Goal: Task Accomplishment & Management: Manage account settings

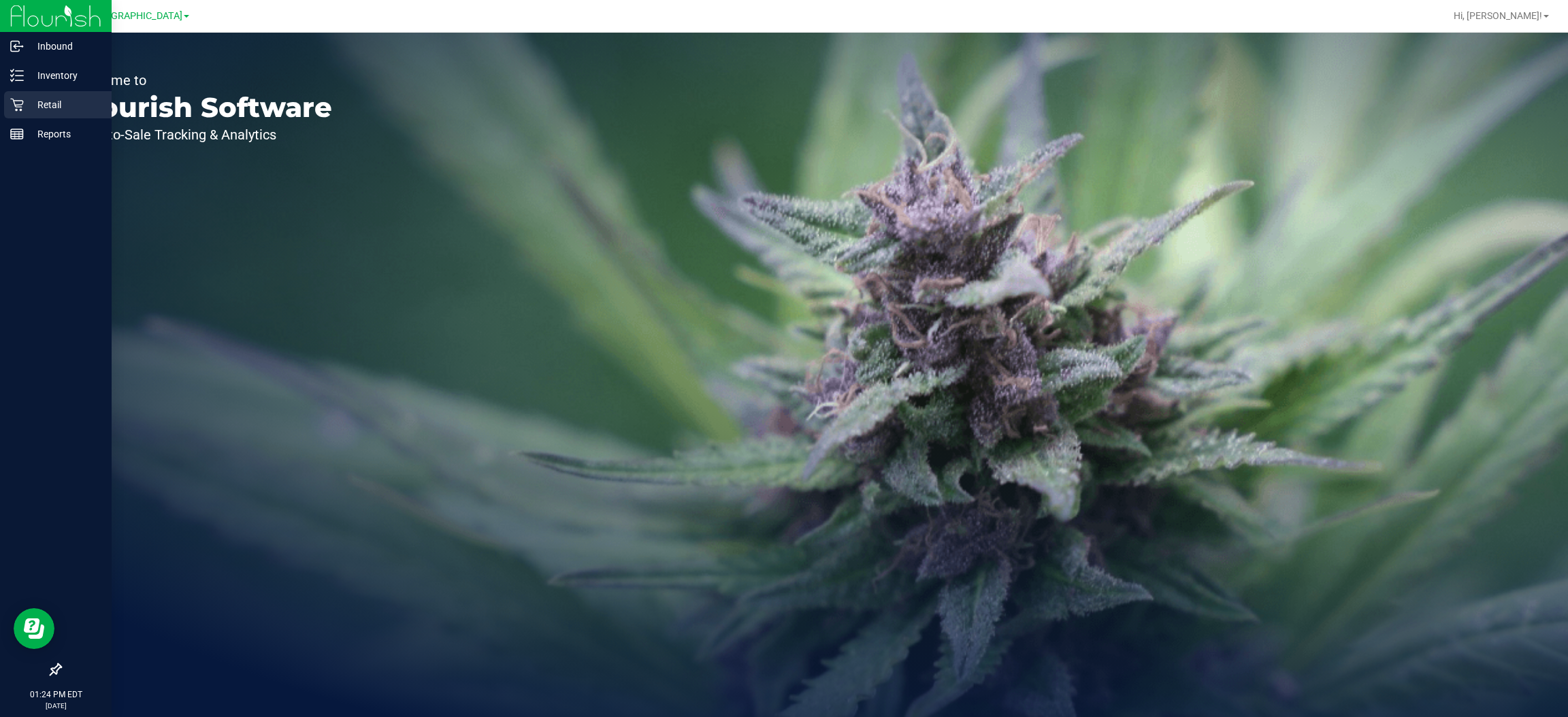
click at [54, 108] on p "Retail" at bounding box center [65, 105] width 82 height 16
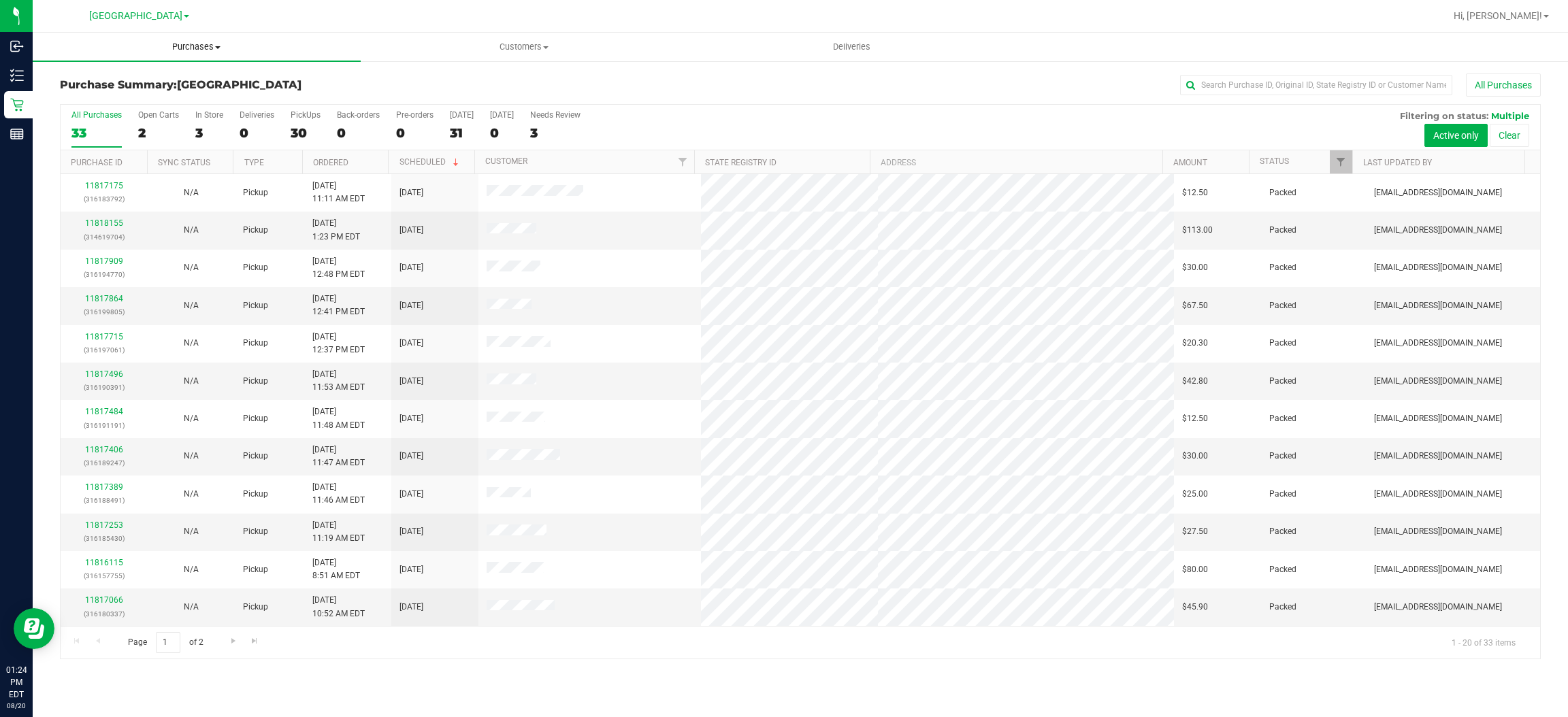
click at [214, 35] on uib-tab-heading "Purchases Summary of purchases Fulfillment All purchases" at bounding box center [196, 47] width 328 height 29
click at [77, 98] on span "Fulfillment" at bounding box center [74, 98] width 85 height 11
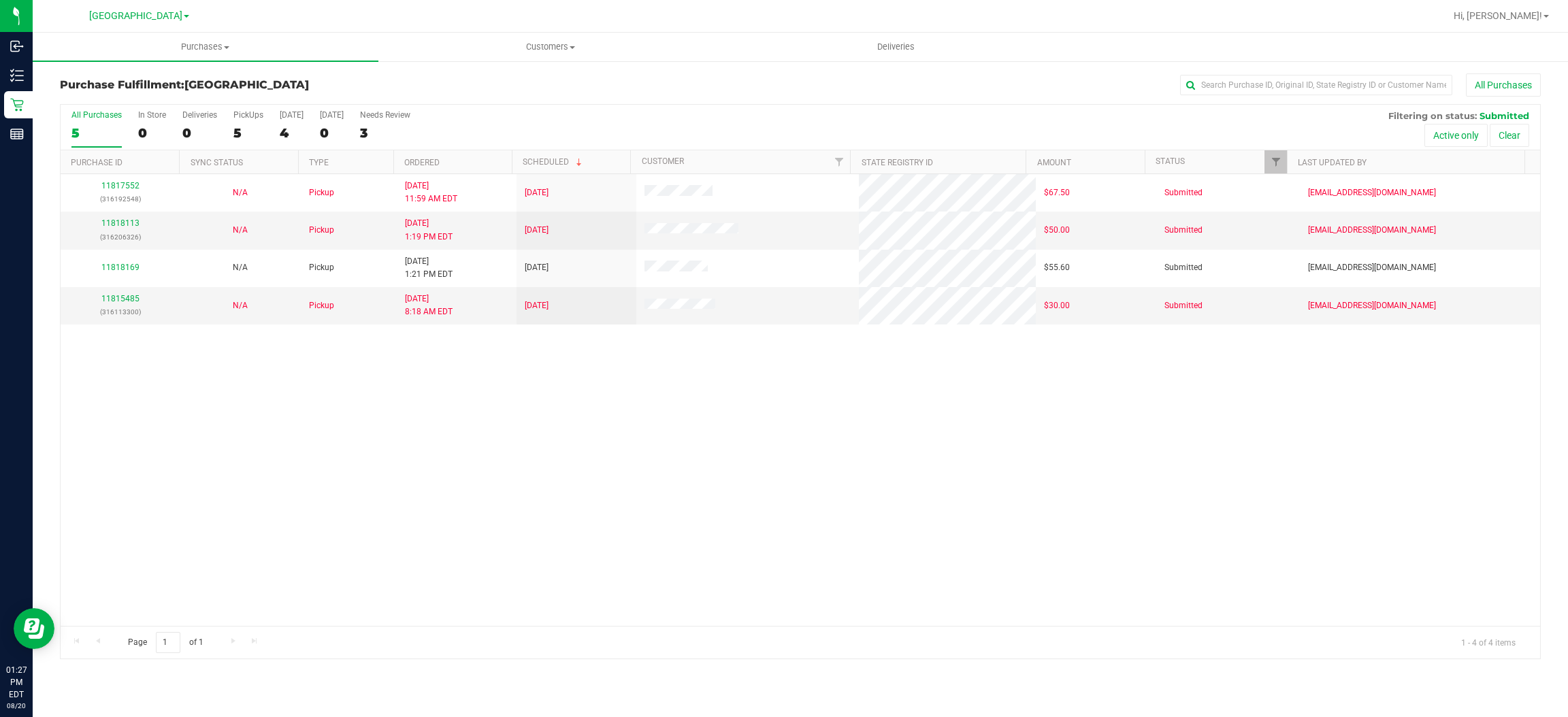
click at [867, 578] on div "11817552 (316192548) N/A Pickup [DATE] 11:59 AM EDT 8/20/2025 $67.50 Submitted …" at bounding box center [801, 400] width 1479 height 452
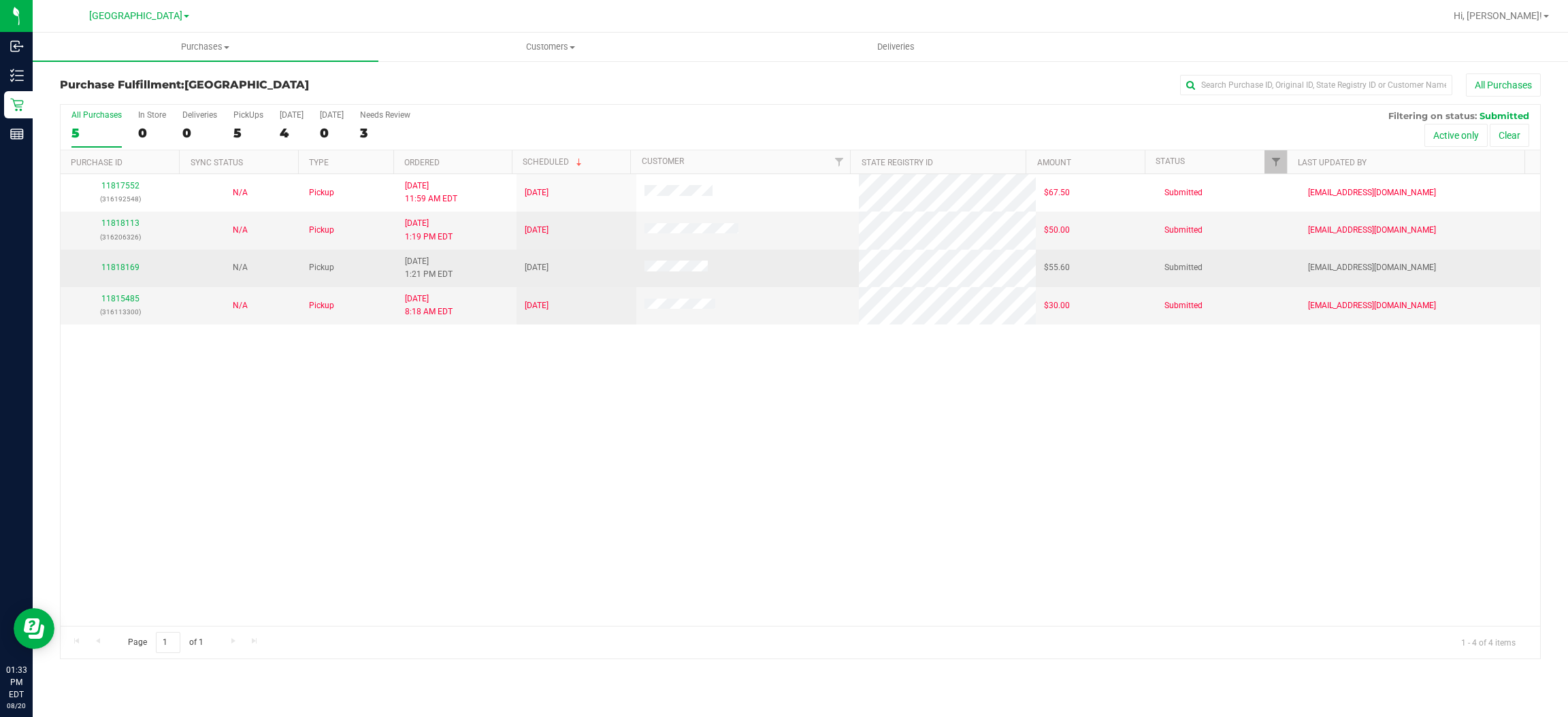
click at [99, 259] on td "11818169" at bounding box center [121, 268] width 120 height 37
click at [118, 274] on div "11818169" at bounding box center [120, 268] width 104 height 13
click at [121, 267] on link "11818169" at bounding box center [121, 268] width 38 height 10
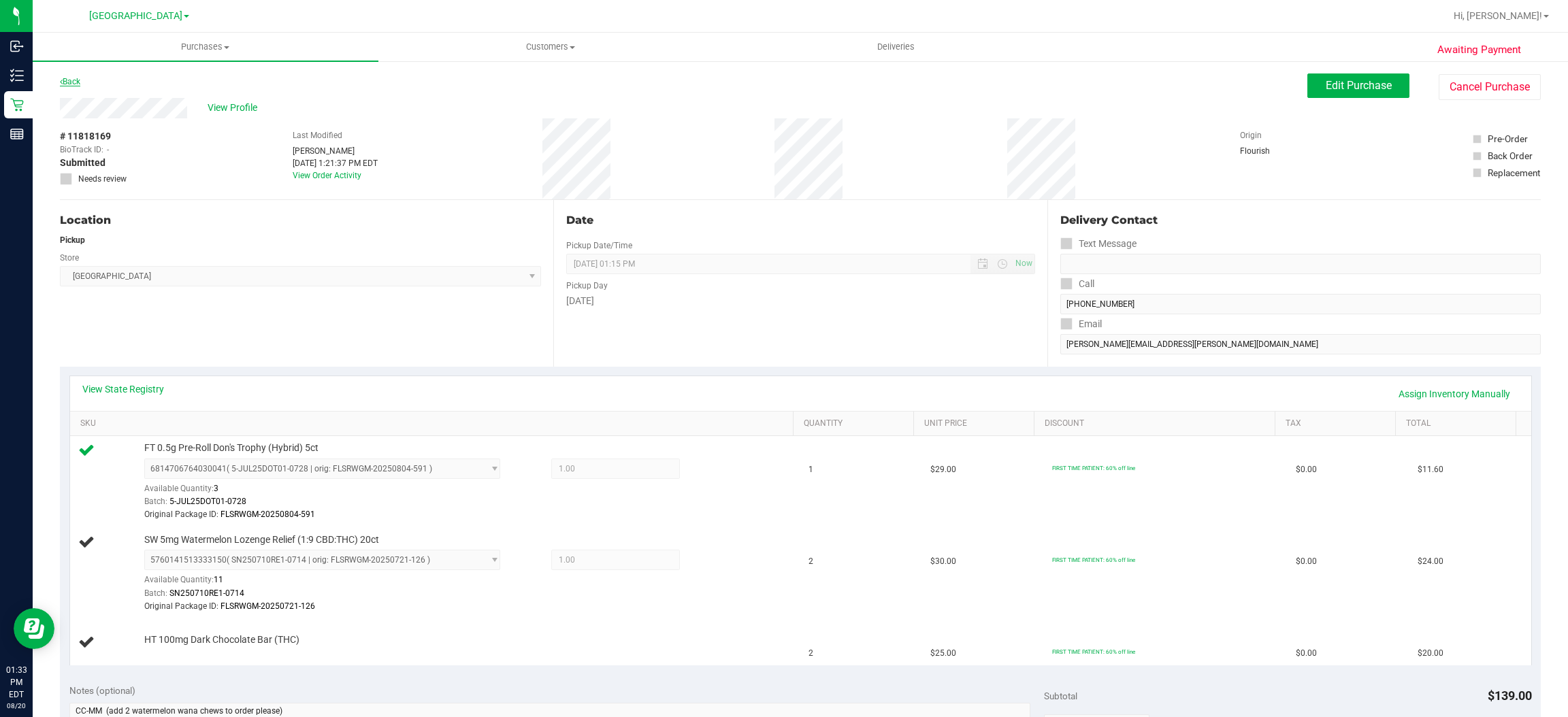
click at [68, 81] on link "Back" at bounding box center [69, 82] width 20 height 10
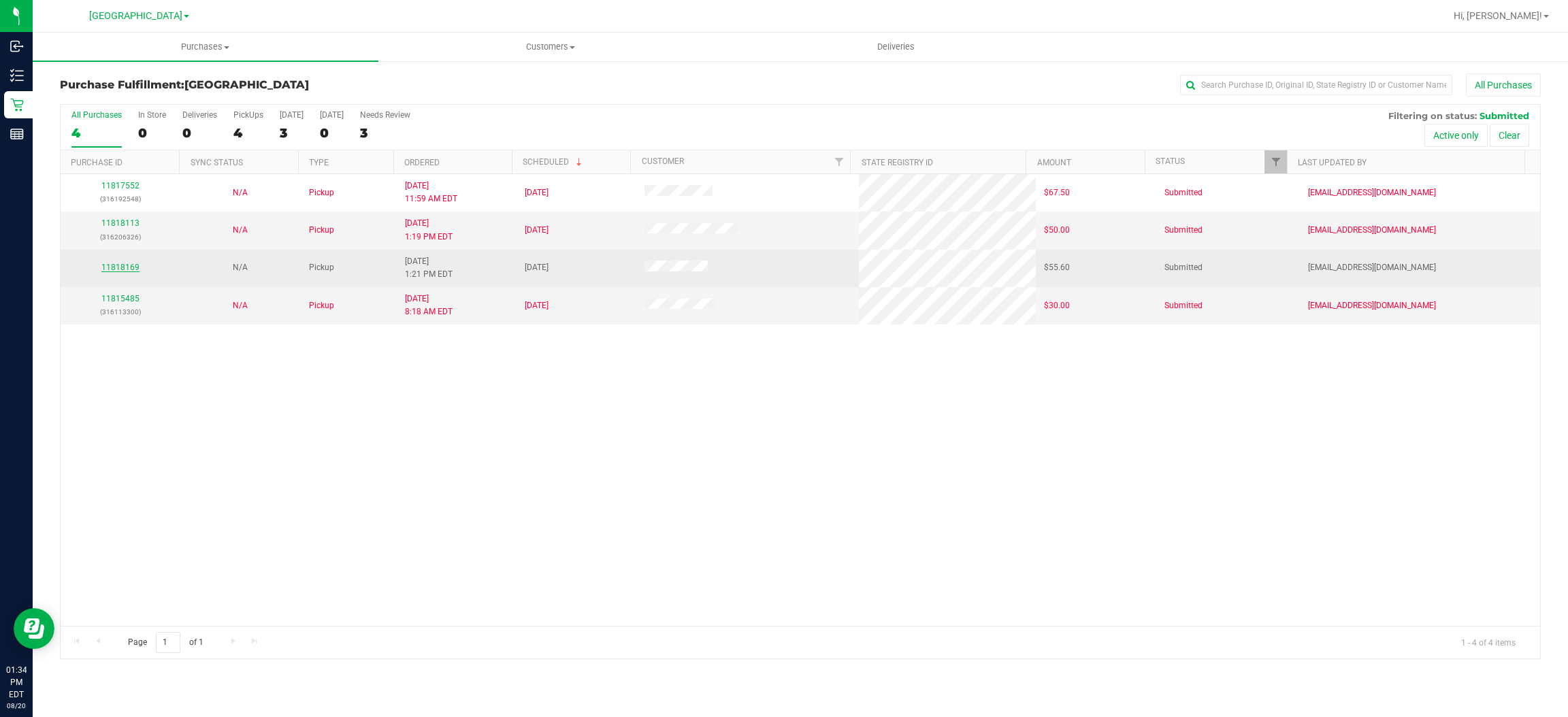
click at [126, 270] on link "11818169" at bounding box center [121, 268] width 38 height 10
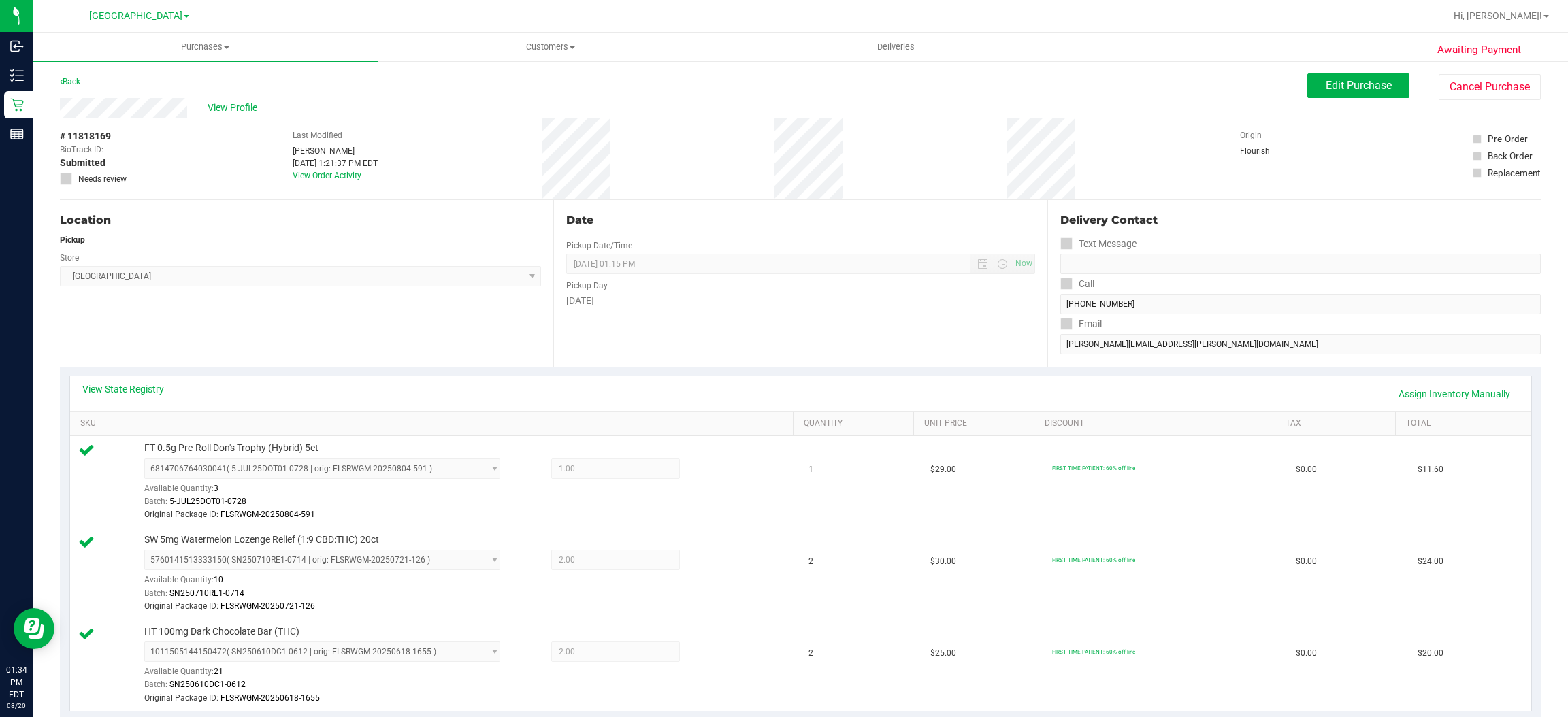
click at [69, 79] on link "Back" at bounding box center [69, 82] width 20 height 10
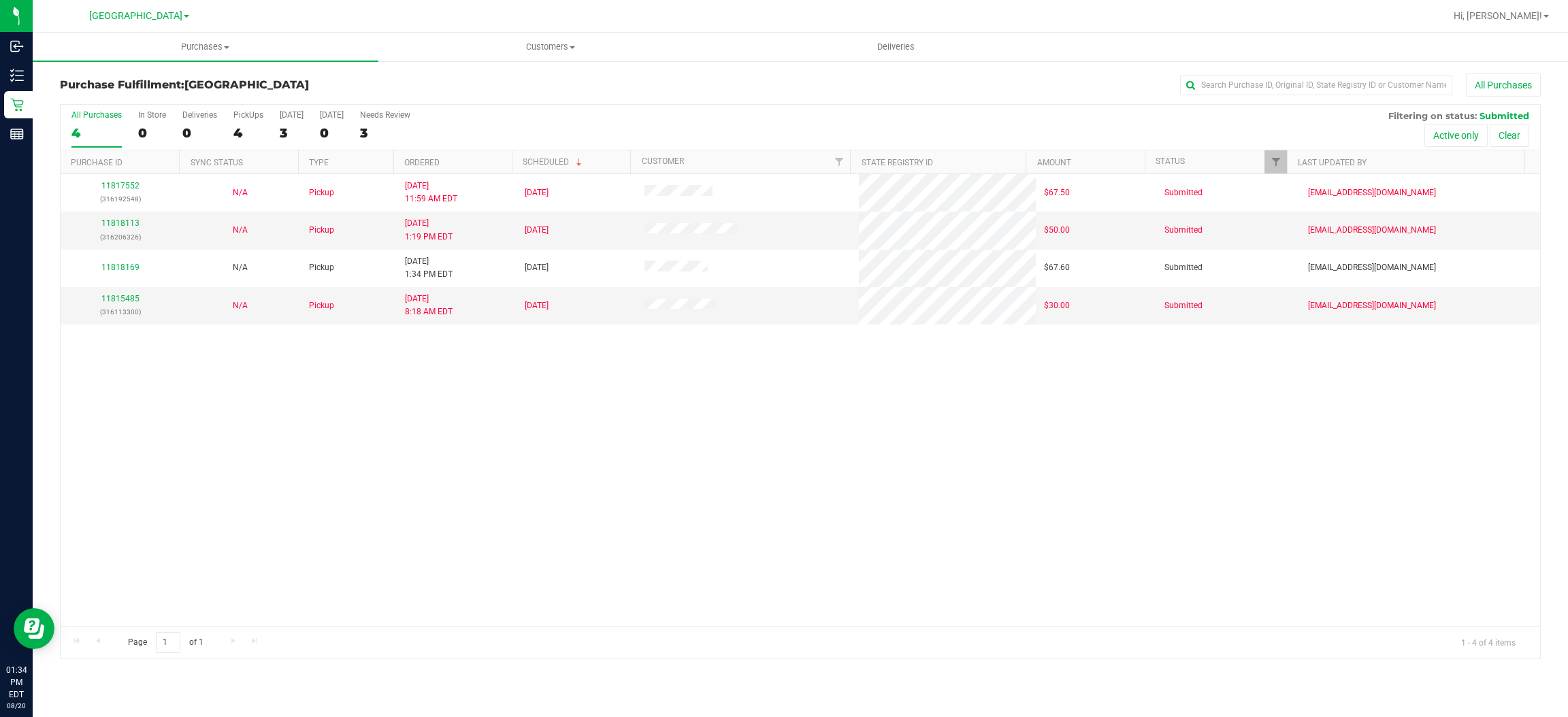
drag, startPoint x: 729, startPoint y: 368, endPoint x: 724, endPoint y: 378, distance: 11.2
click at [729, 369] on div "11817552 (316192548) N/A Pickup [DATE] 11:59 AM EDT 8/20/2025 $67.50 Submitted …" at bounding box center [801, 400] width 1479 height 452
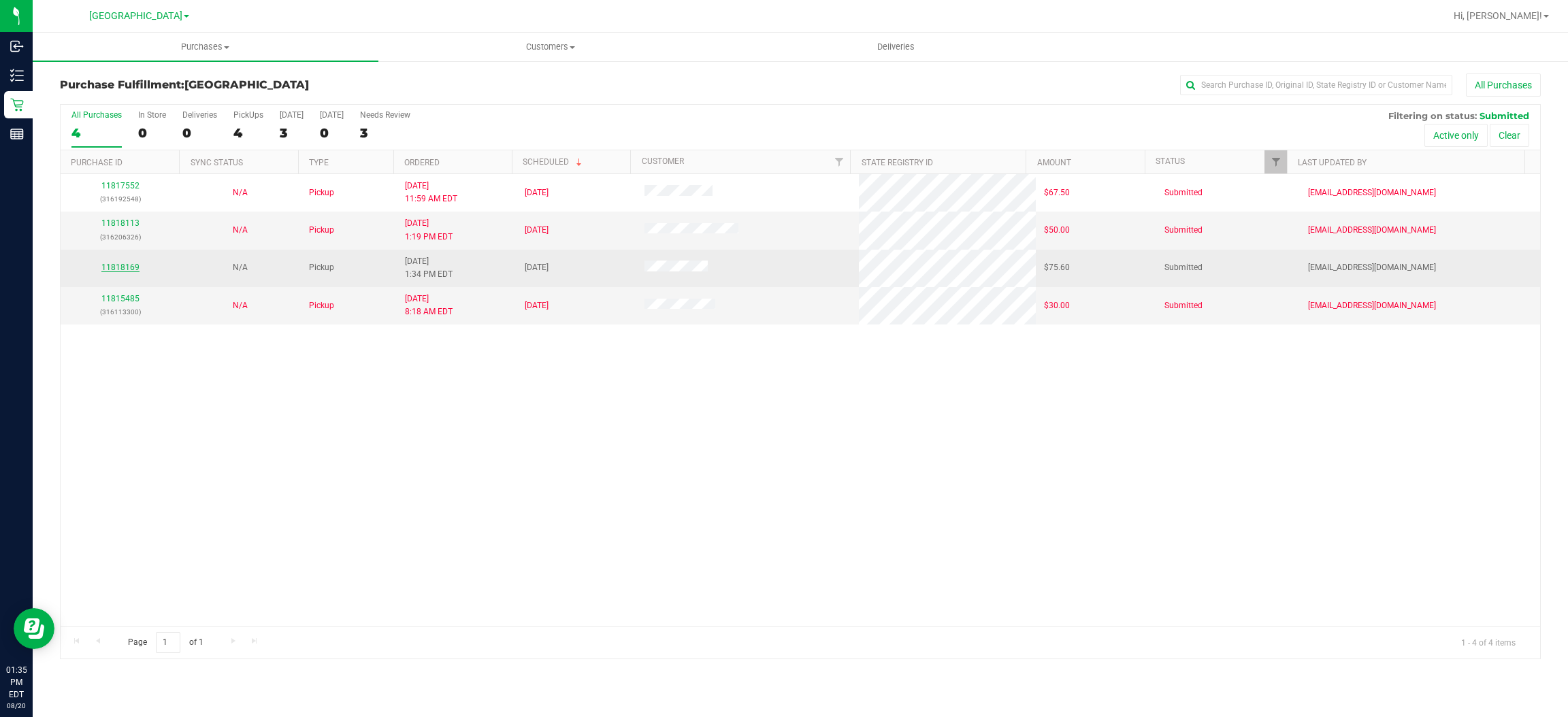
click at [105, 269] on link "11818169" at bounding box center [121, 268] width 38 height 10
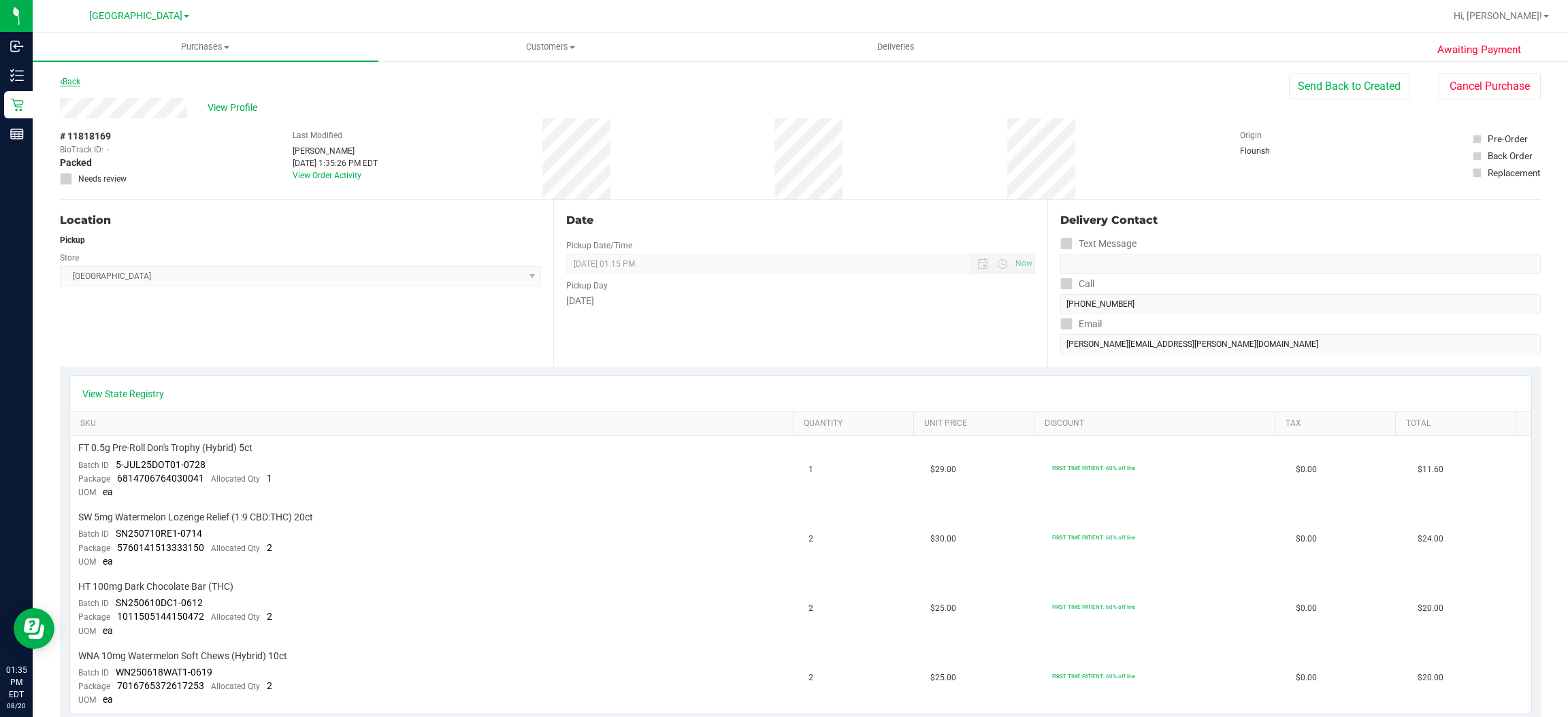
click at [71, 85] on link "Back" at bounding box center [69, 82] width 20 height 10
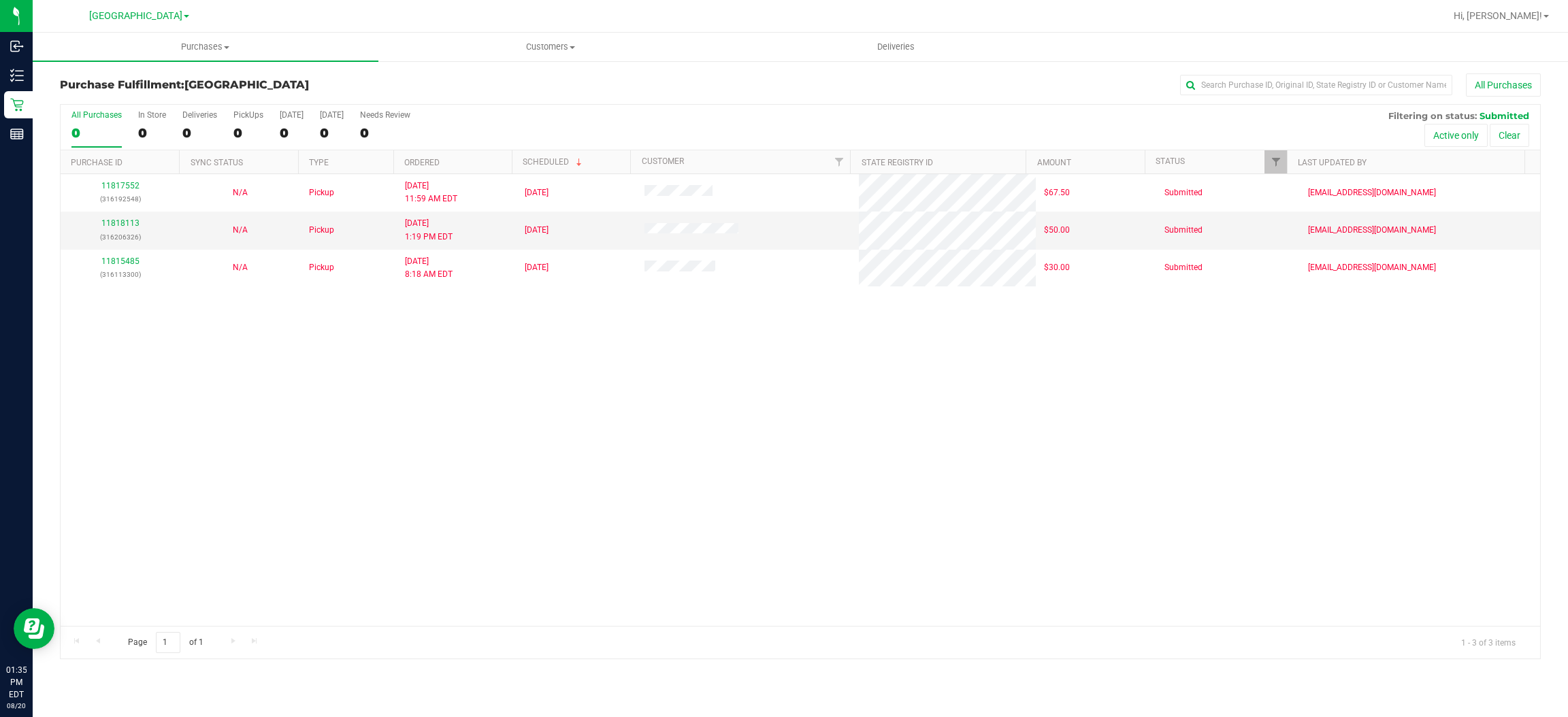
click at [561, 410] on div "11817552 (316192548) N/A Pickup 8/20/2025 11:59 AM EDT 8/20/2025 $67.50 Submitt…" at bounding box center [801, 400] width 1479 height 452
click at [1536, 18] on span "Hi, [PERSON_NAME]!" at bounding box center [1498, 15] width 89 height 10
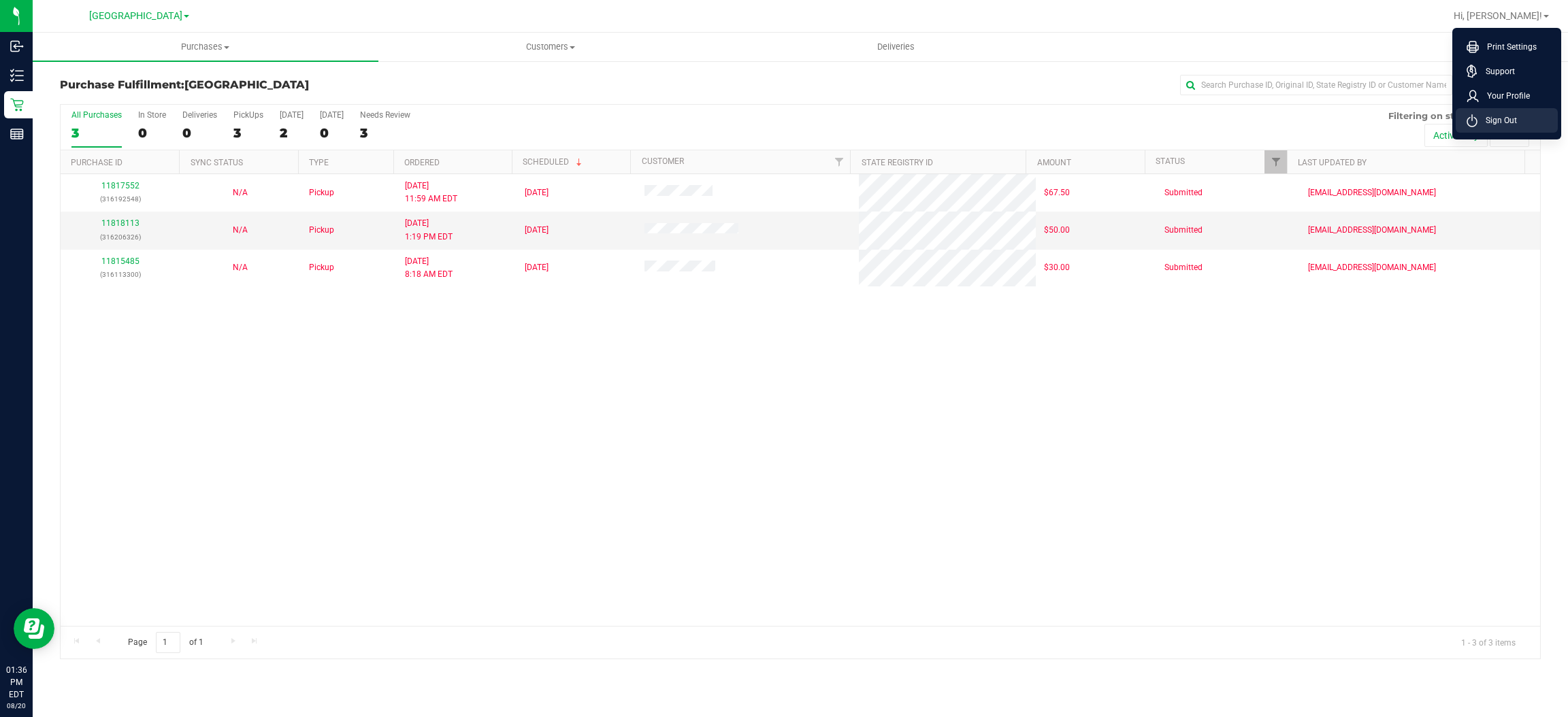
click at [1507, 113] on span "Sign Out" at bounding box center [1497, 120] width 39 height 13
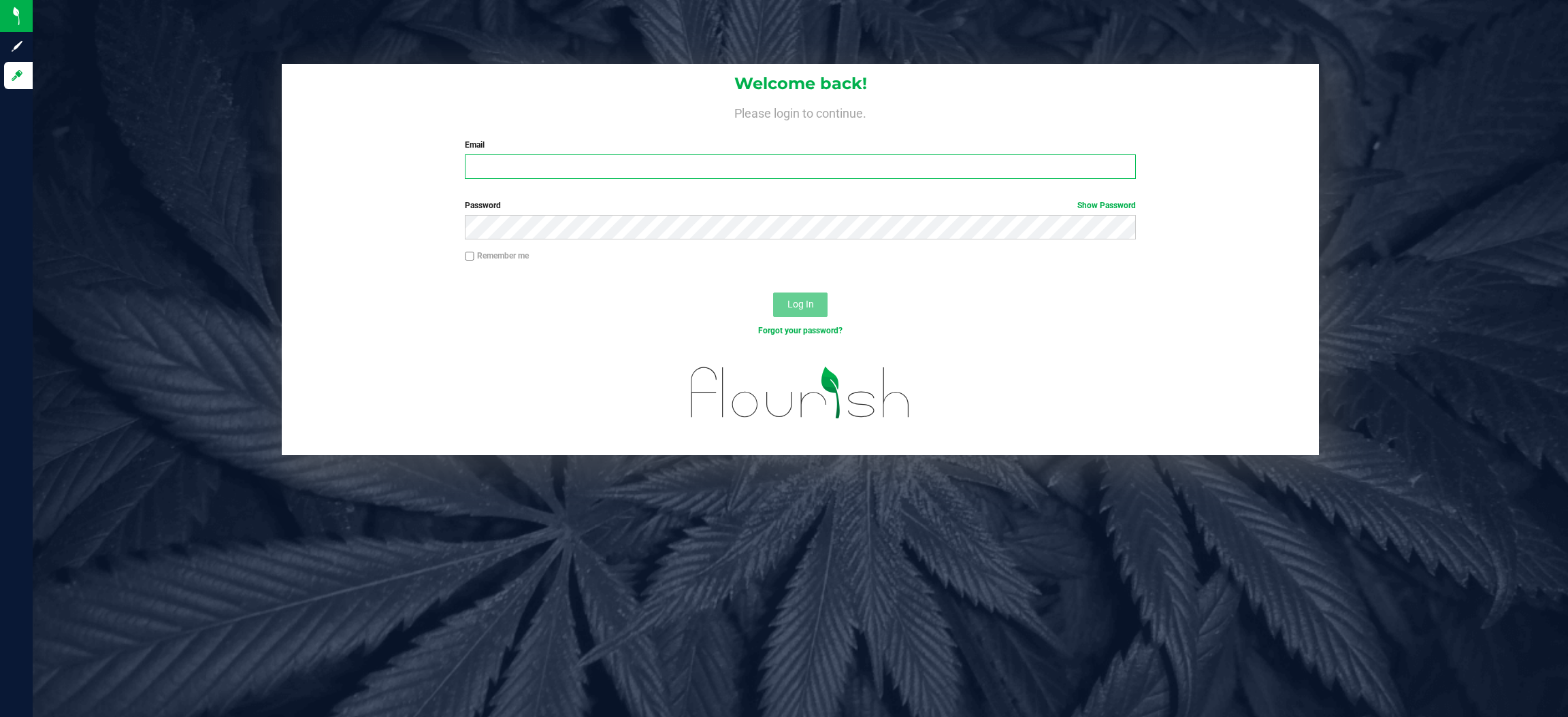
click at [657, 168] on input "Email" at bounding box center [800, 167] width 671 height 25
type input "[EMAIL_ADDRESS][DOMAIN_NAME]"
click at [773, 292] on button "Log In" at bounding box center [800, 305] width 54 height 25
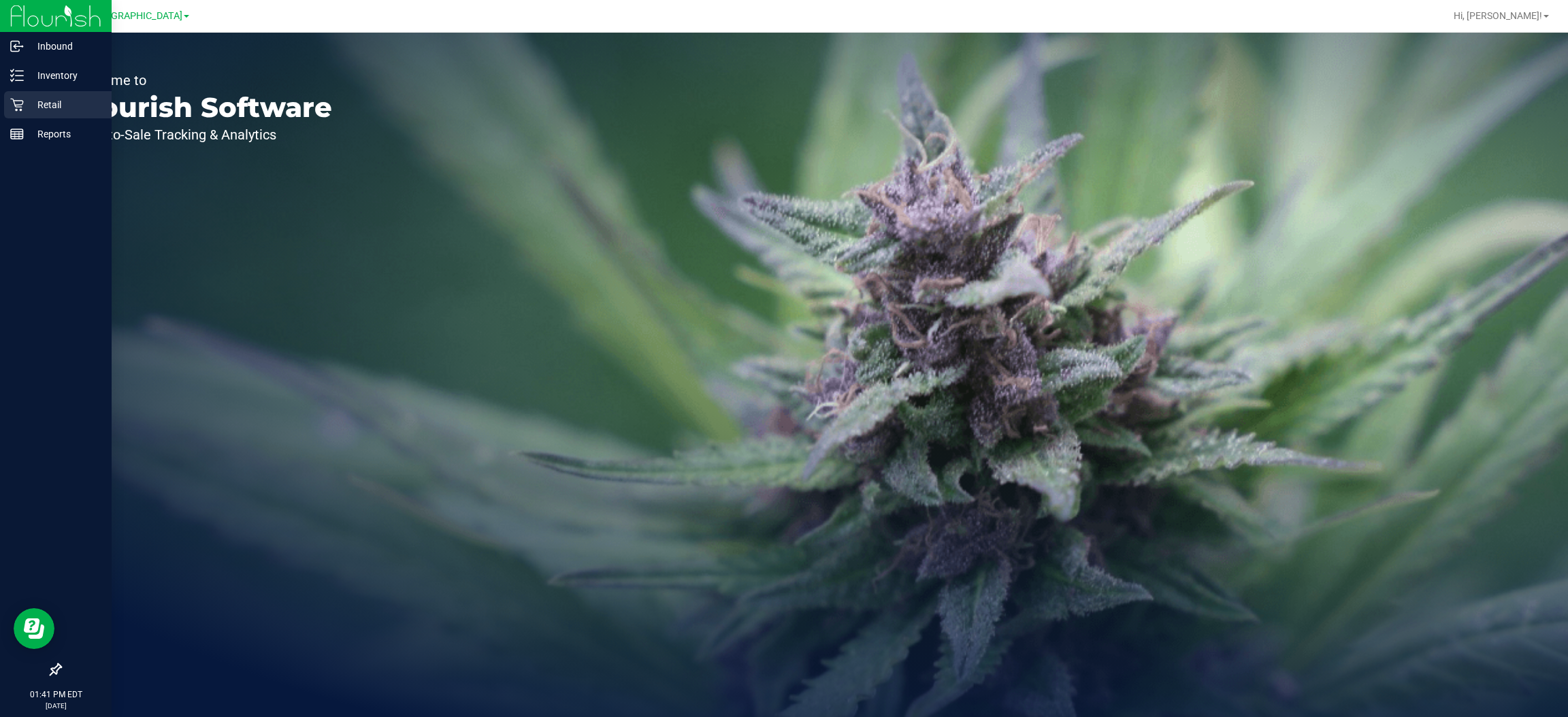
click at [54, 97] on p "Retail" at bounding box center [65, 105] width 82 height 16
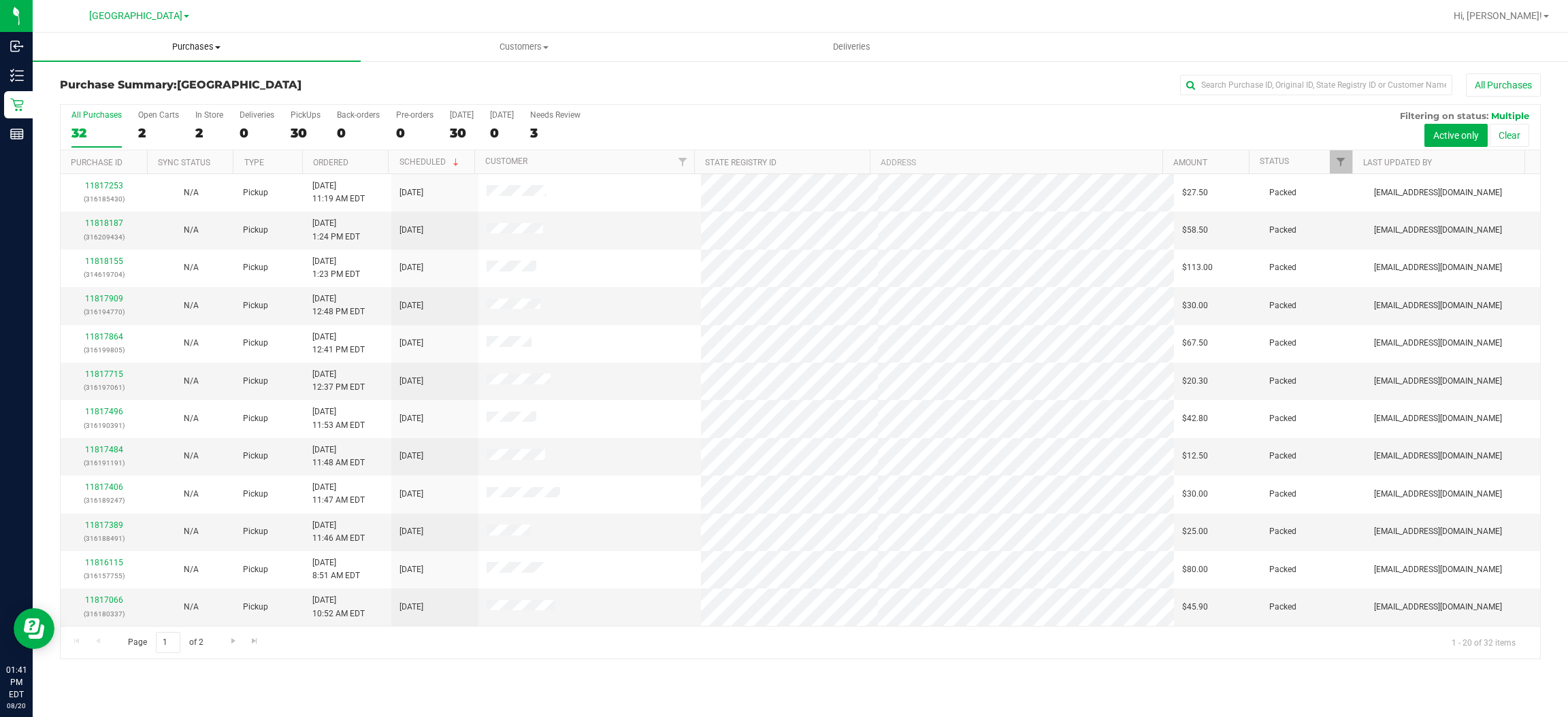
click at [192, 44] on span "Purchases" at bounding box center [196, 47] width 328 height 12
click at [85, 105] on li "Fulfillment" at bounding box center [196, 98] width 328 height 16
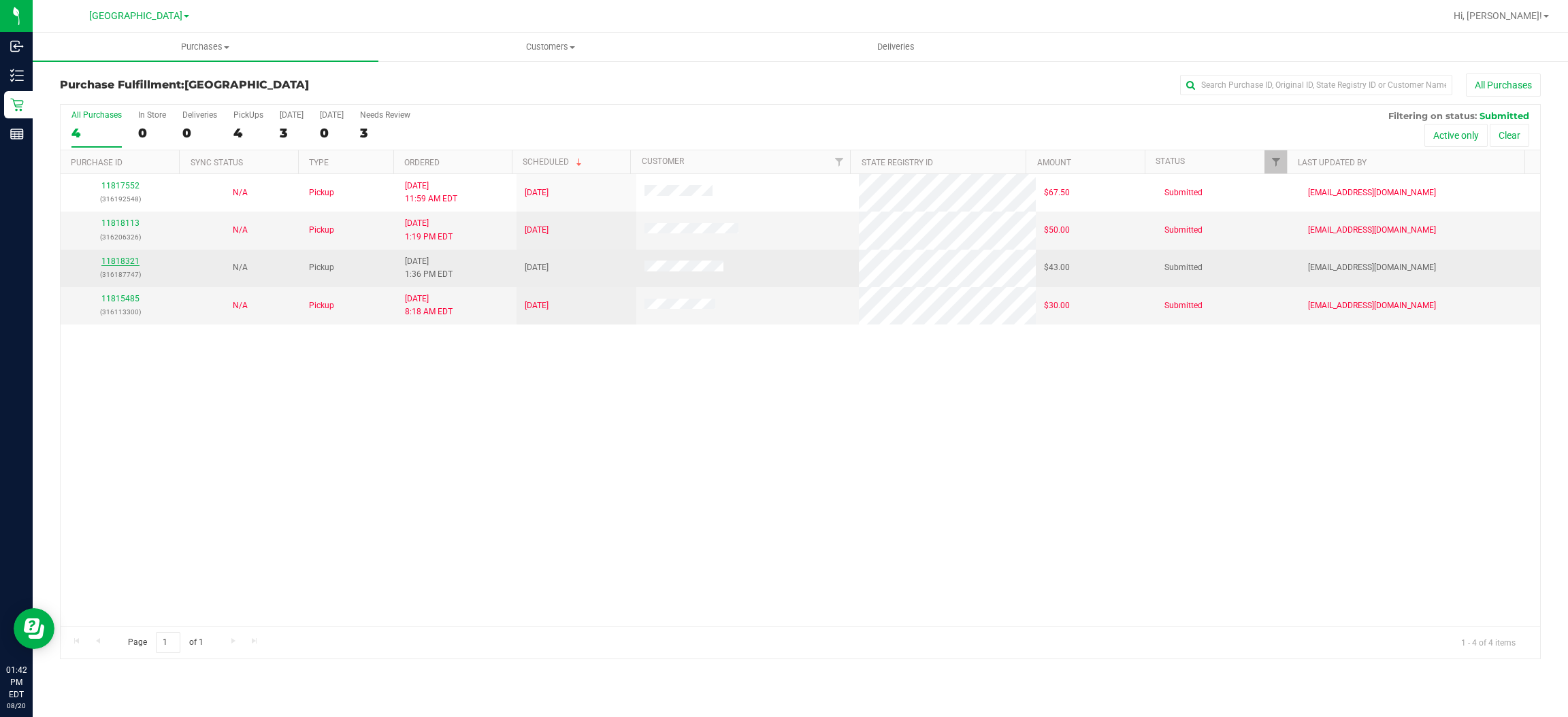
click at [122, 266] on link "11818321" at bounding box center [121, 261] width 38 height 10
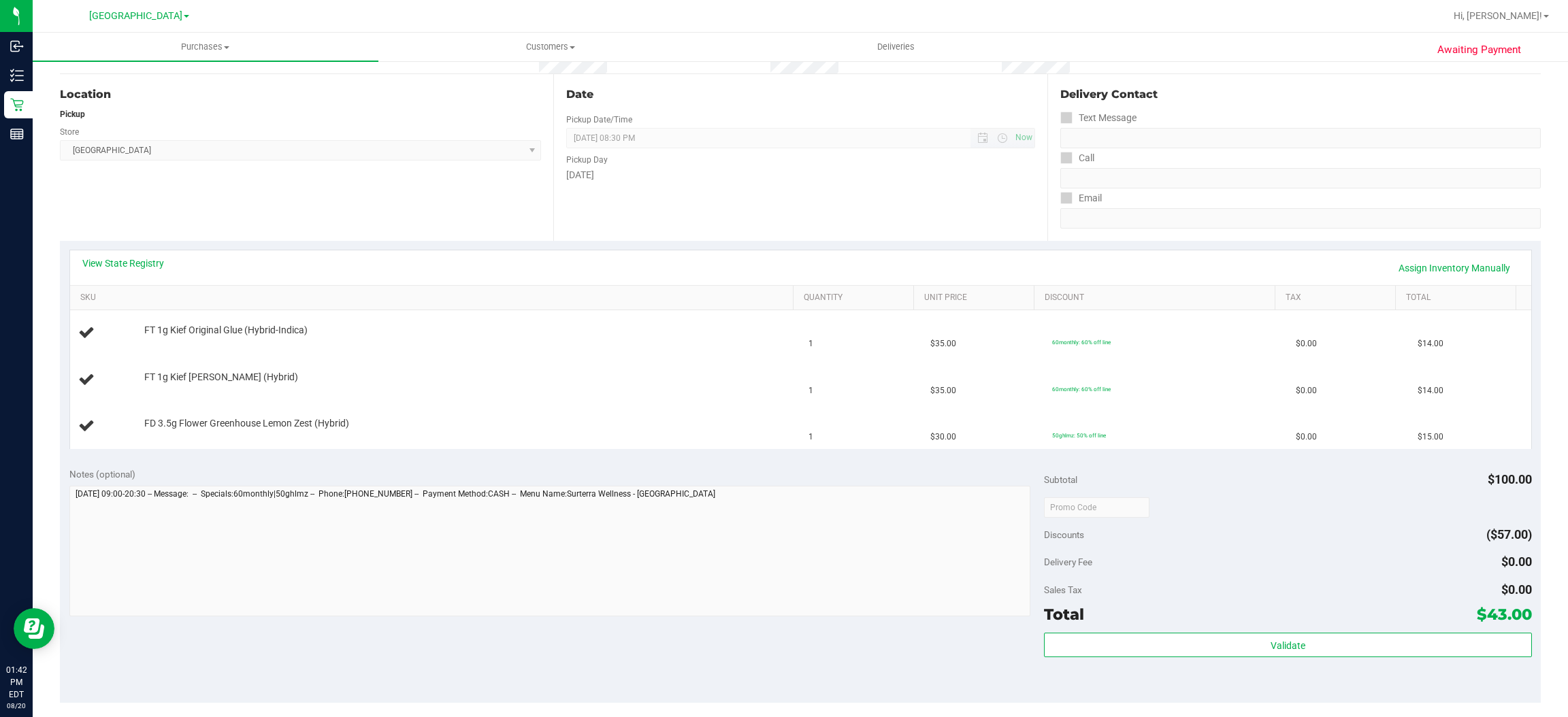
scroll to position [204, 0]
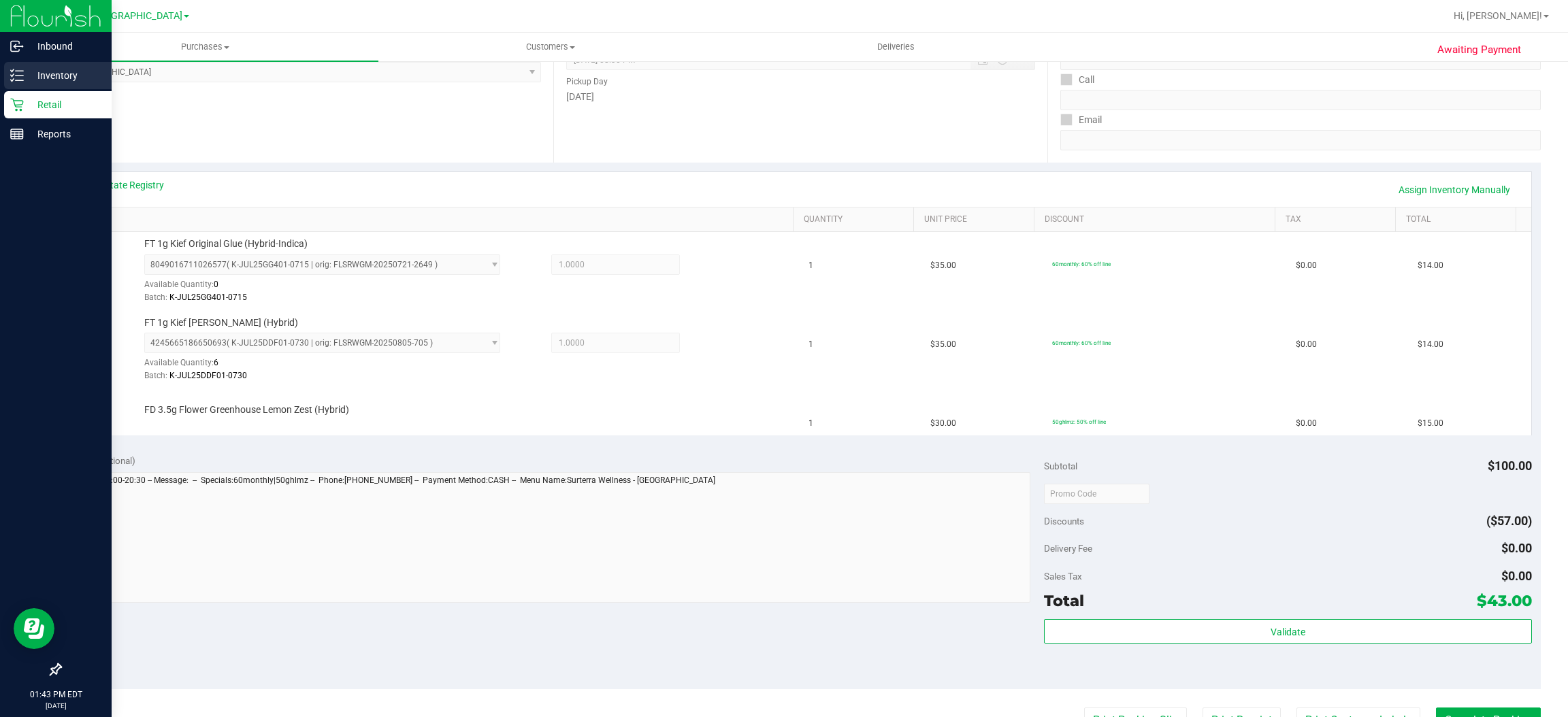
click at [60, 81] on p "Inventory" at bounding box center [65, 75] width 82 height 16
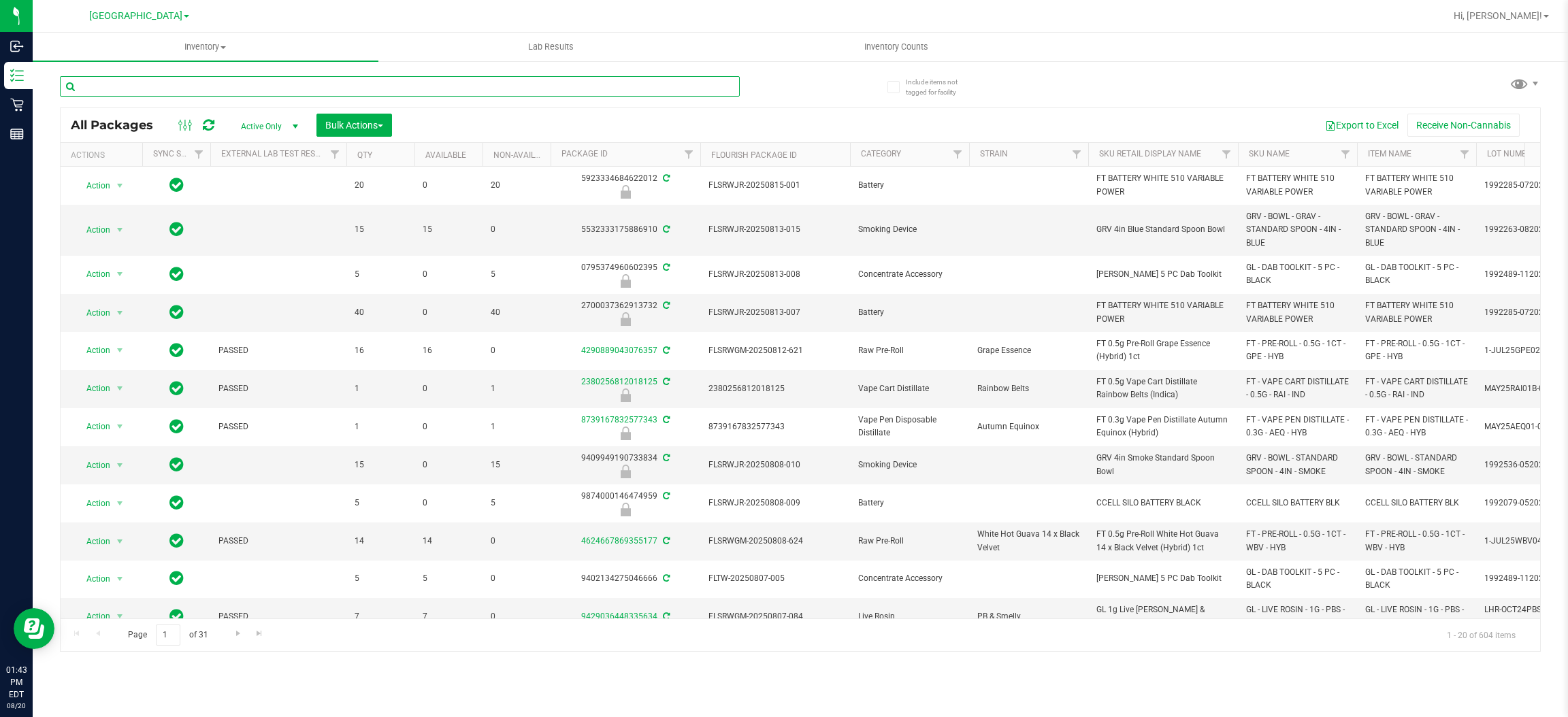
click at [223, 85] on input "text" at bounding box center [400, 86] width 680 height 20
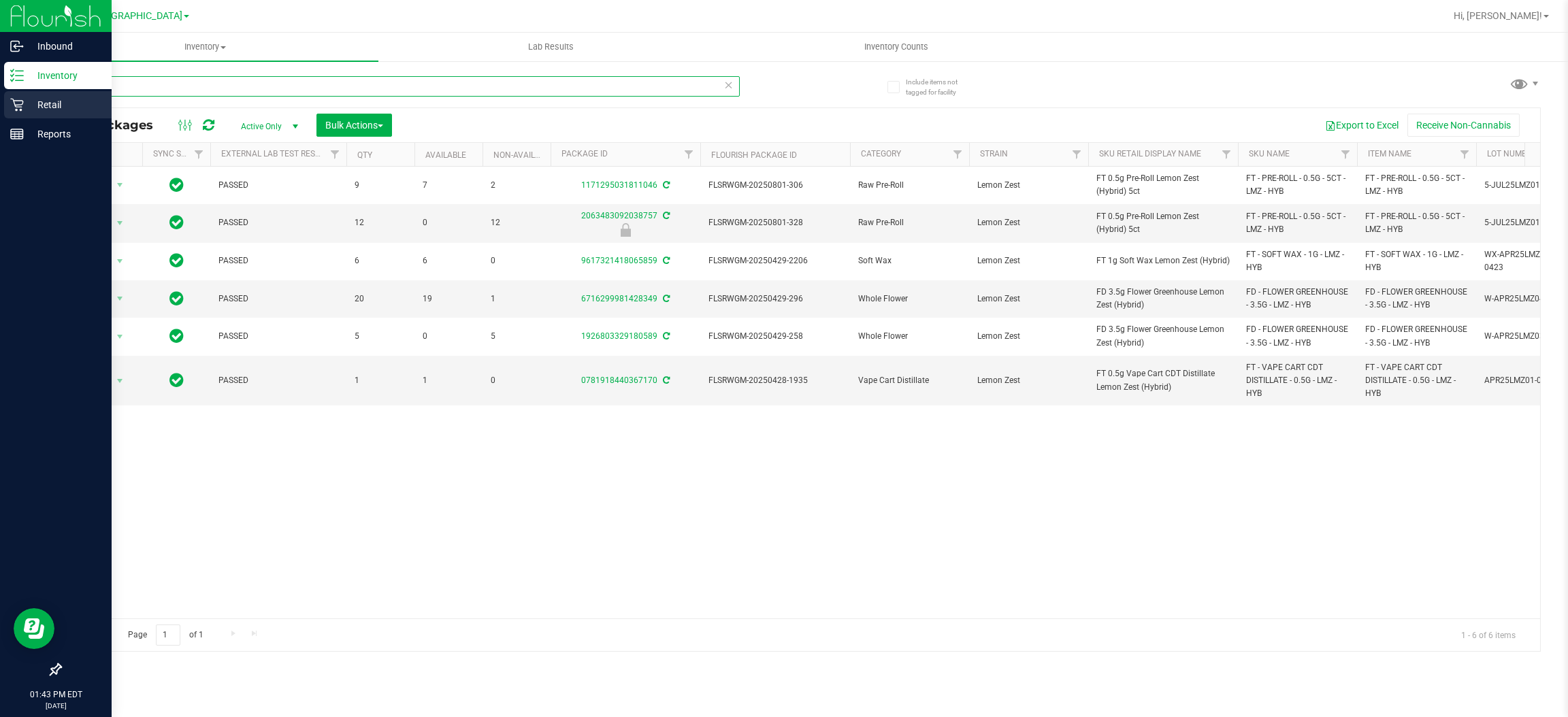
type input "lmz"
click at [56, 109] on p "Retail" at bounding box center [65, 105] width 82 height 16
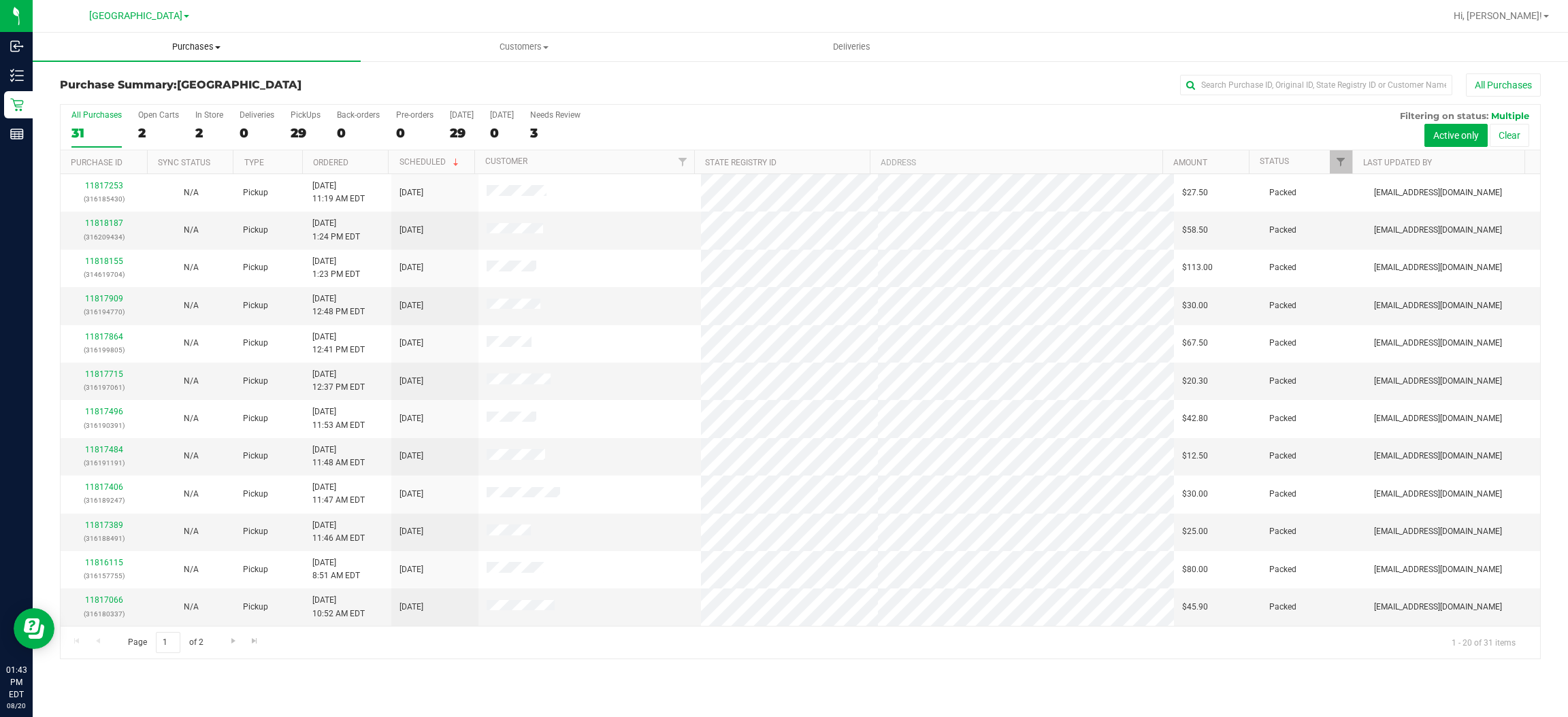
click at [186, 47] on span "Purchases" at bounding box center [196, 47] width 328 height 12
click at [87, 91] on li "Fulfillment" at bounding box center [196, 98] width 328 height 16
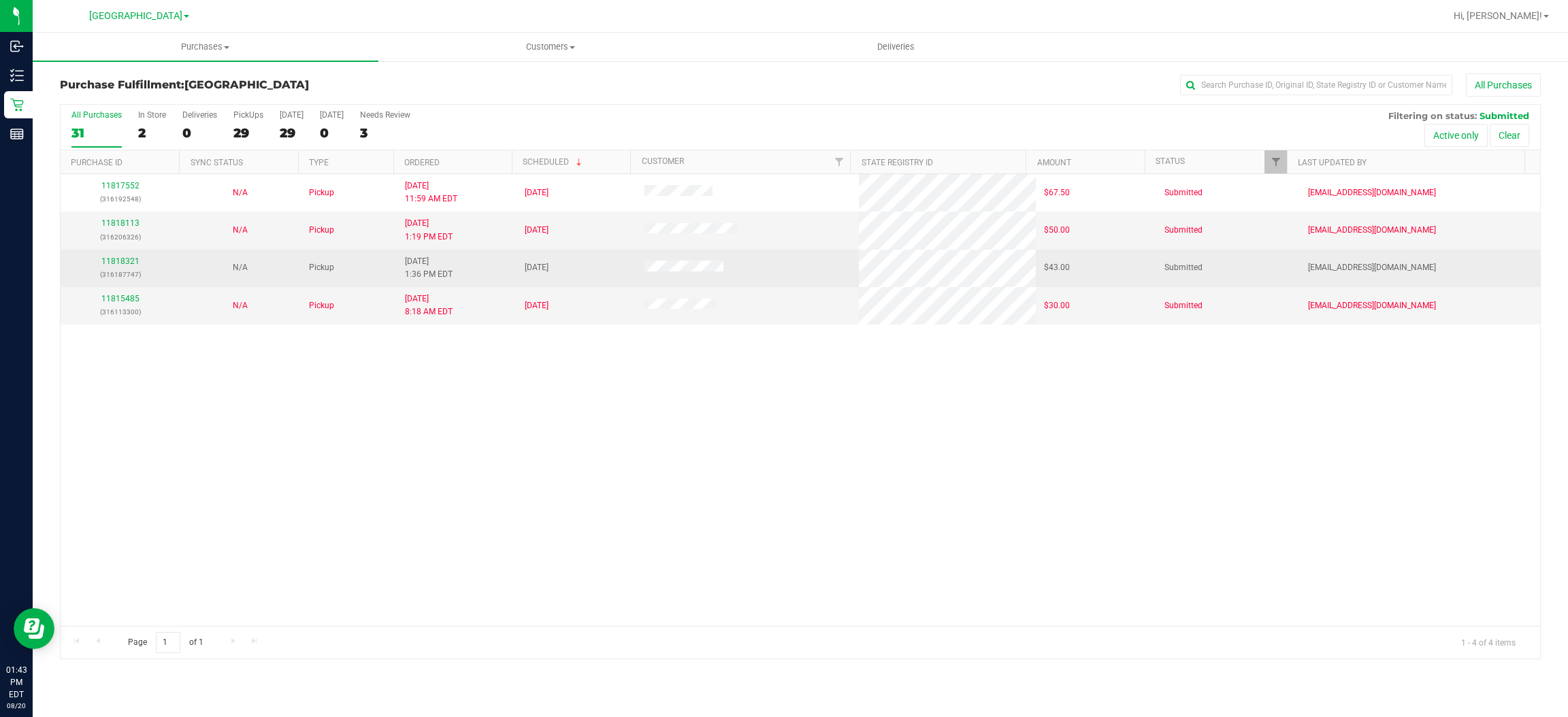
click at [116, 256] on td "11818321 (316187747)" at bounding box center [121, 268] width 120 height 37
click at [121, 264] on link "11818321" at bounding box center [121, 261] width 38 height 10
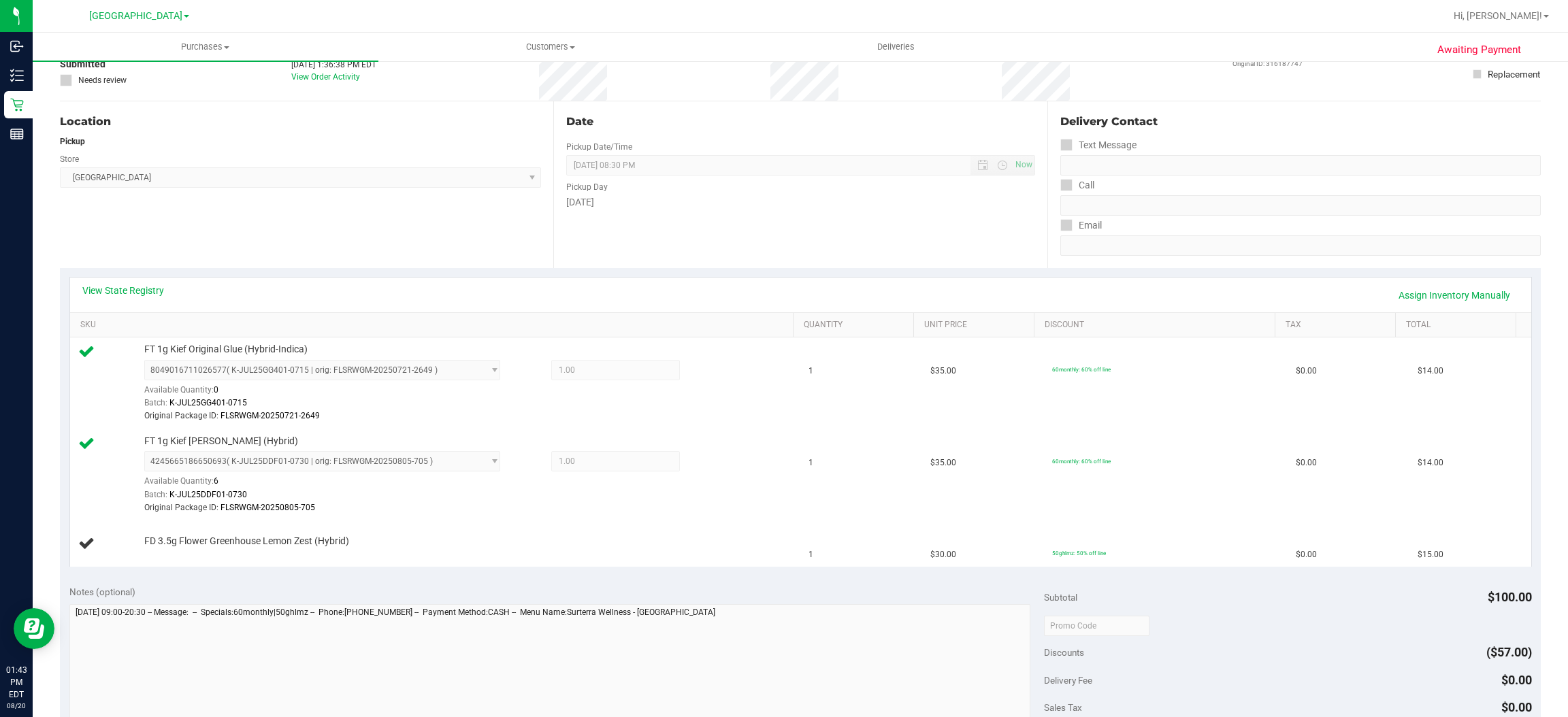
scroll to position [96, 0]
click at [1399, 292] on link "Assign Inventory Manually" at bounding box center [1455, 298] width 129 height 23
click at [173, 557] on link "Add Package" at bounding box center [169, 553] width 49 height 10
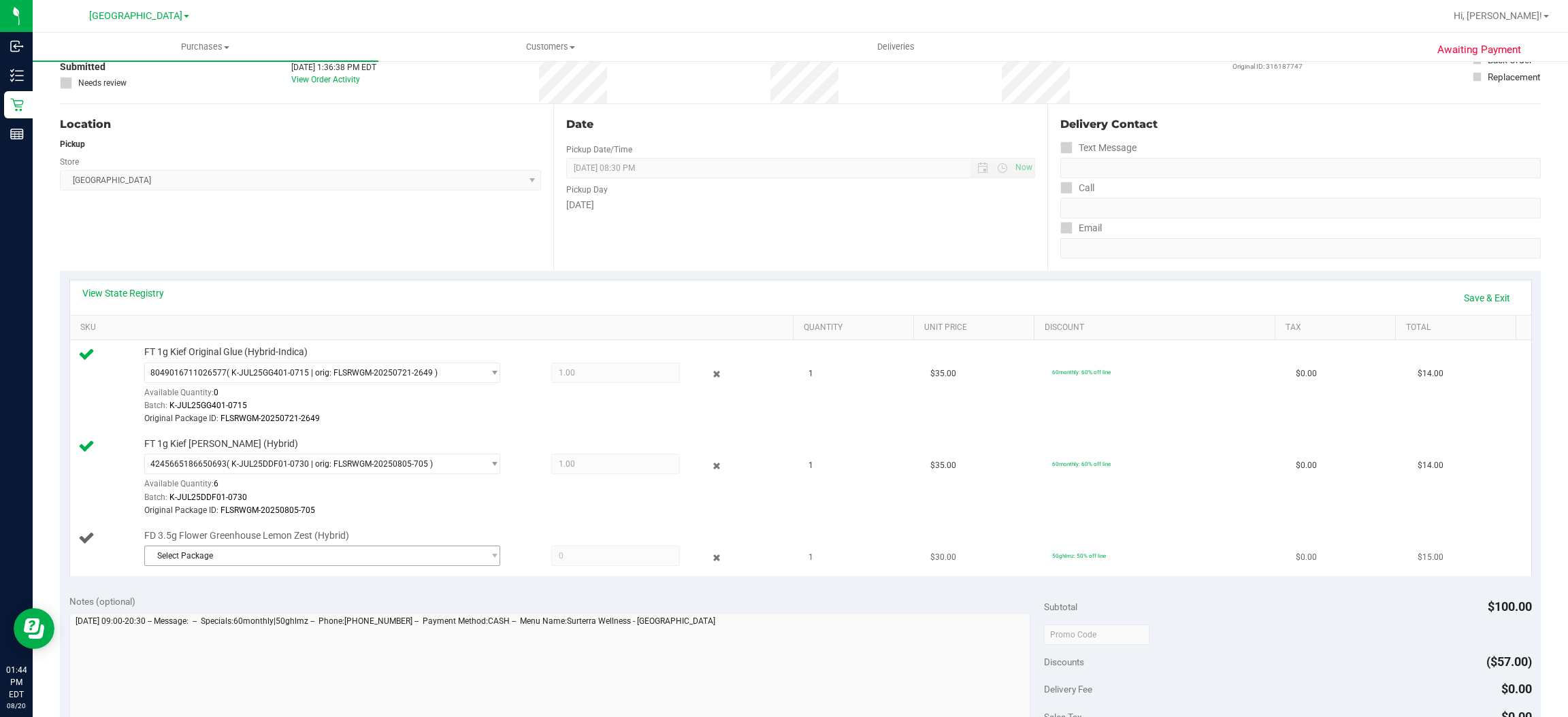
click at [228, 552] on span "Select Package" at bounding box center [313, 556] width 338 height 19
click at [199, 614] on span "6716299981428349" at bounding box center [189, 613] width 76 height 10
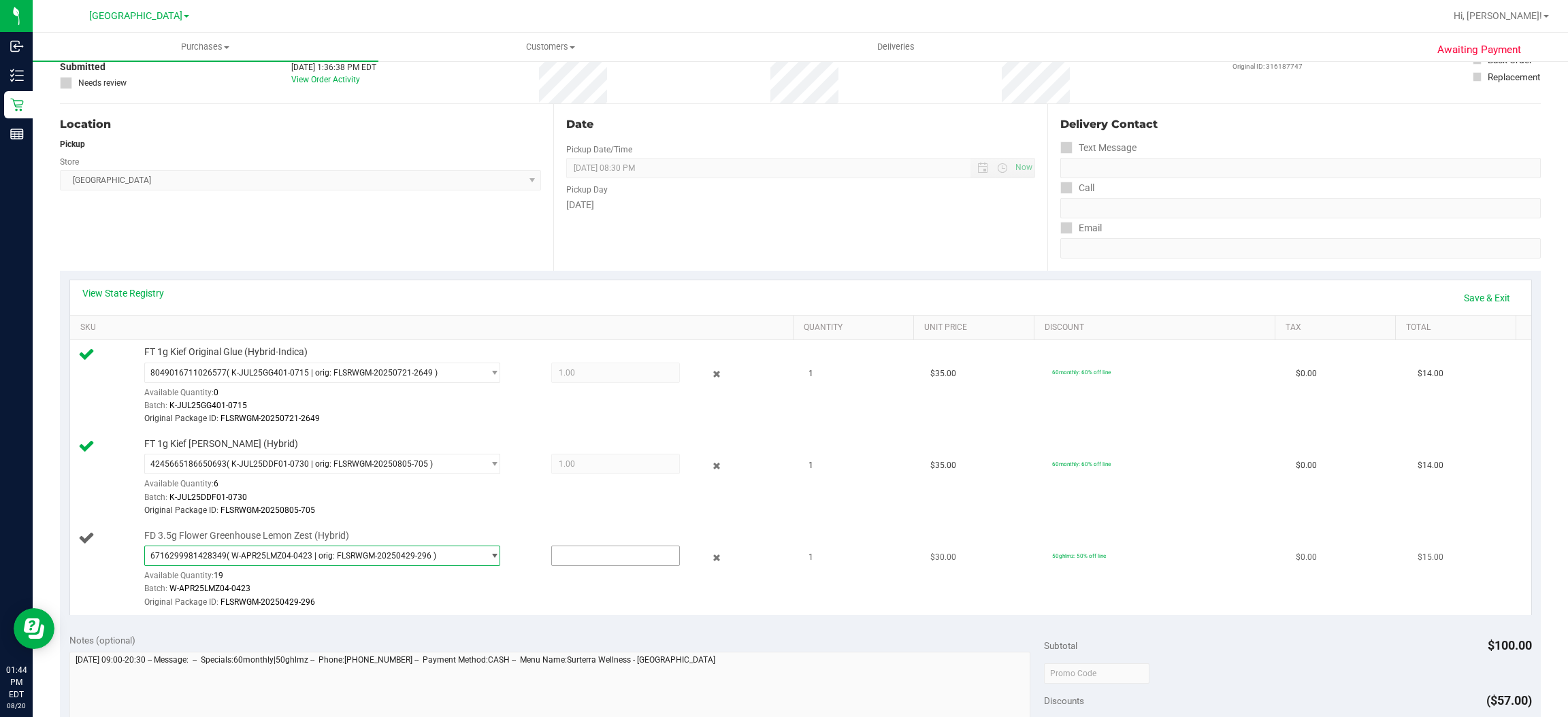
click at [569, 560] on input "text" at bounding box center [616, 556] width 128 height 19
type input "1"
click at [830, 256] on div "Date Pickup Date/Time 08/20/2025 Now 08/20/2025 08:30 PM Now Pickup Day Wednesd…" at bounding box center [800, 187] width 493 height 167
type input "1.0000"
click at [1455, 288] on link "Save & Exit" at bounding box center [1486, 298] width 64 height 23
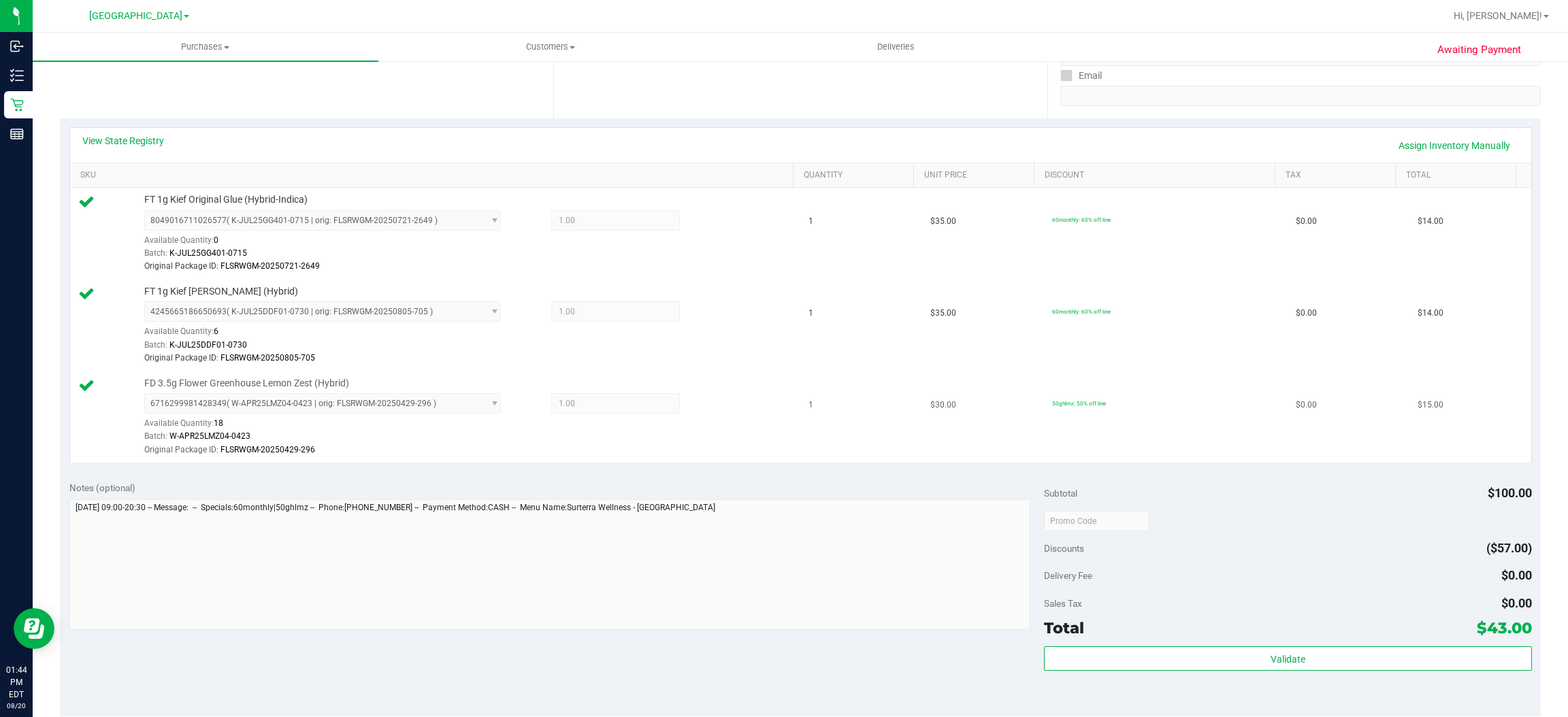
scroll to position [402, 0]
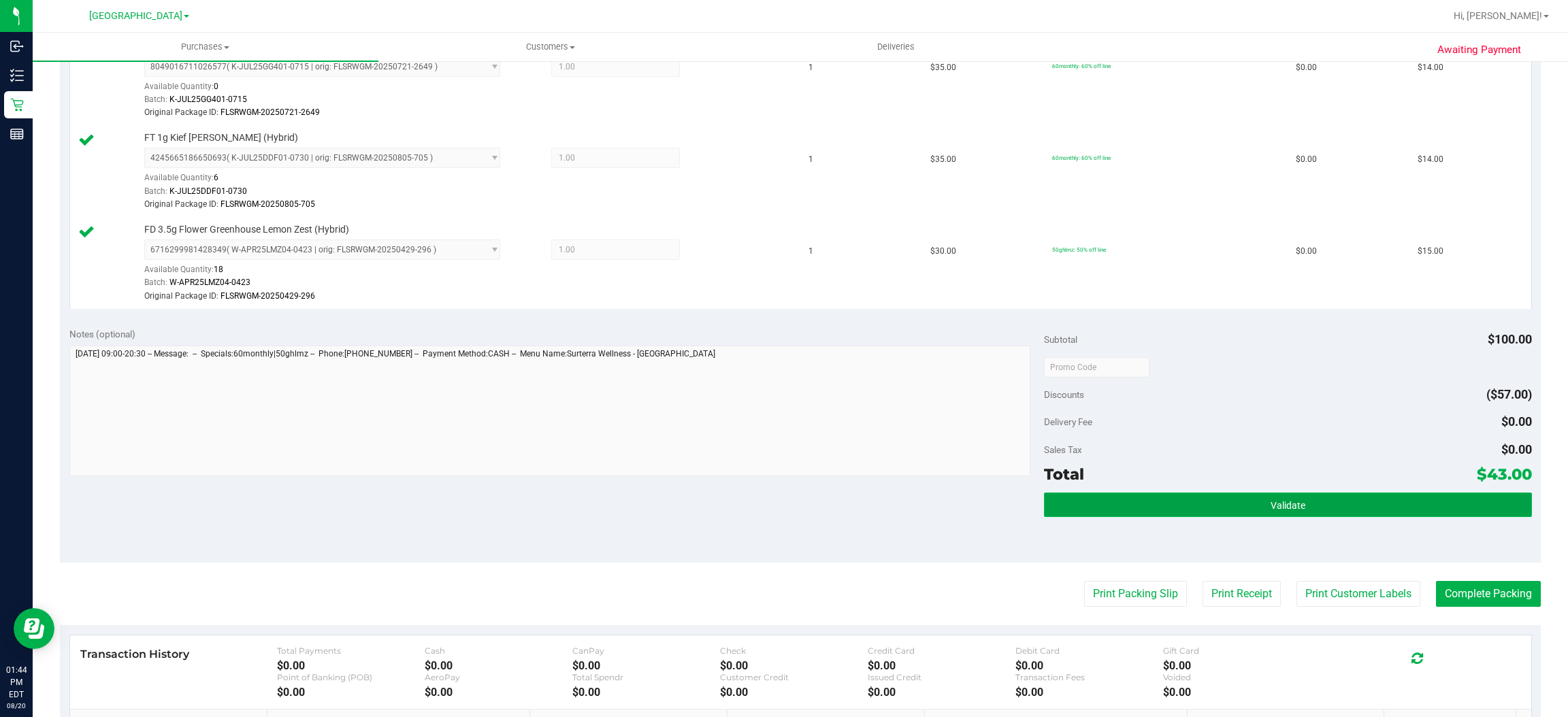
click at [1292, 506] on span "Validate" at bounding box center [1288, 505] width 34 height 10
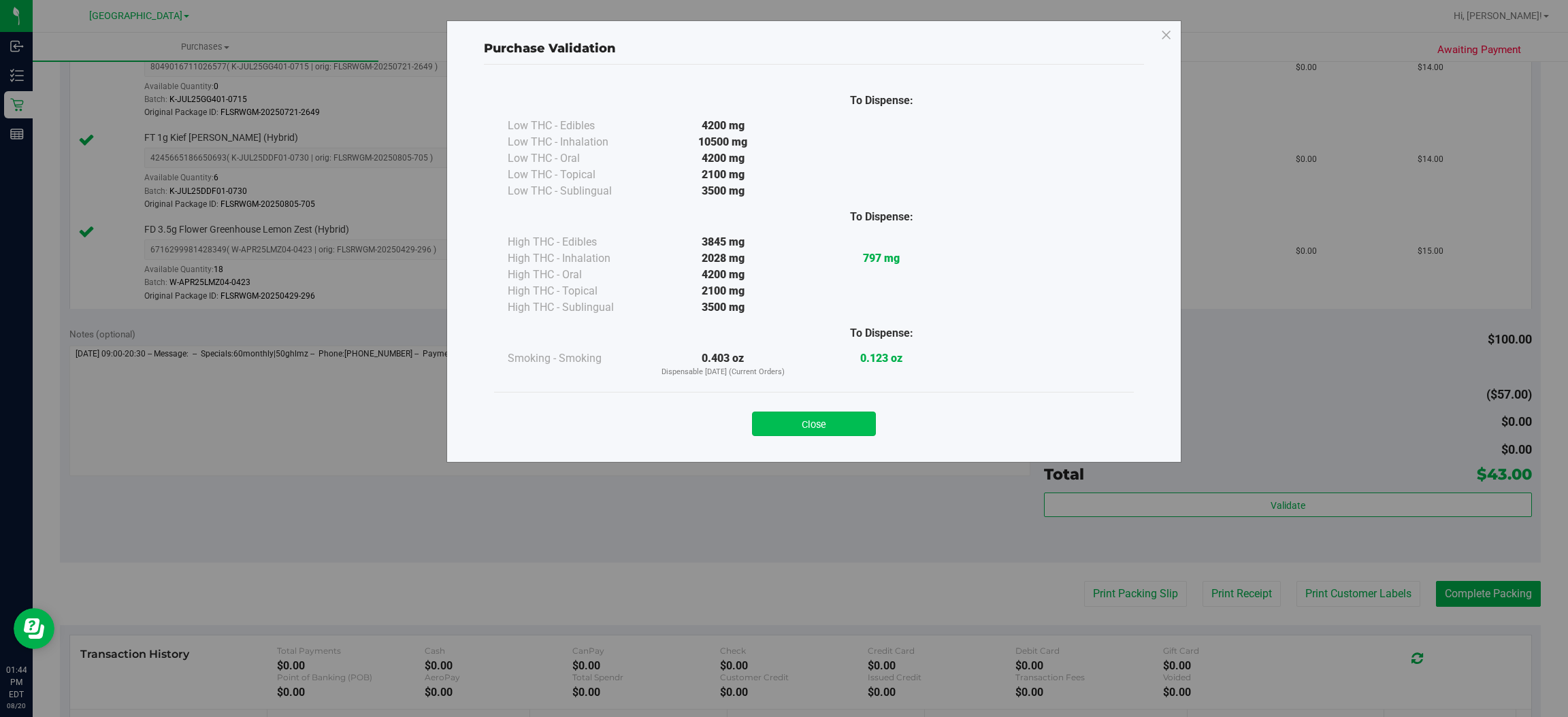
click at [819, 424] on button "Close" at bounding box center [814, 424] width 124 height 25
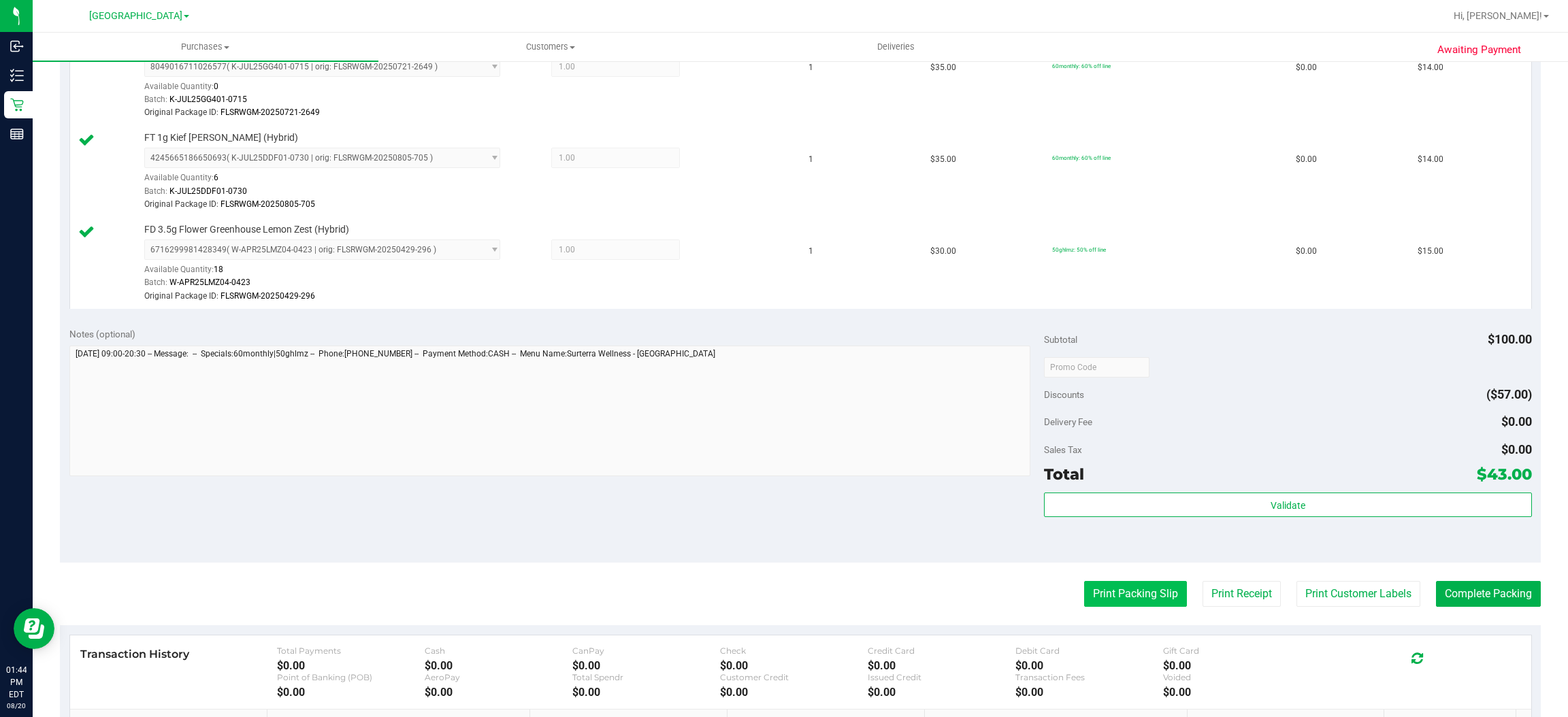
click at [1117, 590] on button "Print Packing Slip" at bounding box center [1136, 593] width 103 height 26
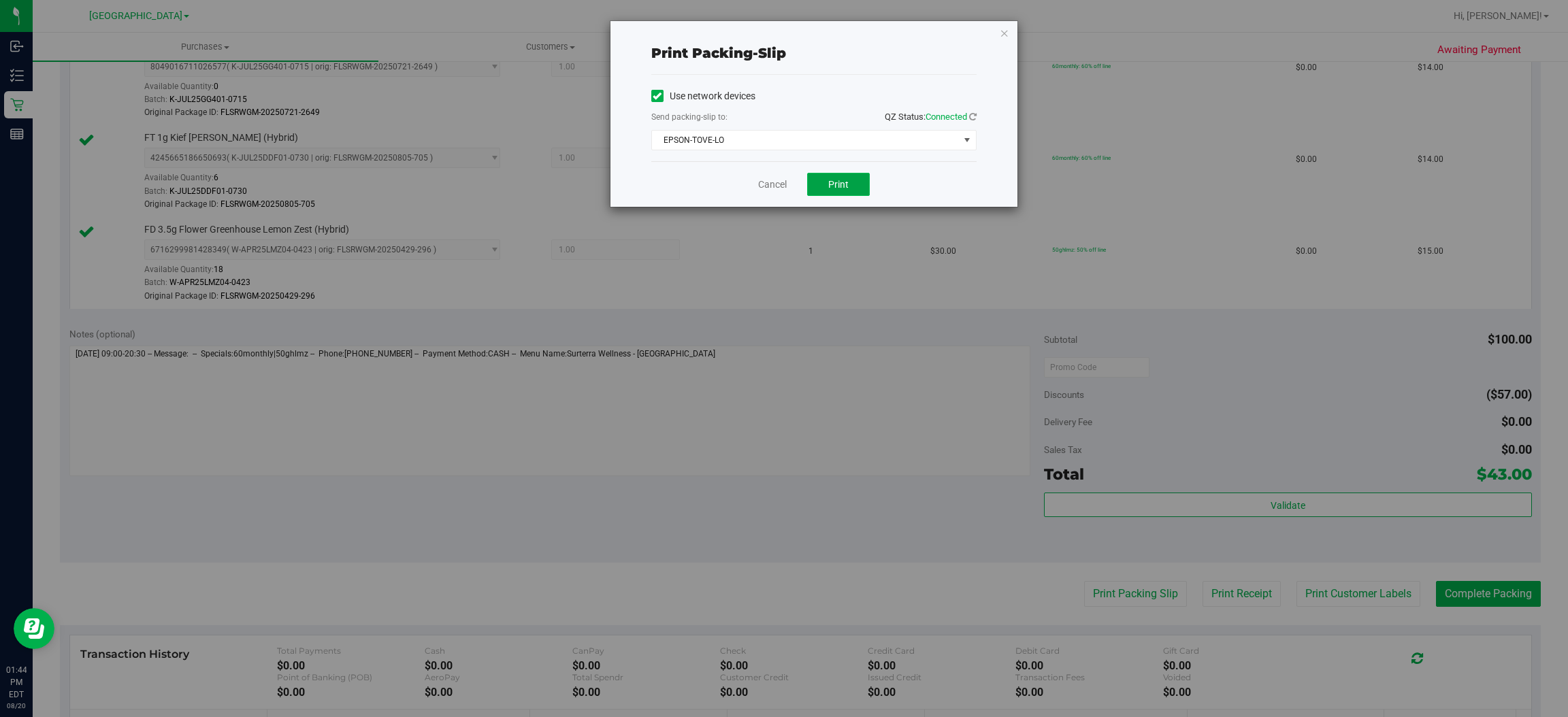
click at [827, 175] on button "Print" at bounding box center [839, 185] width 63 height 23
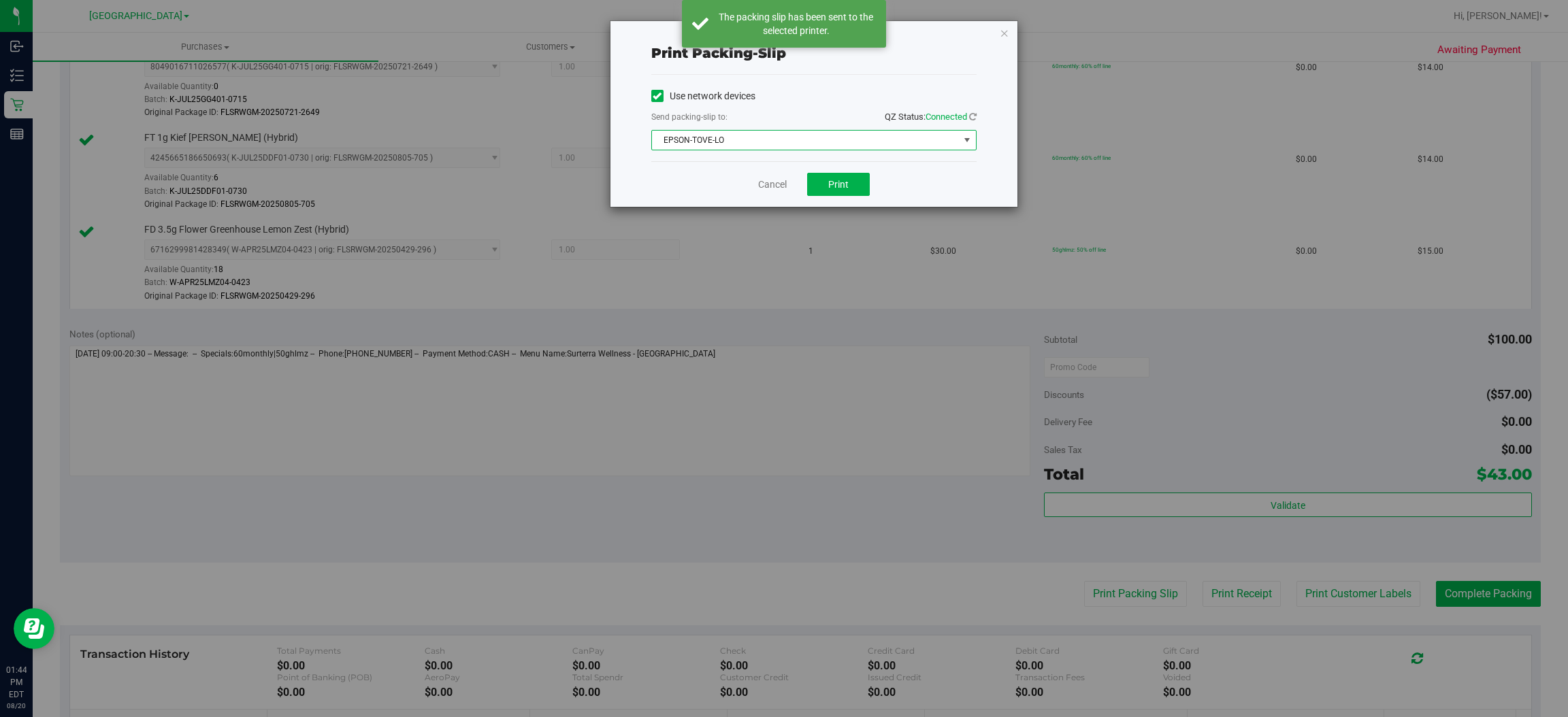
click at [734, 142] on span "EPSON-TOVE-LO" at bounding box center [805, 140] width 307 height 19
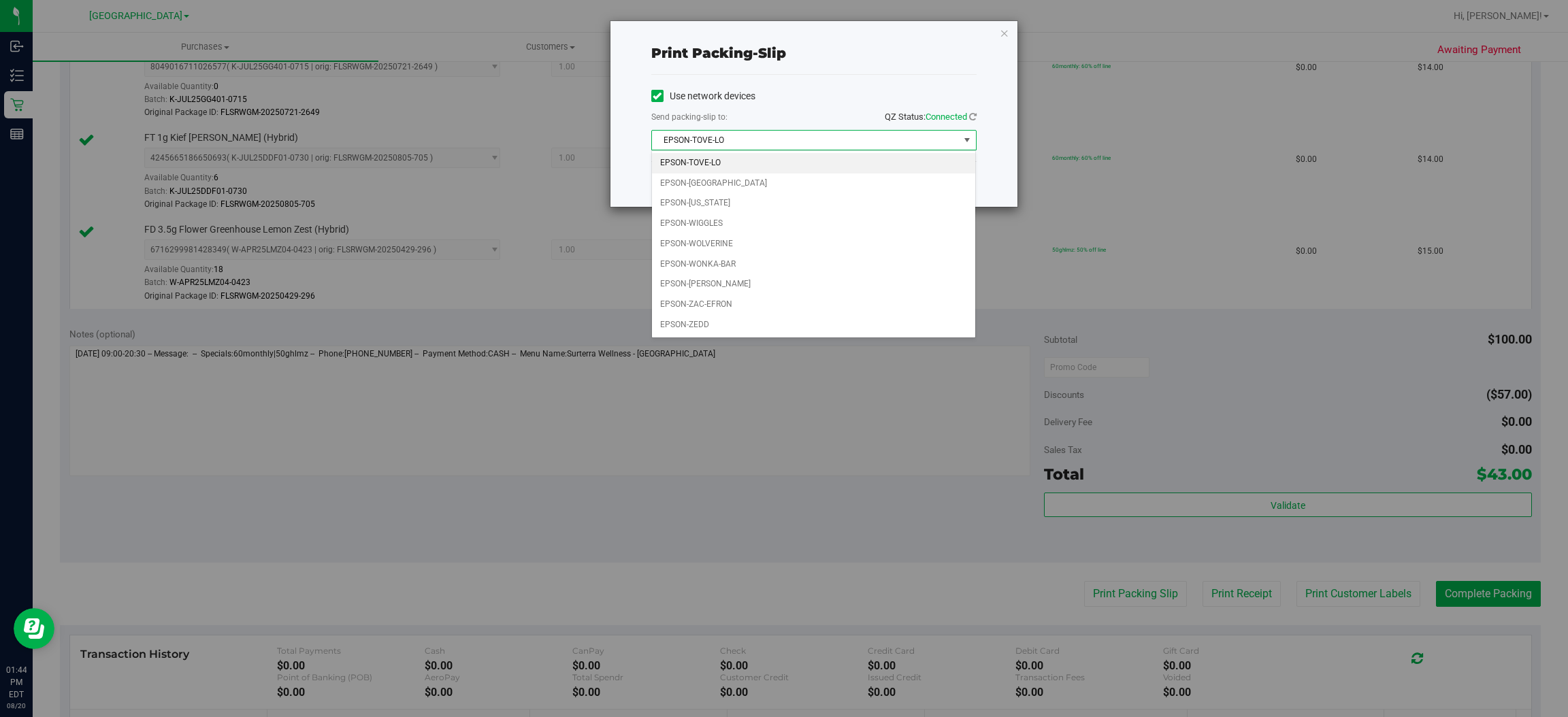
click at [734, 142] on span "EPSON-TOVE-LO" at bounding box center [805, 140] width 307 height 19
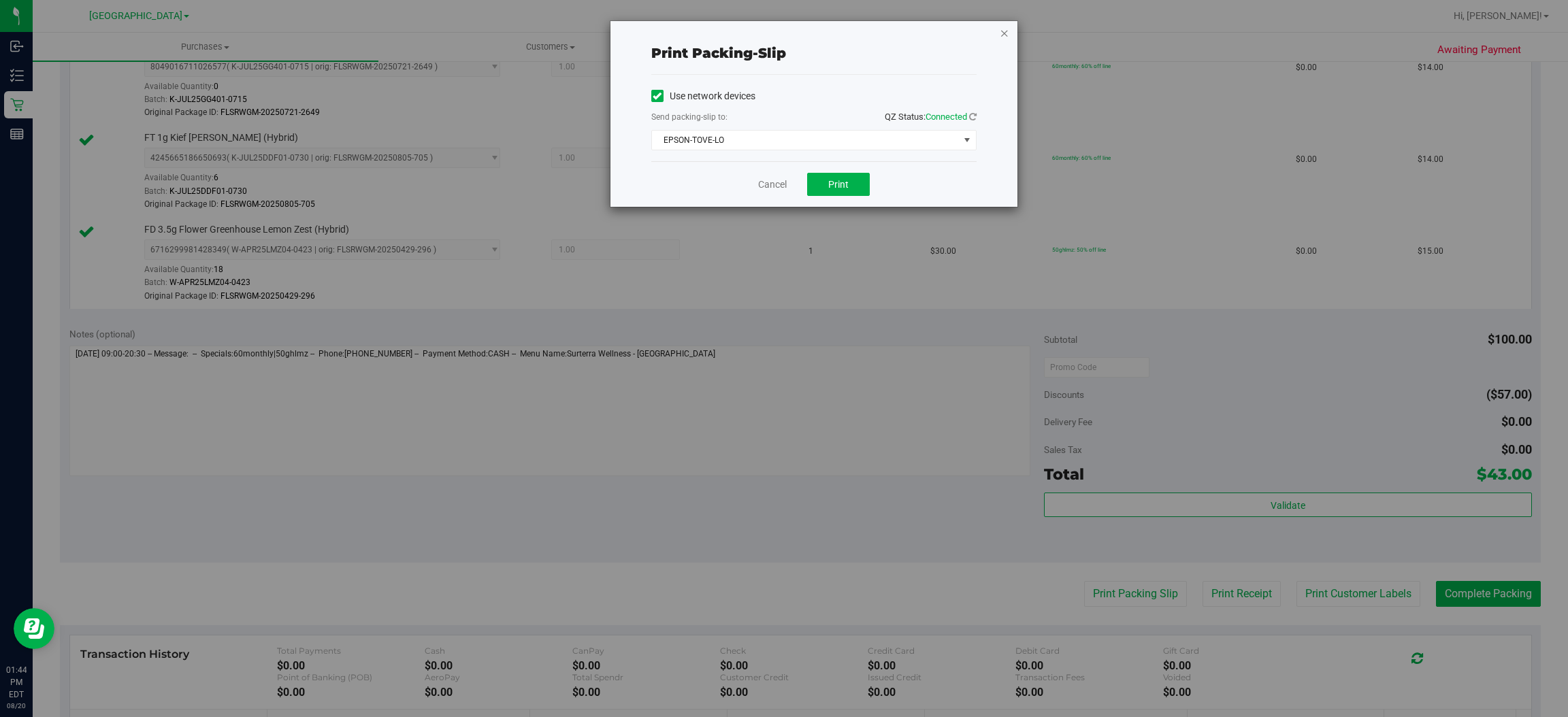
click at [1003, 31] on icon "button" at bounding box center [1004, 32] width 10 height 16
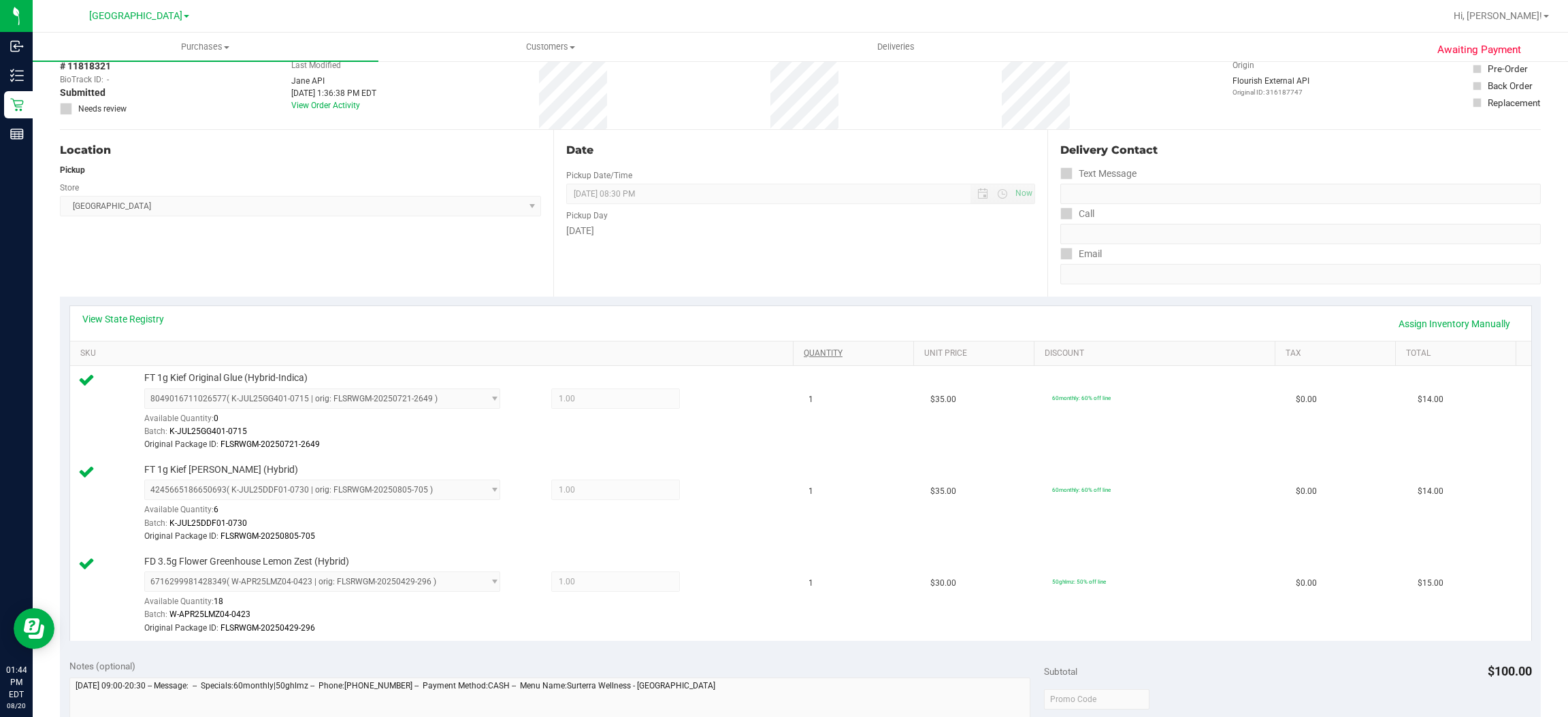
scroll to position [102, 0]
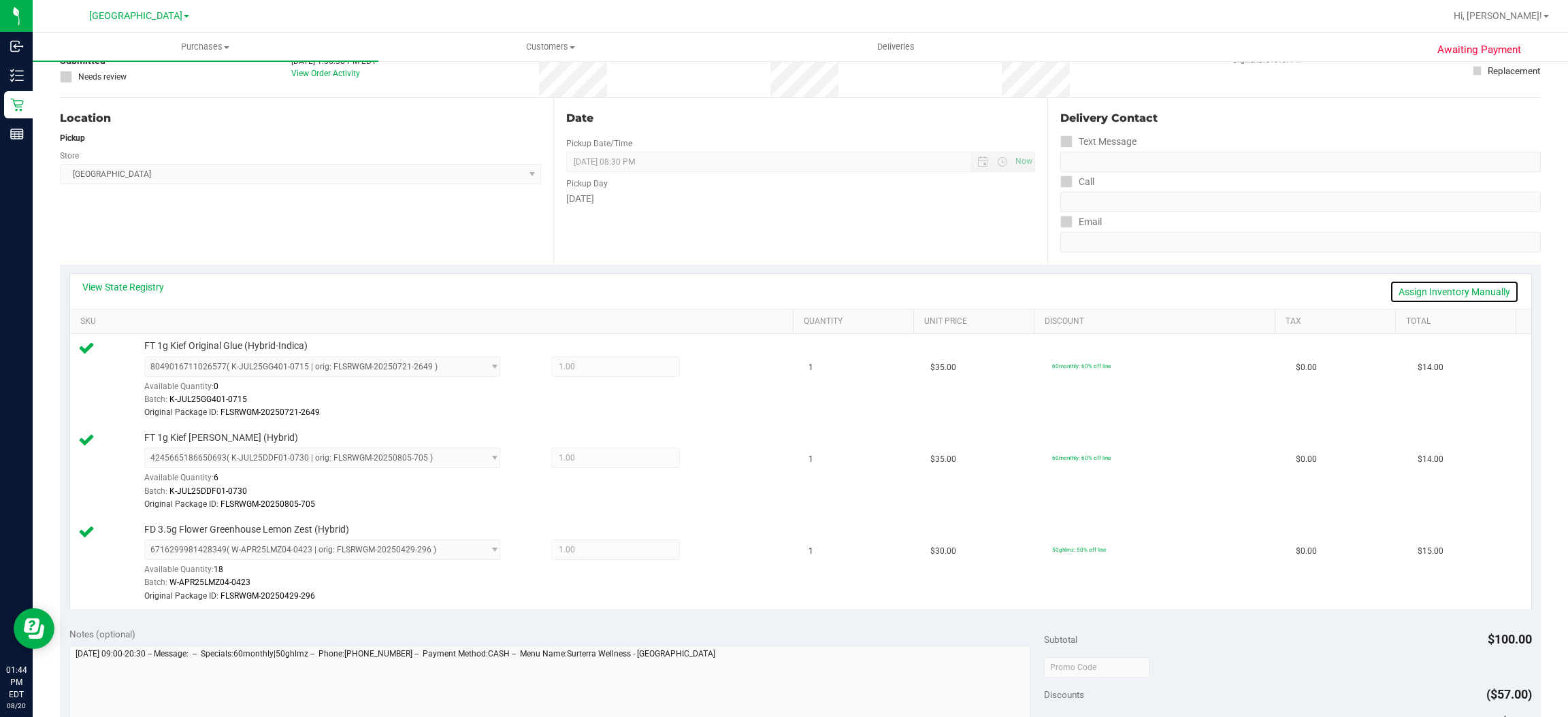
click at [1469, 282] on link "Assign Inventory Manually" at bounding box center [1455, 292] width 129 height 23
click at [710, 363] on icon at bounding box center [717, 368] width 14 height 15
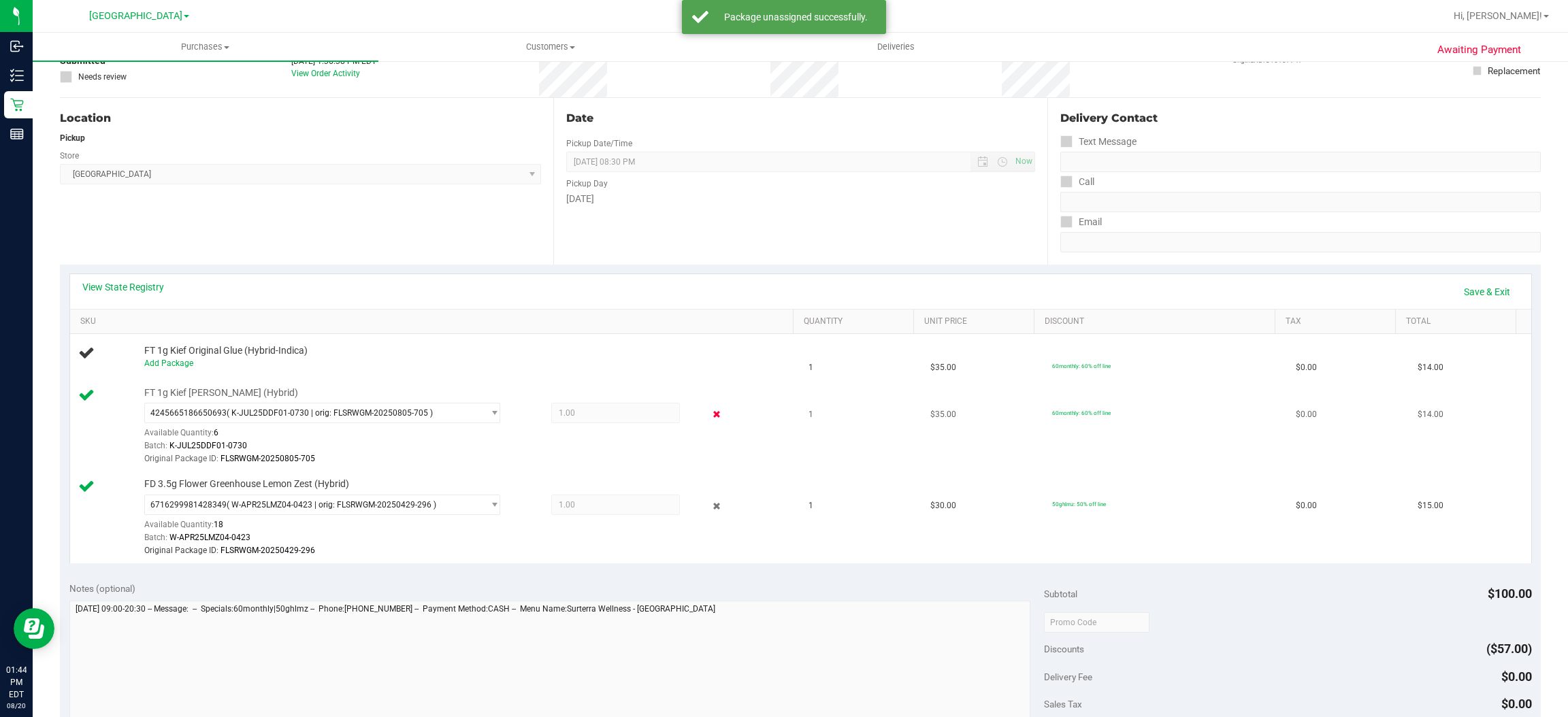
click at [710, 415] on icon at bounding box center [717, 414] width 14 height 15
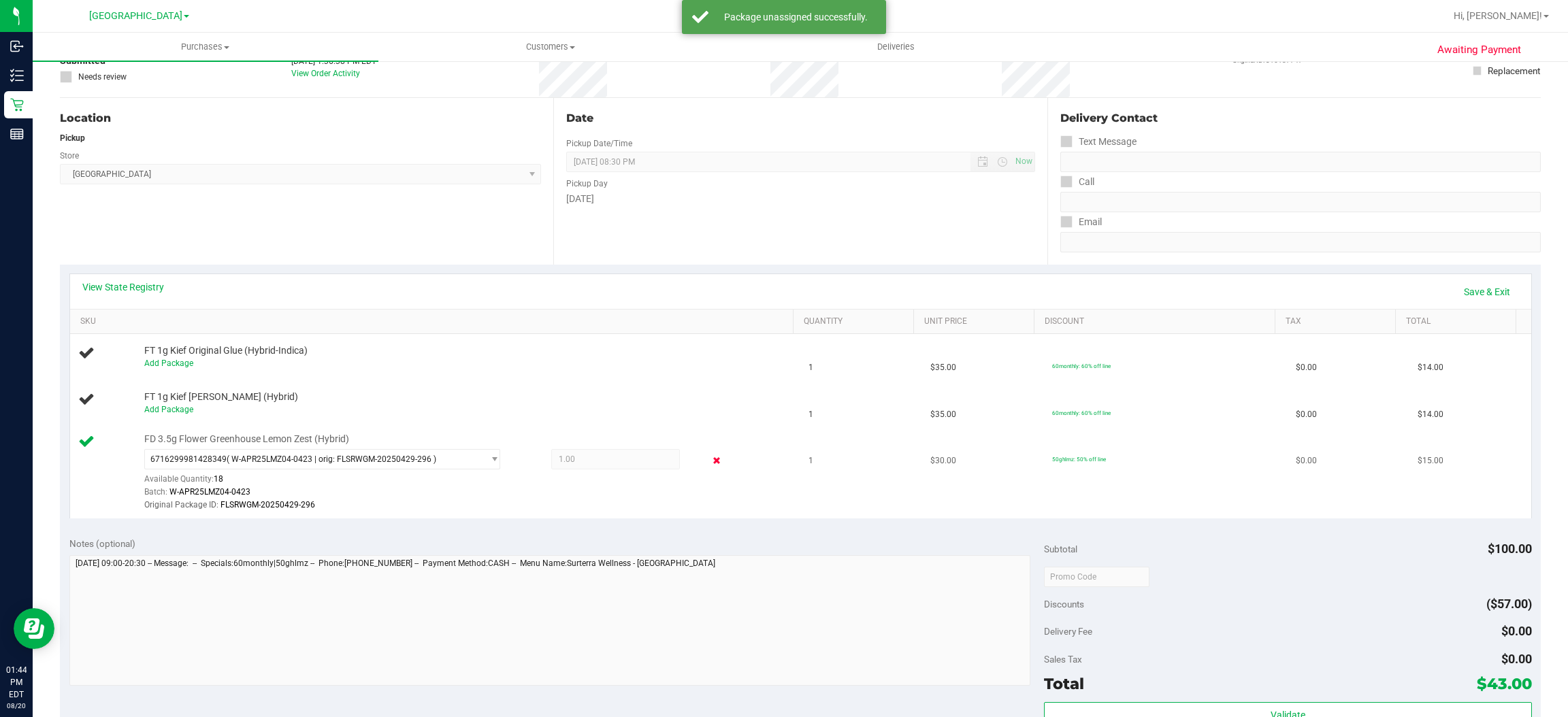
click at [710, 460] on icon at bounding box center [717, 461] width 14 height 15
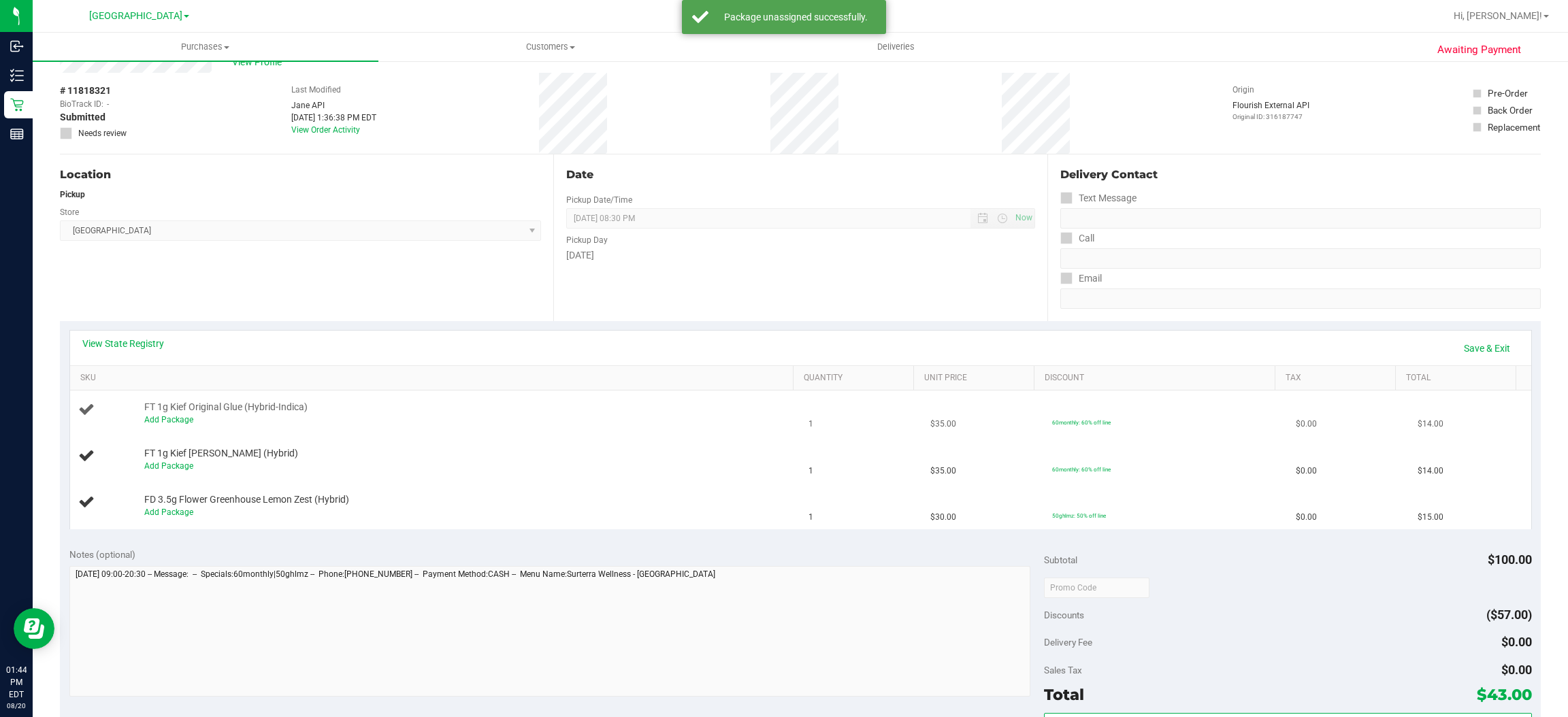
scroll to position [0, 0]
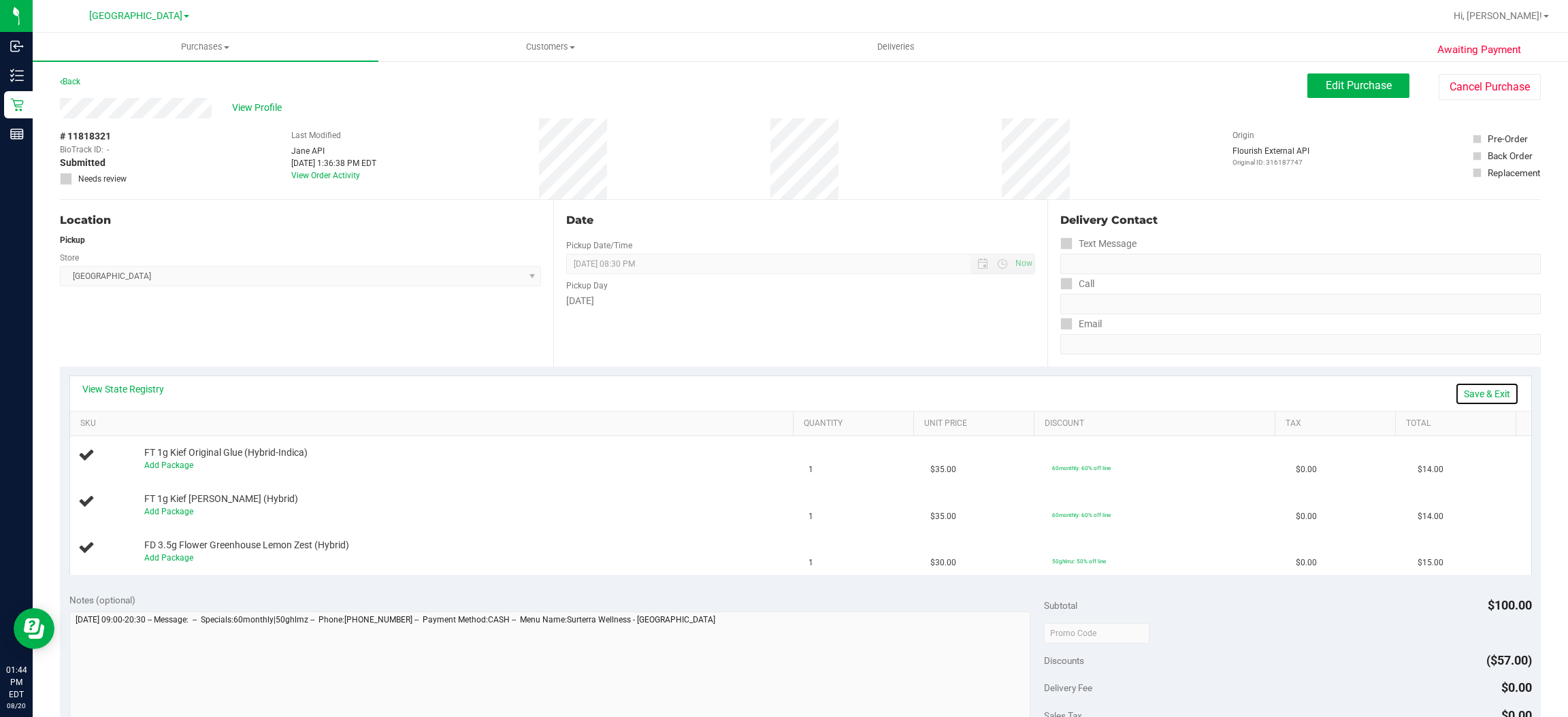
click at [1490, 392] on link "Save & Exit" at bounding box center [1486, 394] width 64 height 23
click at [71, 81] on link "Back" at bounding box center [69, 82] width 20 height 10
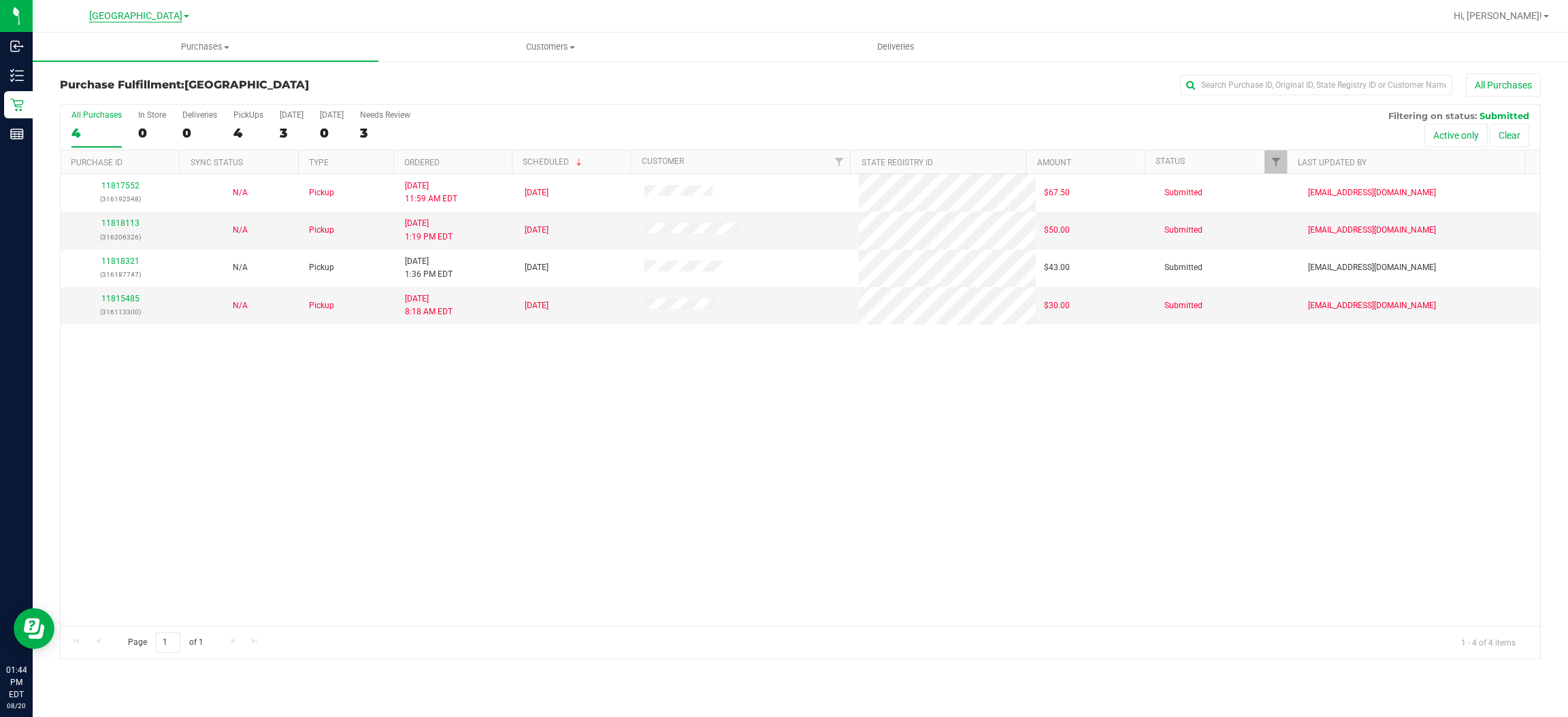
click at [129, 15] on span "[GEOGRAPHIC_DATA]" at bounding box center [136, 16] width 93 height 12
click at [109, 67] on link "Port Orange WC" at bounding box center [138, 66] width 199 height 18
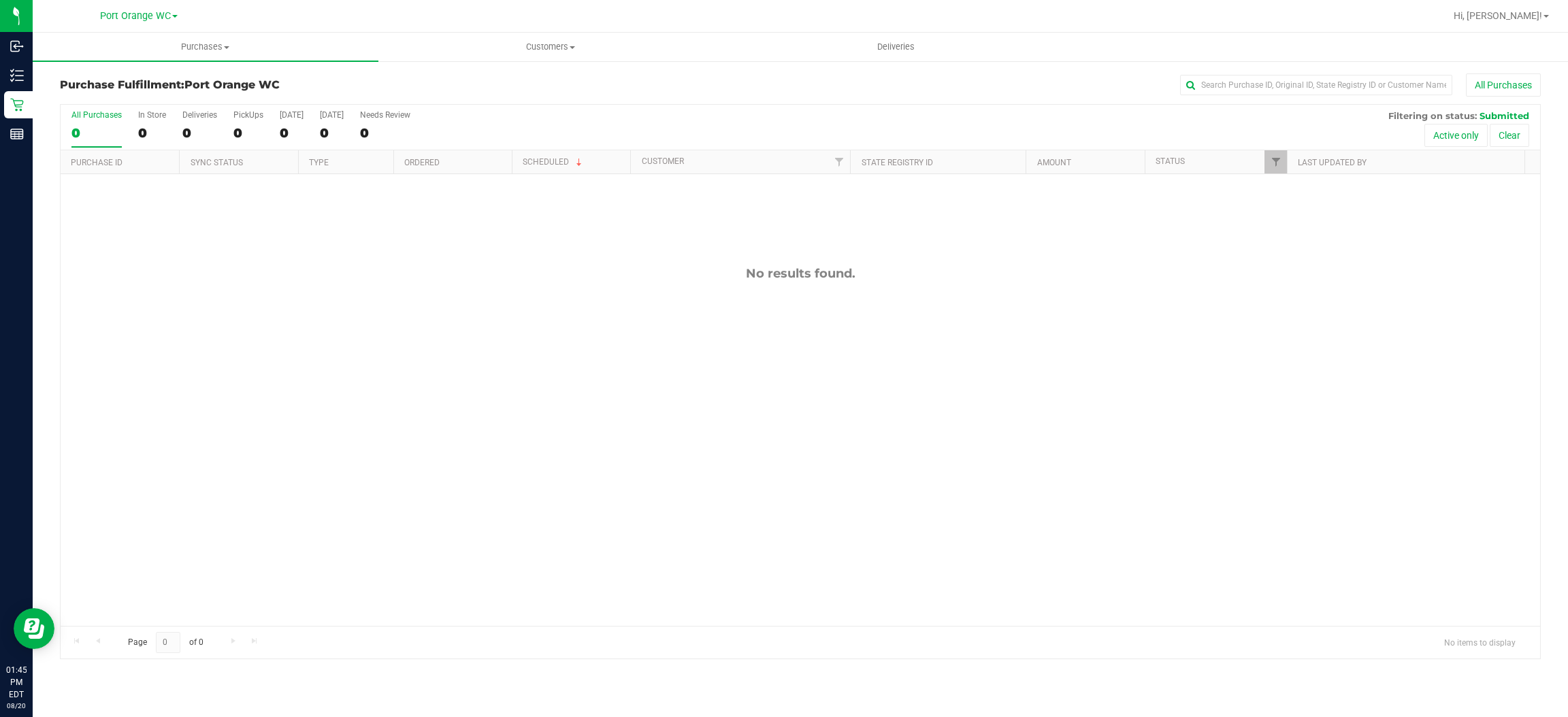
click at [488, 320] on div "No results found." at bounding box center [801, 446] width 1479 height 544
click at [671, 579] on div "No results found." at bounding box center [801, 446] width 1479 height 544
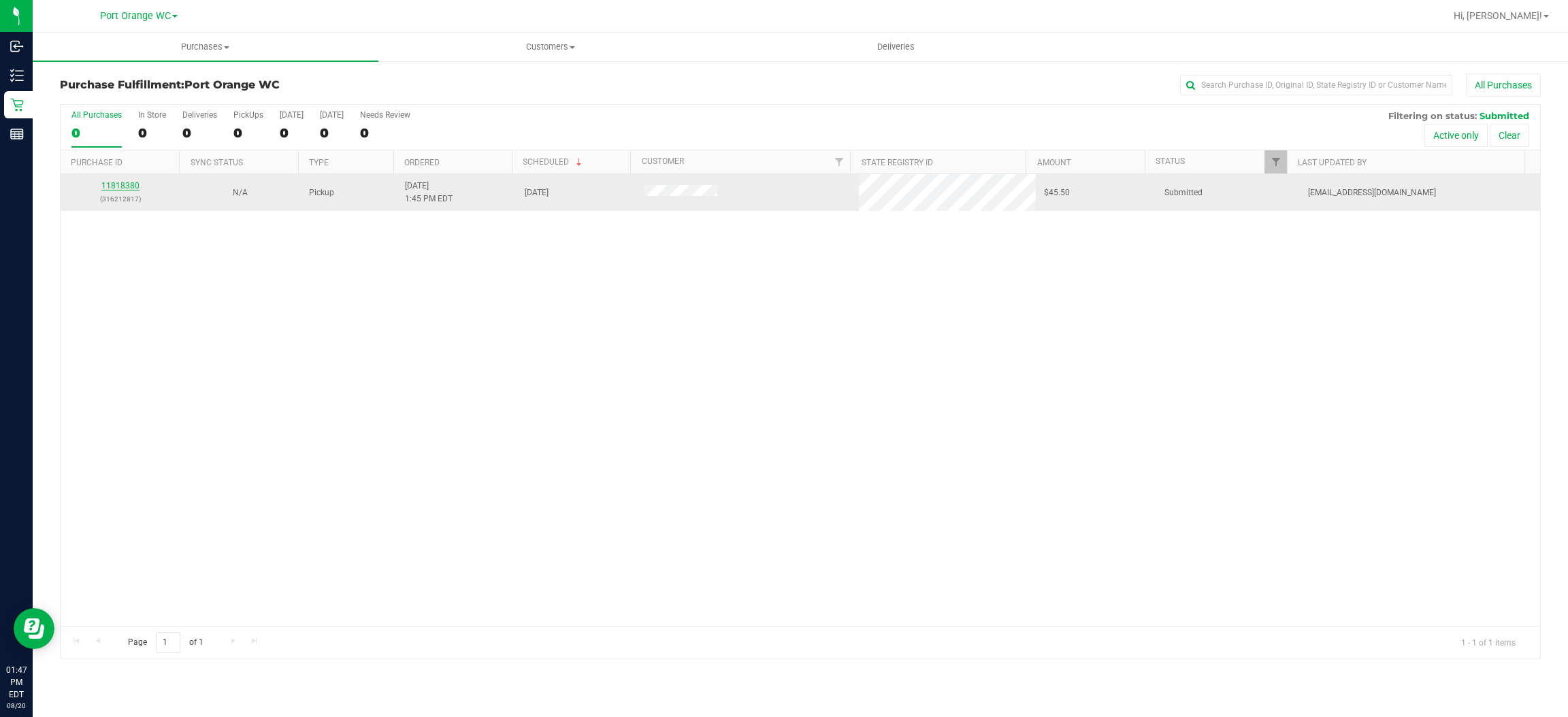
click at [121, 187] on link "11818380" at bounding box center [121, 186] width 38 height 10
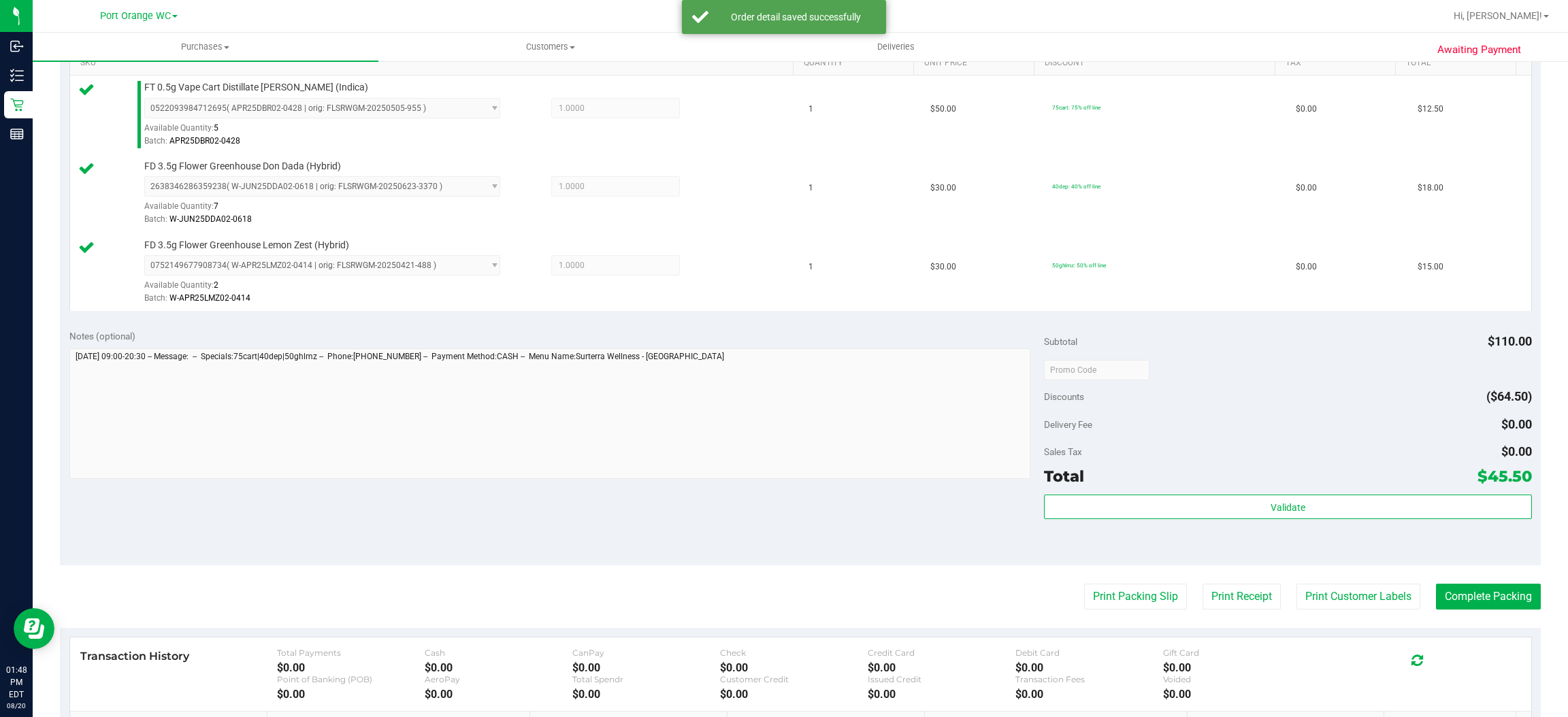
scroll to position [556, 0]
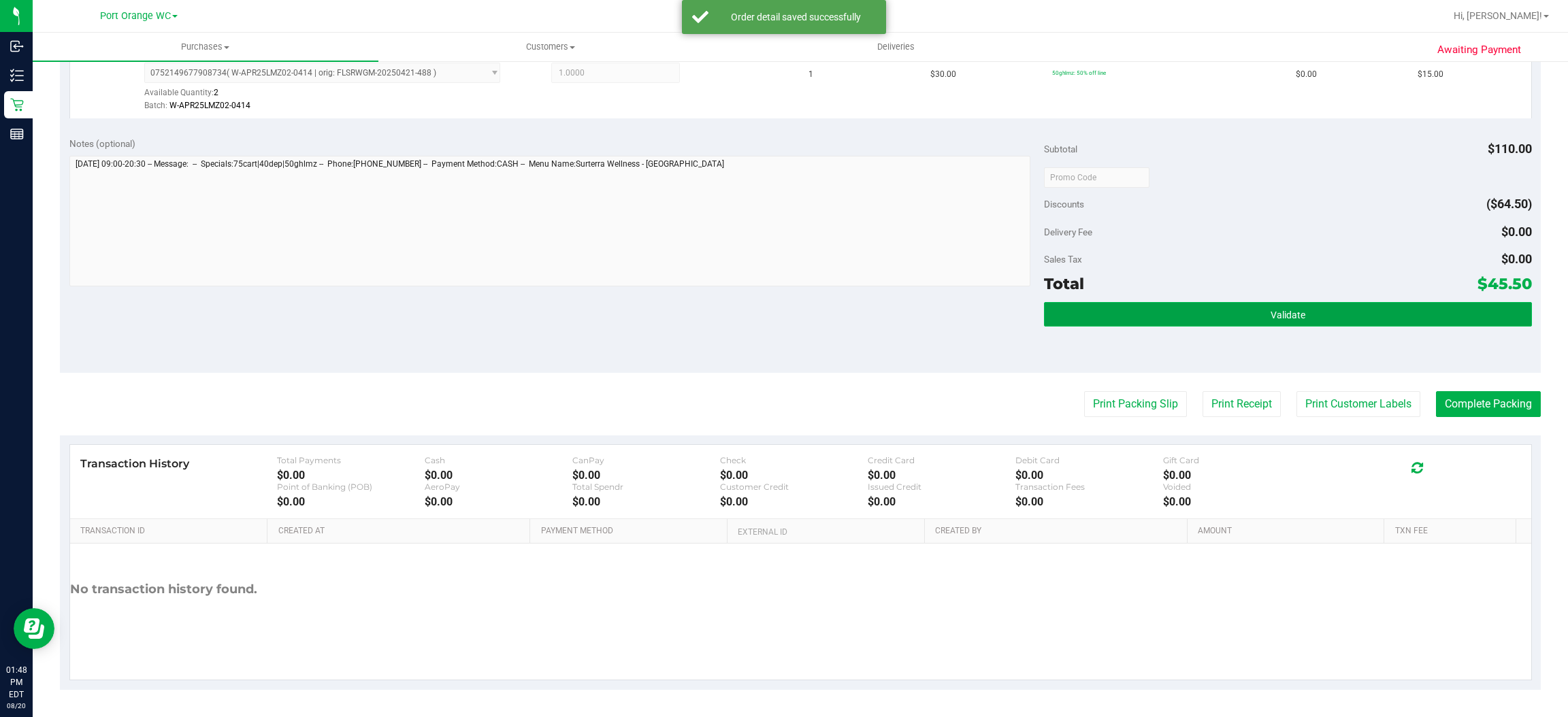
click at [1261, 309] on button "Validate" at bounding box center [1288, 314] width 487 height 25
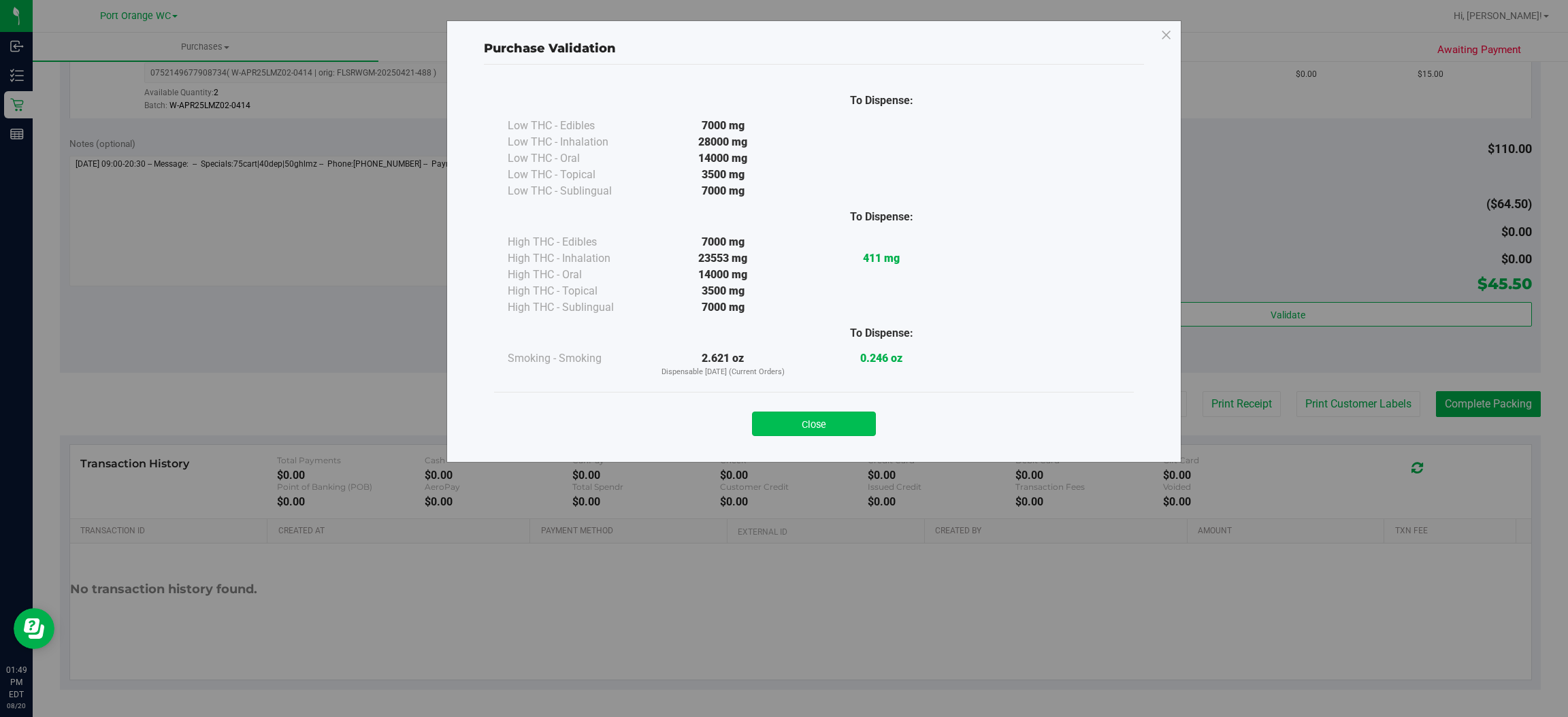
click at [844, 414] on button "Close" at bounding box center [814, 424] width 124 height 25
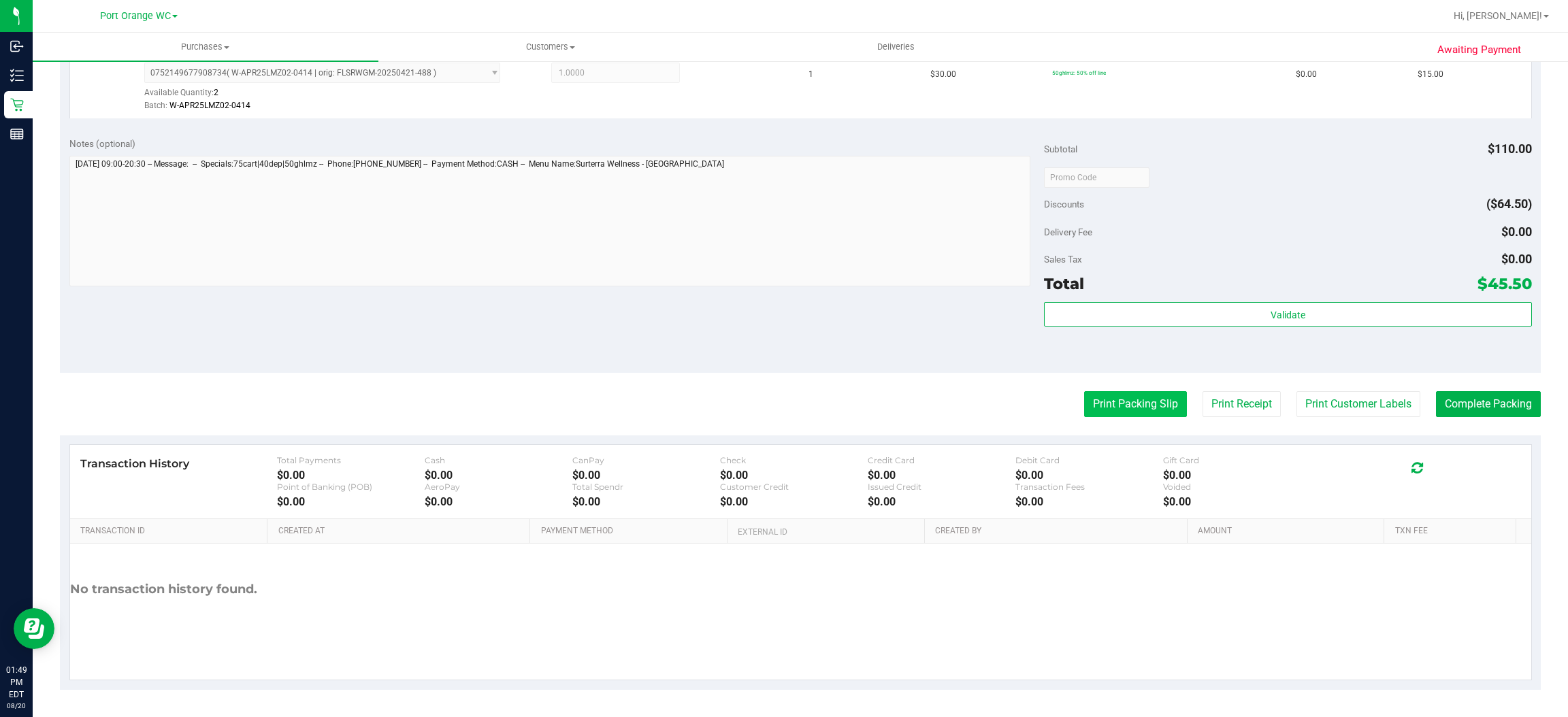
click at [1141, 395] on button "Print Packing Slip" at bounding box center [1136, 404] width 103 height 26
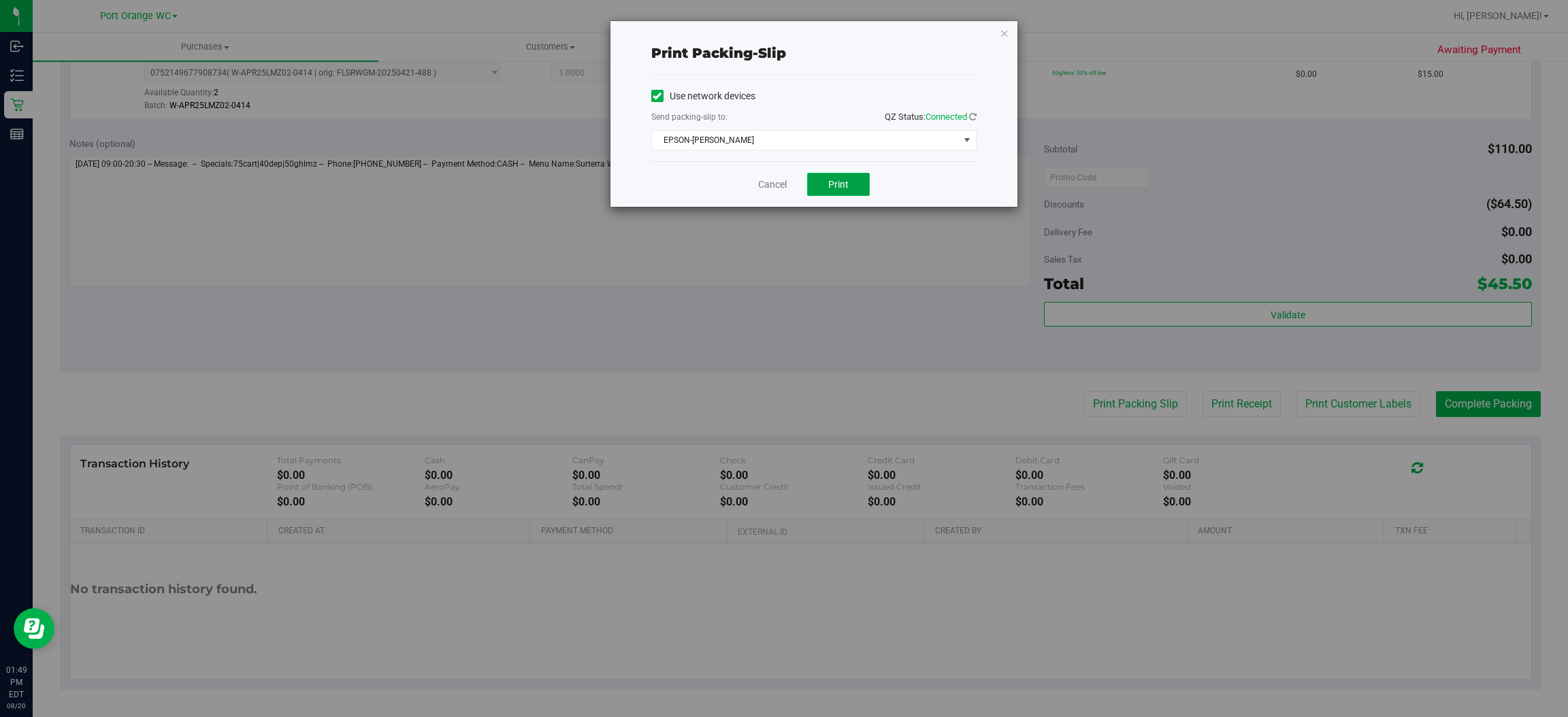
click at [848, 183] on button "Print" at bounding box center [839, 185] width 63 height 23
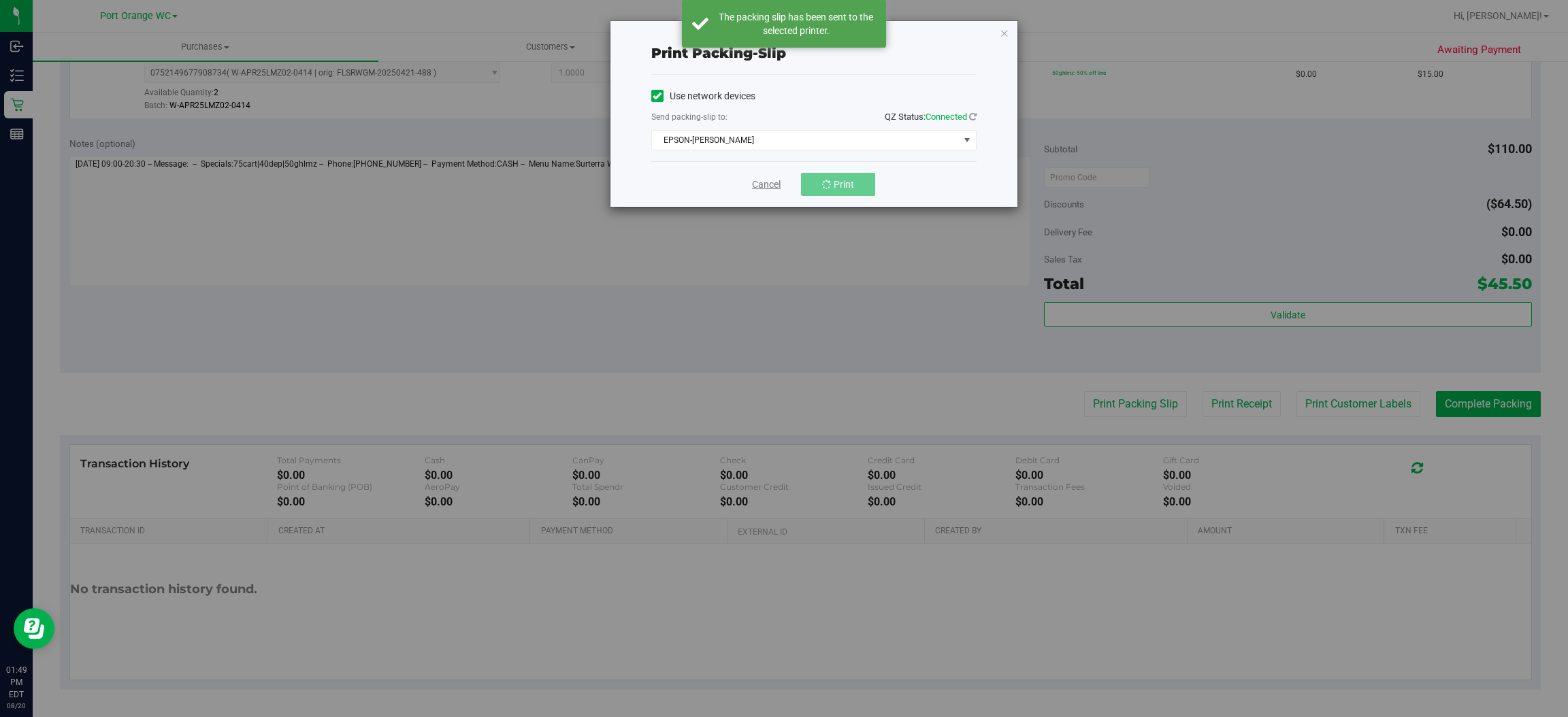
click at [772, 182] on link "Cancel" at bounding box center [766, 185] width 29 height 14
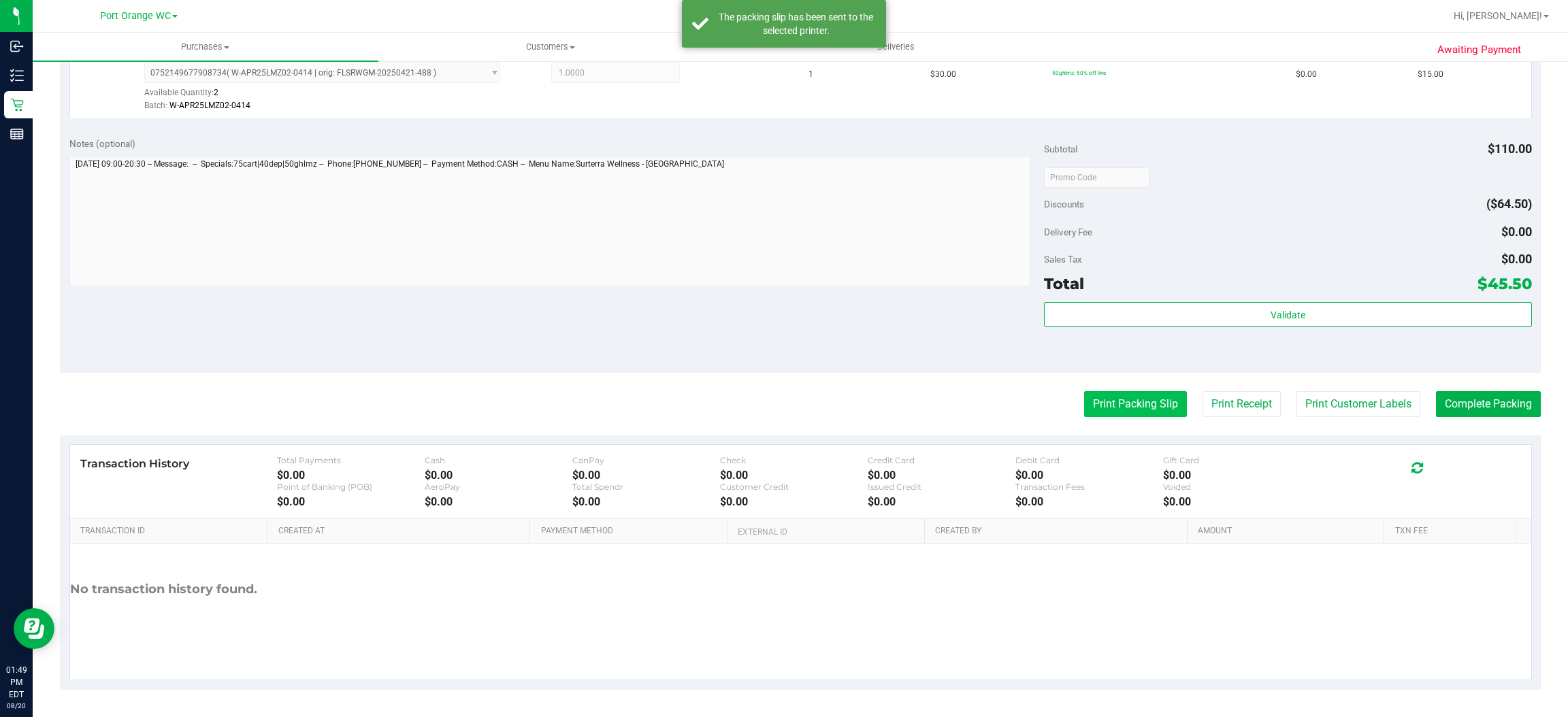
click at [1137, 402] on button "Print Packing Slip" at bounding box center [1136, 404] width 103 height 26
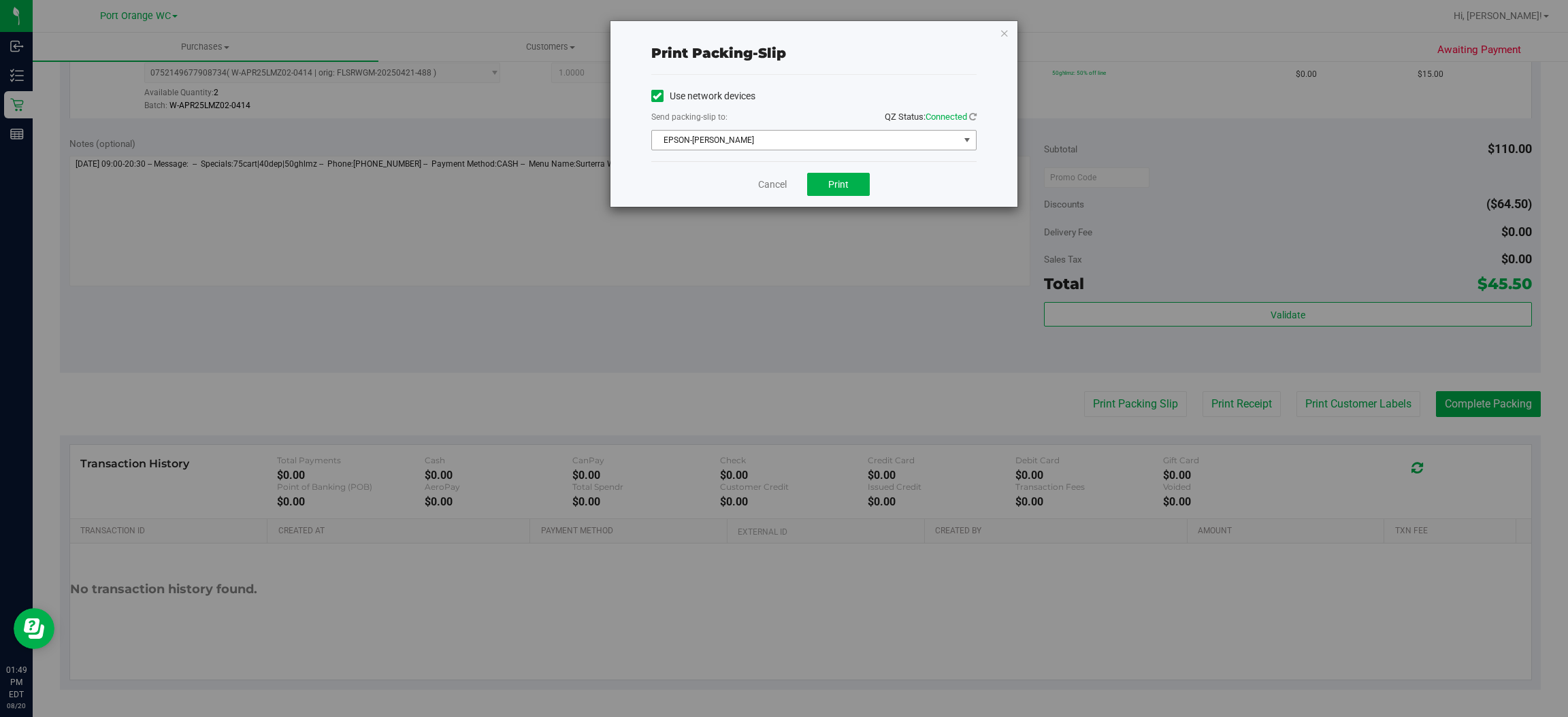
click at [731, 140] on span "EPSON-BOBBIE-GENTRY" at bounding box center [805, 140] width 307 height 19
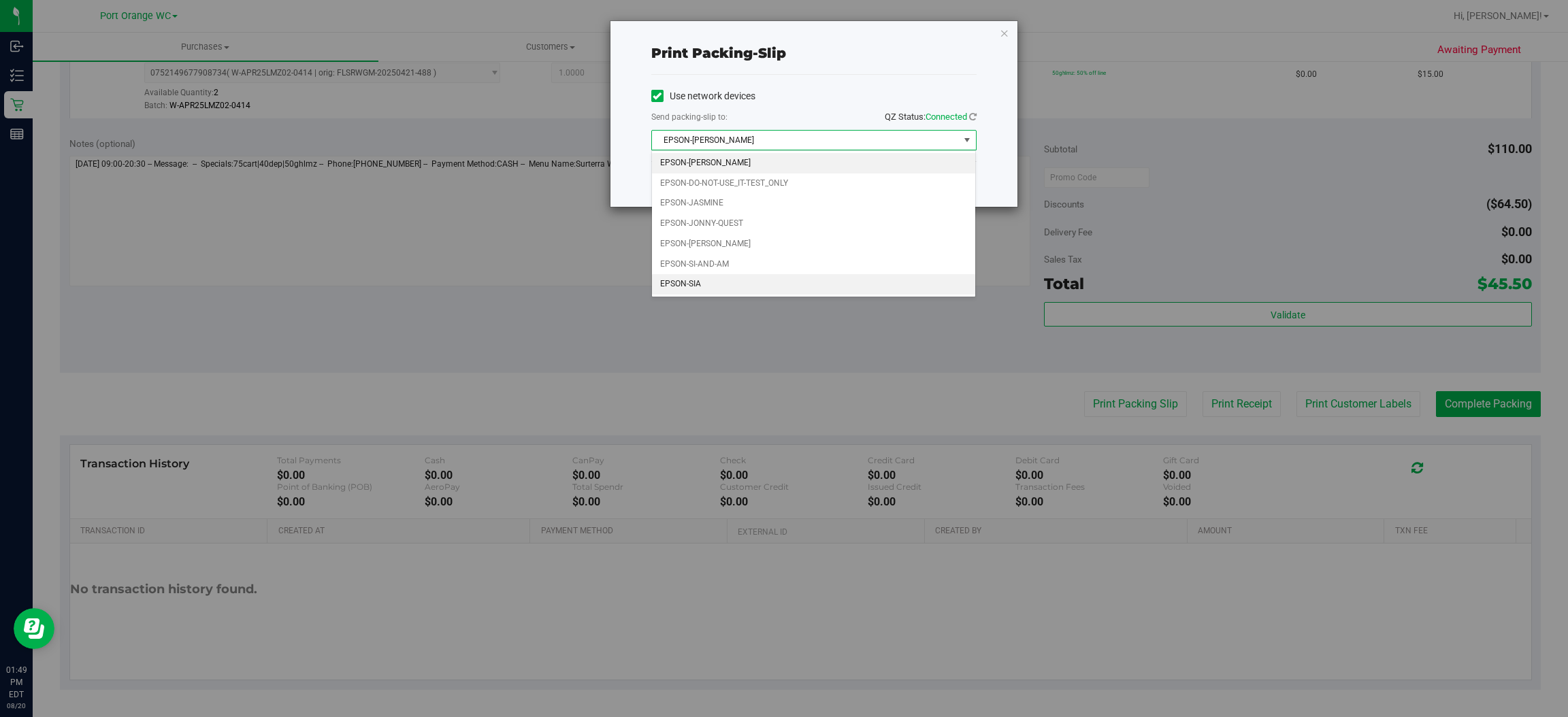
click at [705, 288] on li "EPSON-SIA" at bounding box center [814, 284] width 324 height 20
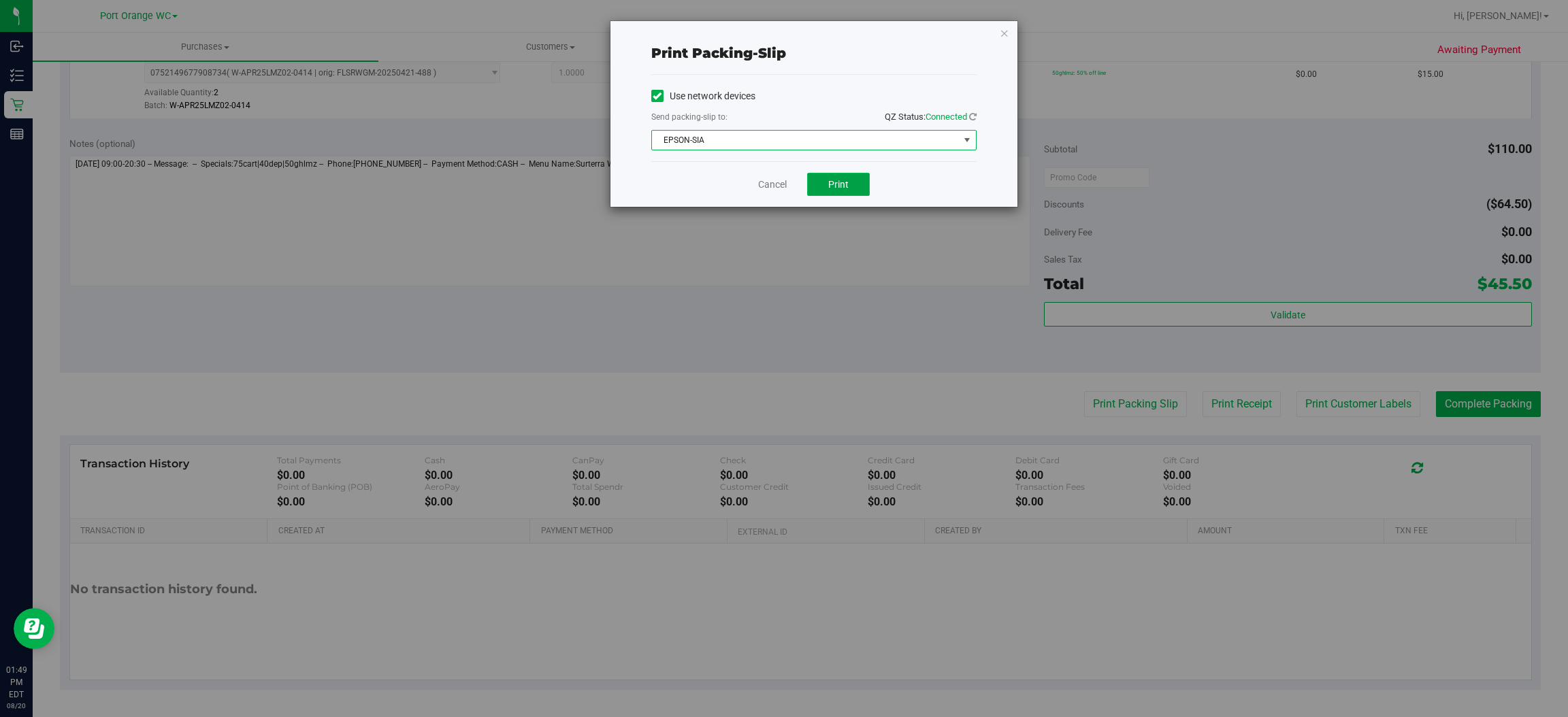
click at [839, 186] on span "Print" at bounding box center [838, 184] width 20 height 10
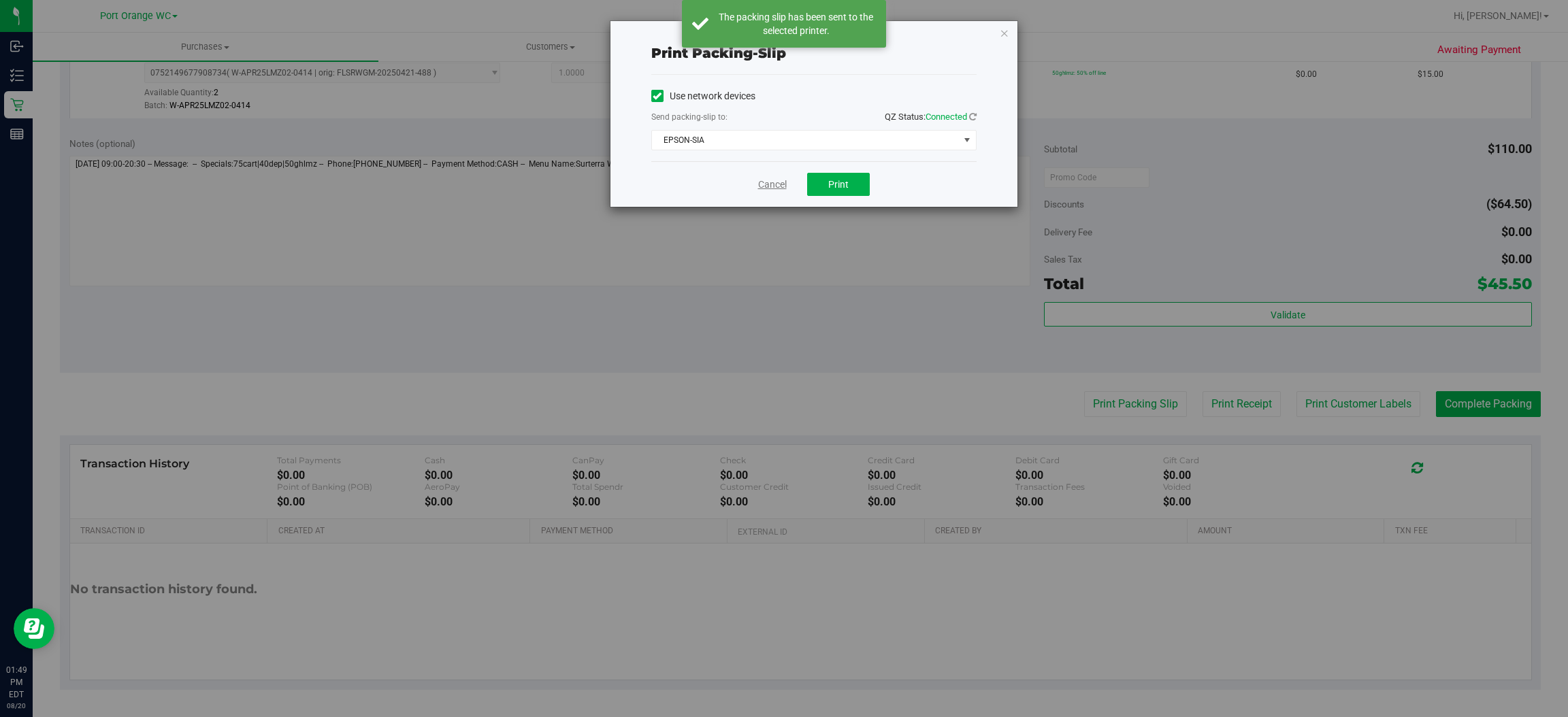
click at [772, 185] on link "Cancel" at bounding box center [772, 185] width 29 height 14
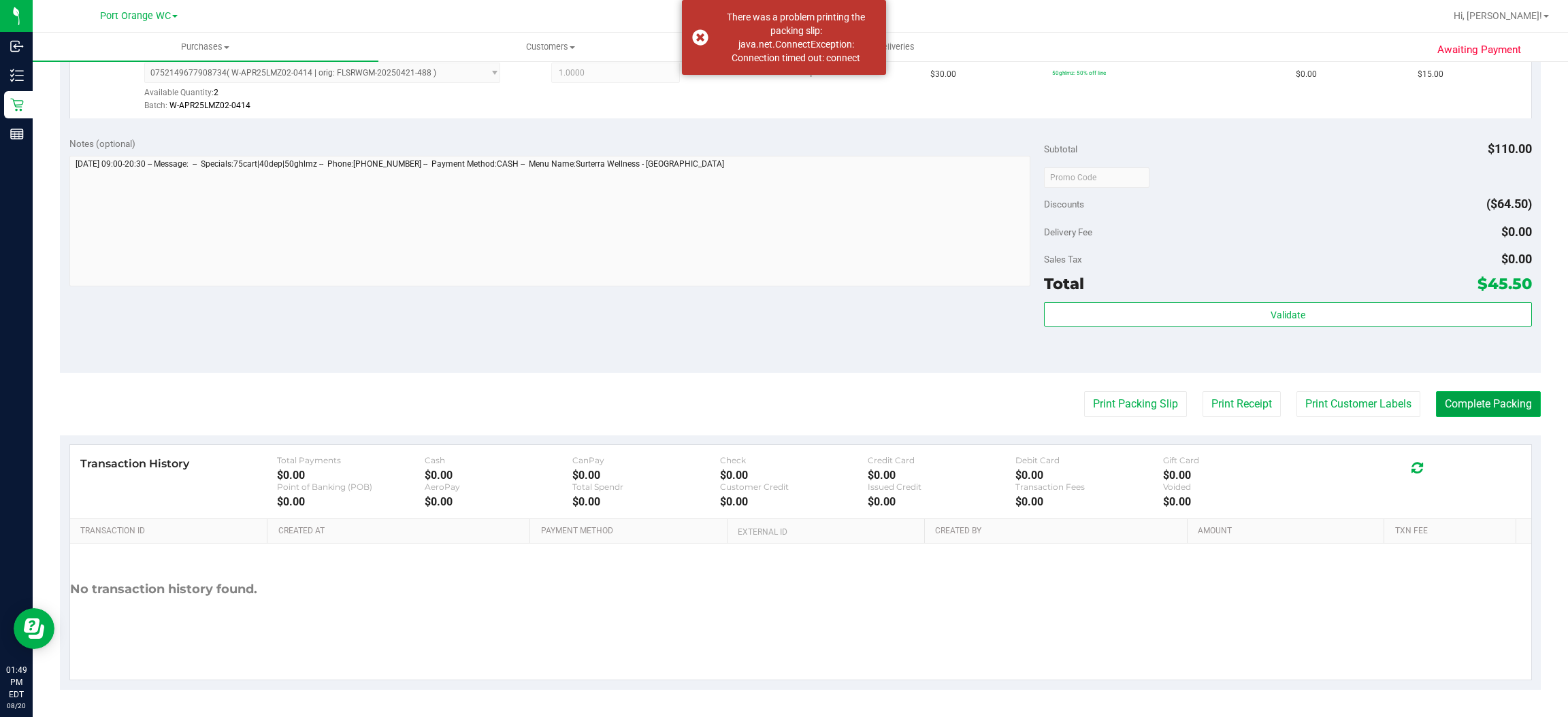
click at [1498, 403] on button "Complete Packing" at bounding box center [1488, 404] width 105 height 26
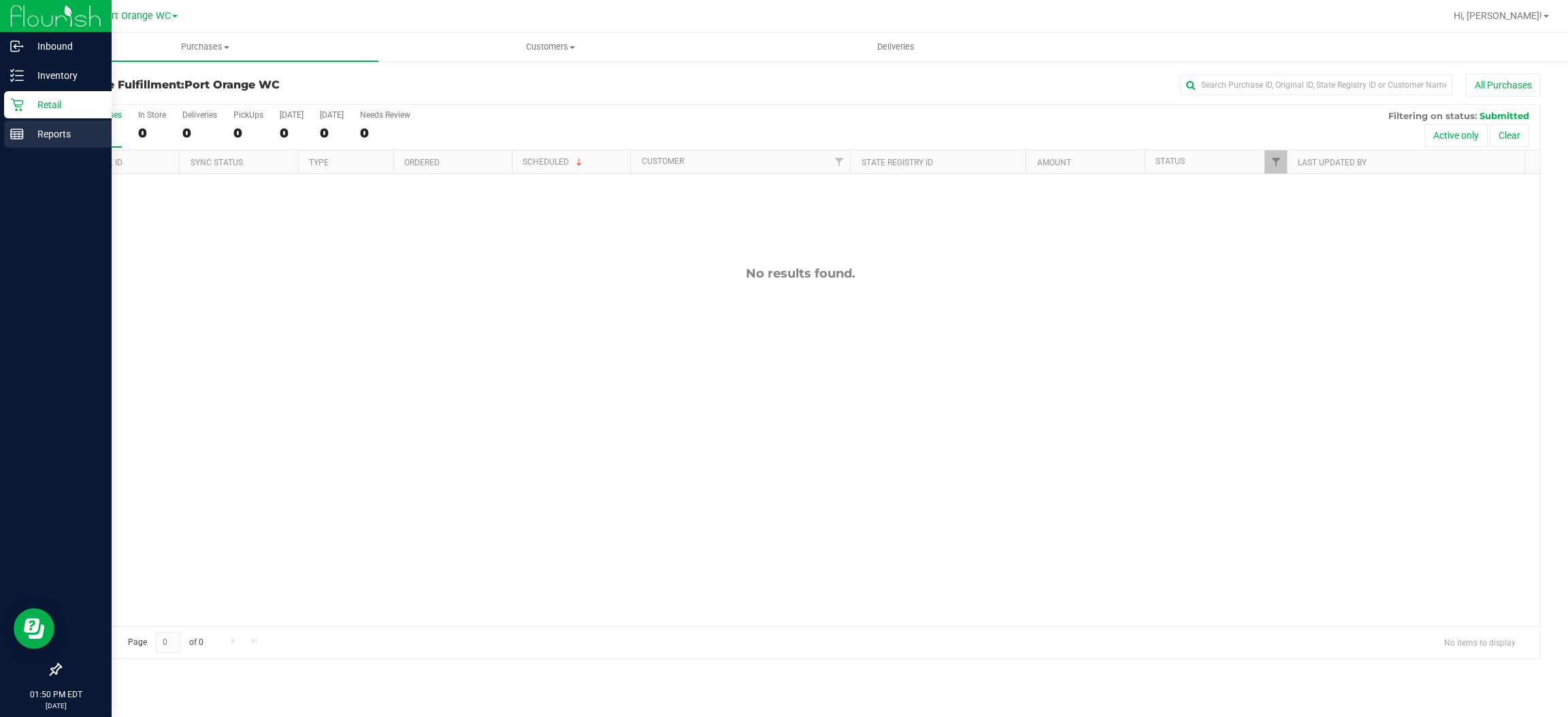
click at [52, 132] on p "Reports" at bounding box center [65, 133] width 82 height 16
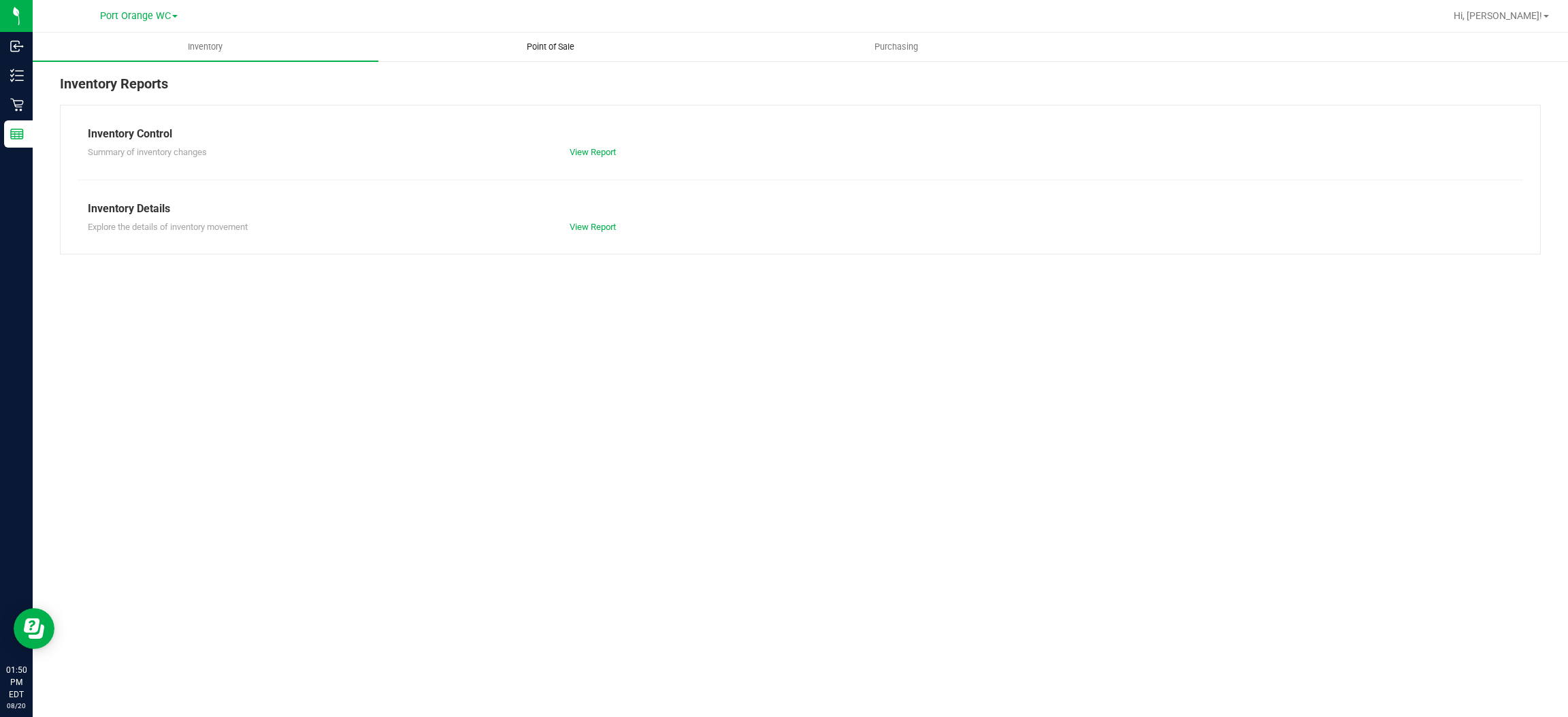
click at [561, 37] on uib-tab-heading "Point of Sale" at bounding box center [551, 47] width 345 height 28
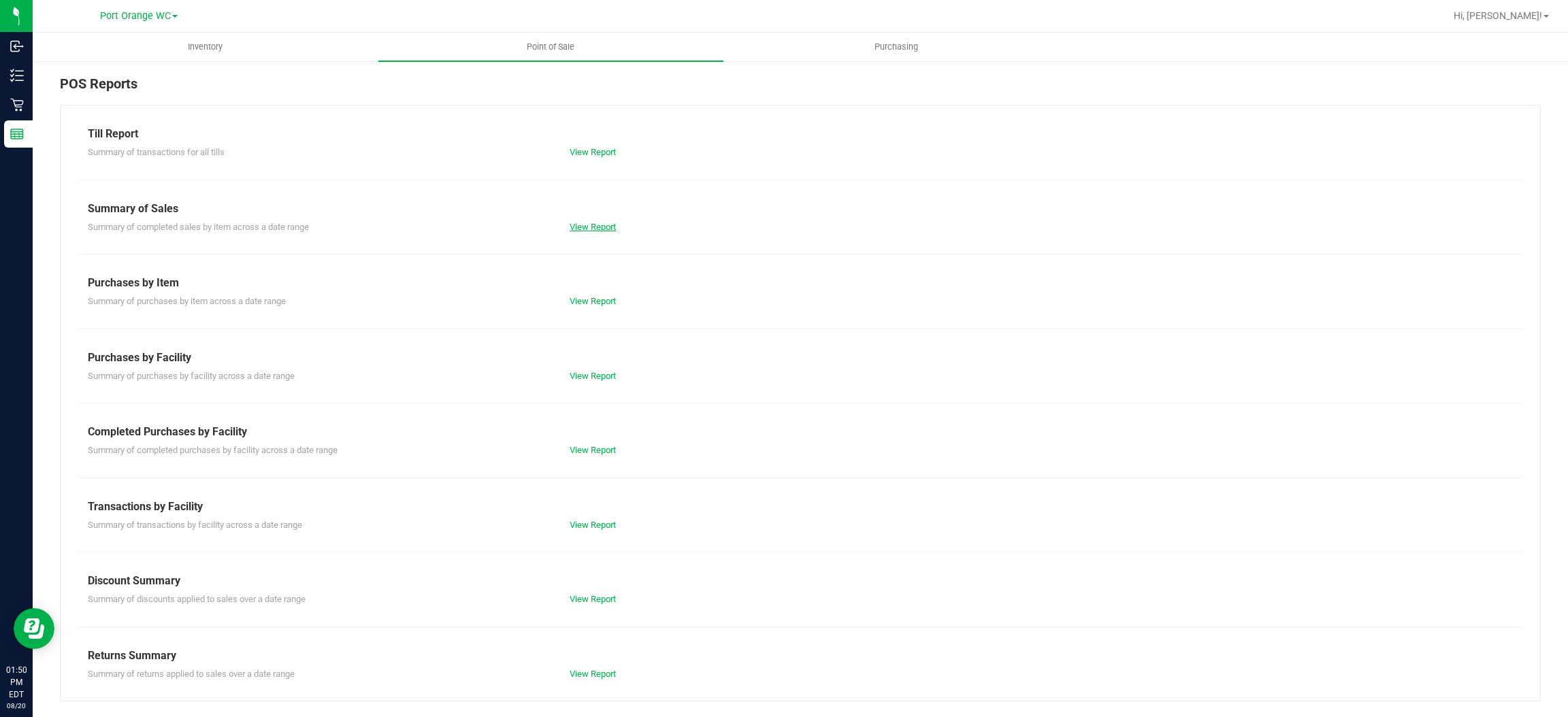
click at [615, 225] on link "View Report" at bounding box center [592, 227] width 47 height 10
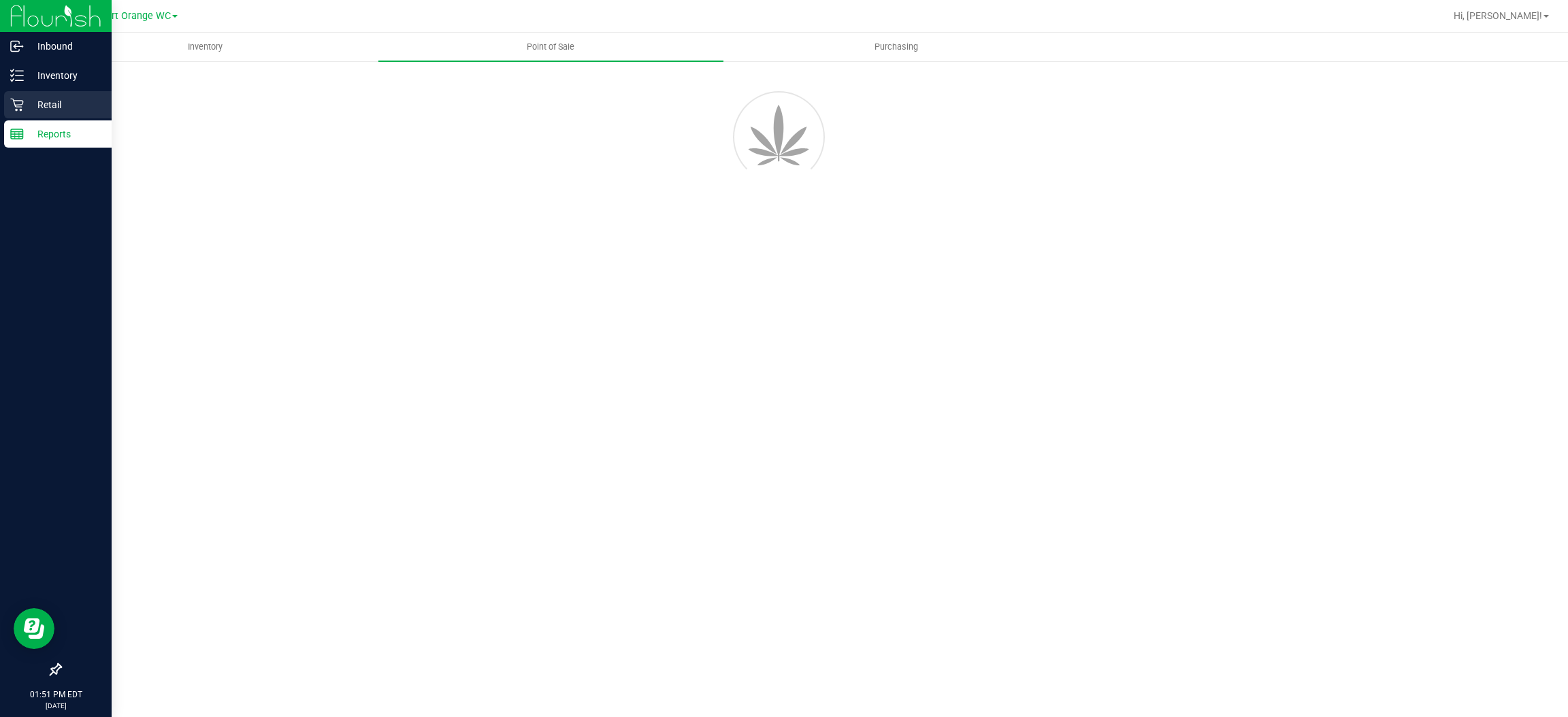
click at [50, 110] on p "Retail" at bounding box center [65, 105] width 82 height 16
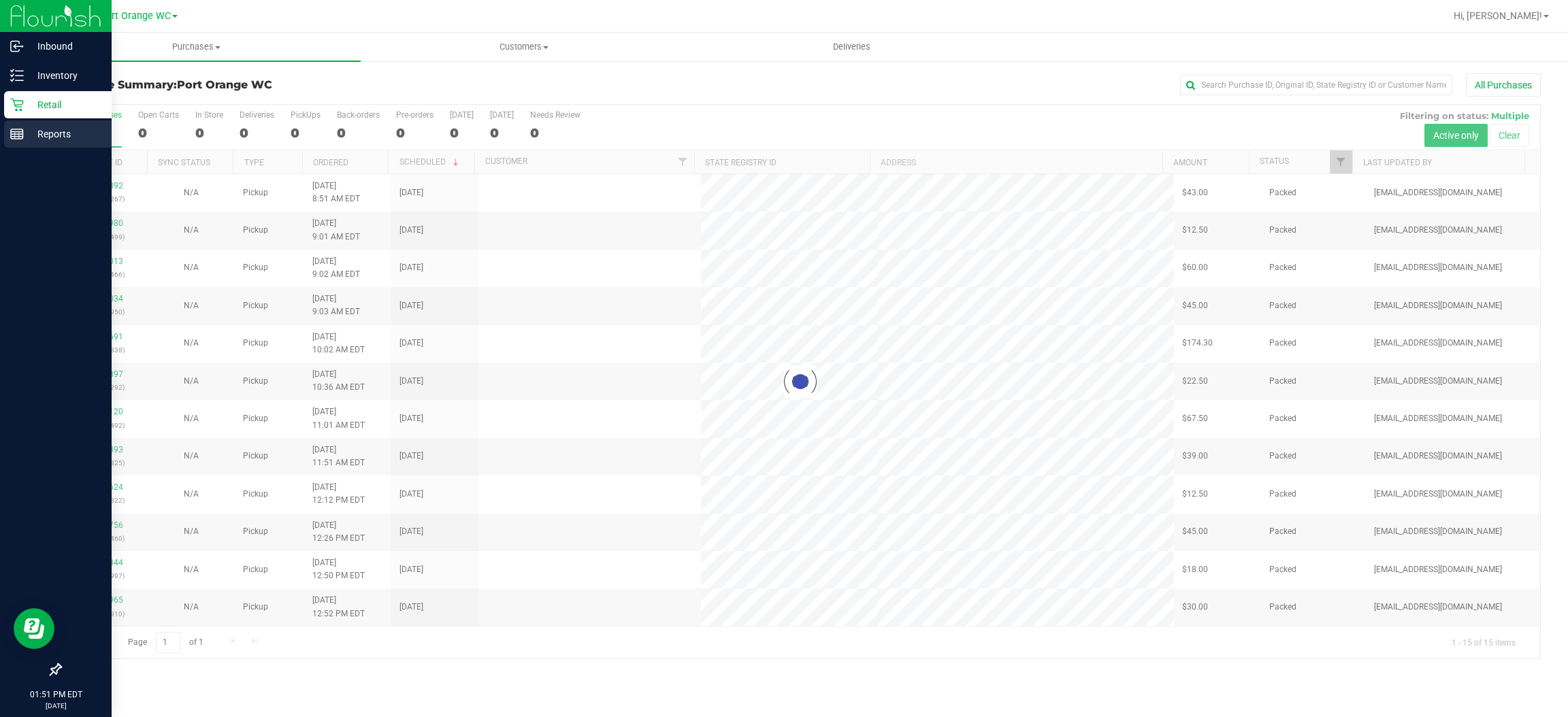
click at [50, 132] on p "Reports" at bounding box center [65, 133] width 82 height 16
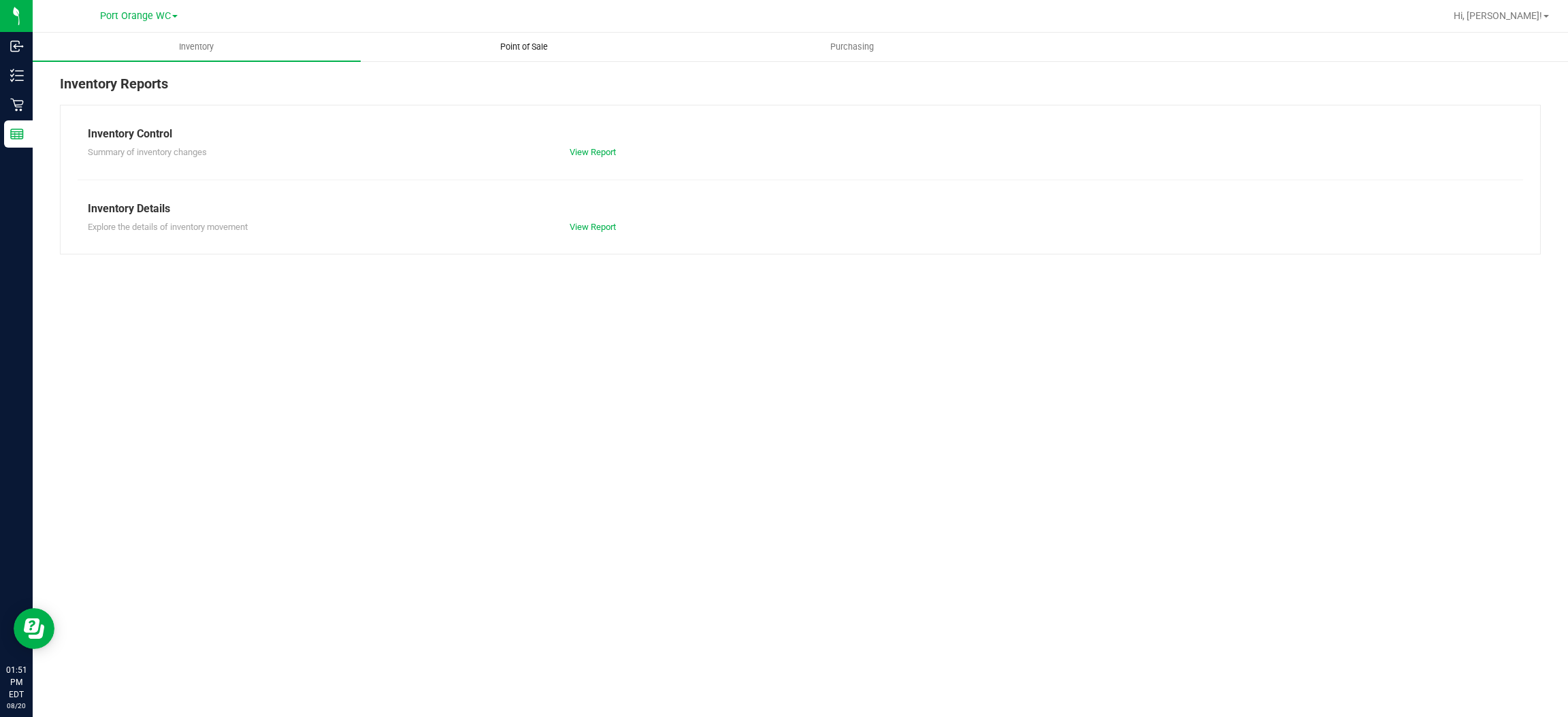
click at [529, 45] on span "Point of Sale" at bounding box center [524, 47] width 85 height 12
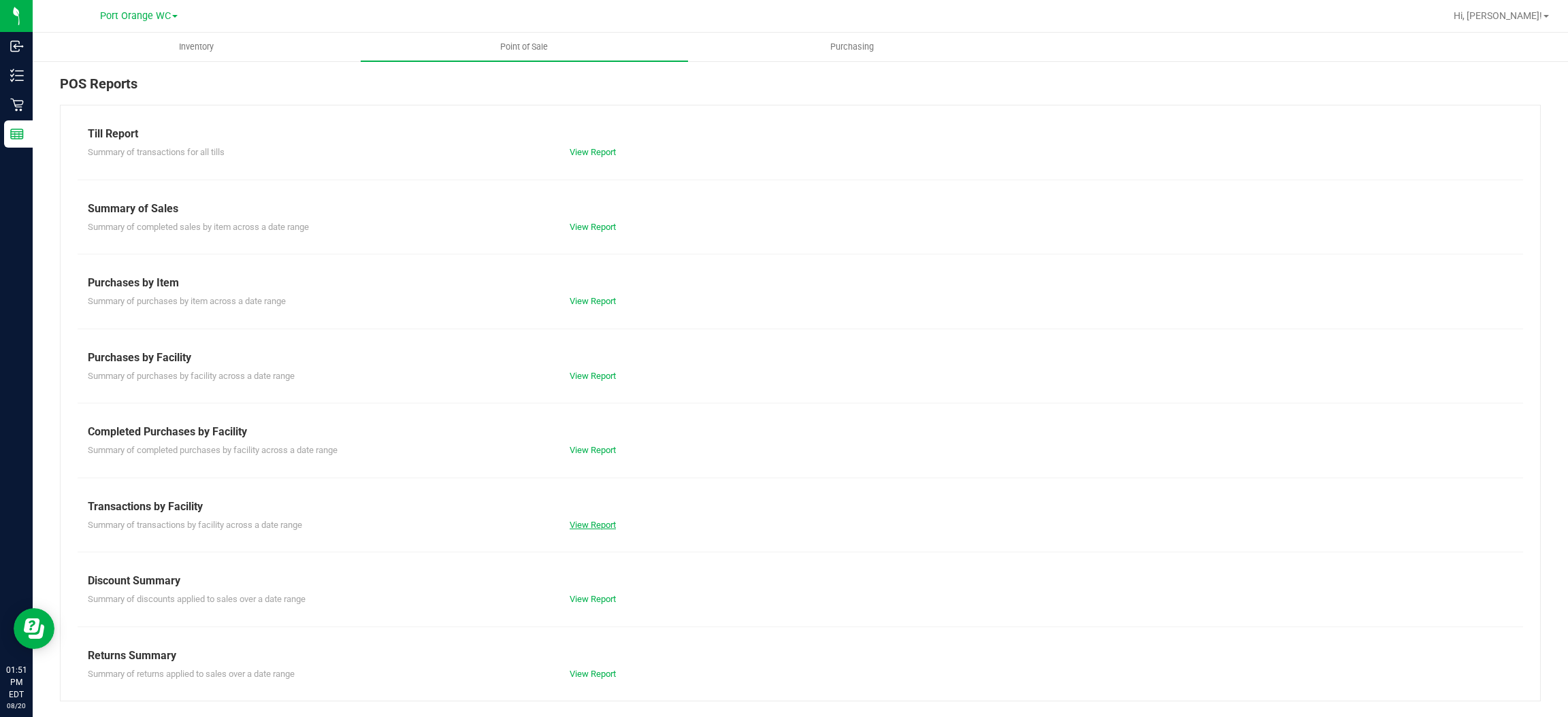
click at [584, 524] on link "View Report" at bounding box center [592, 525] width 47 height 10
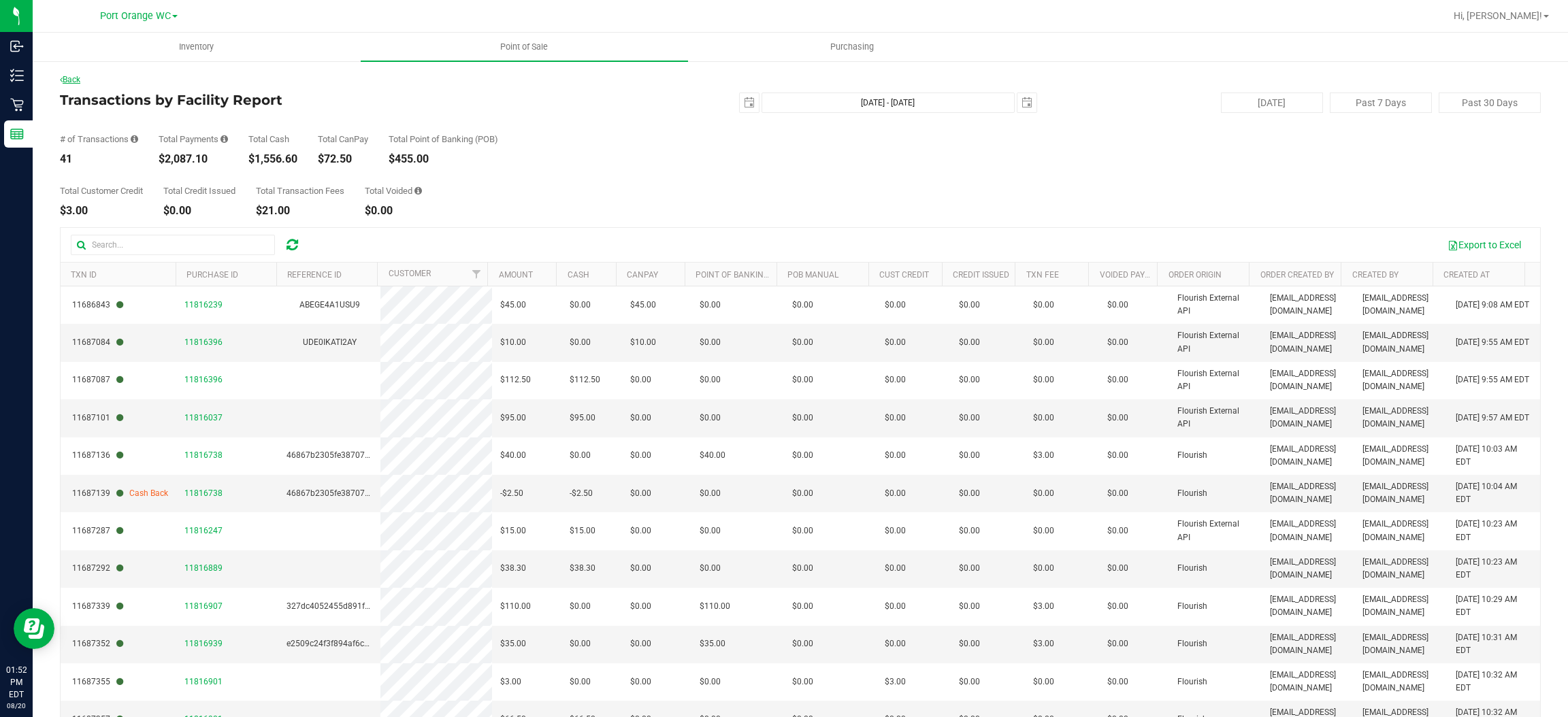
click at [74, 77] on link "Back" at bounding box center [69, 80] width 20 height 10
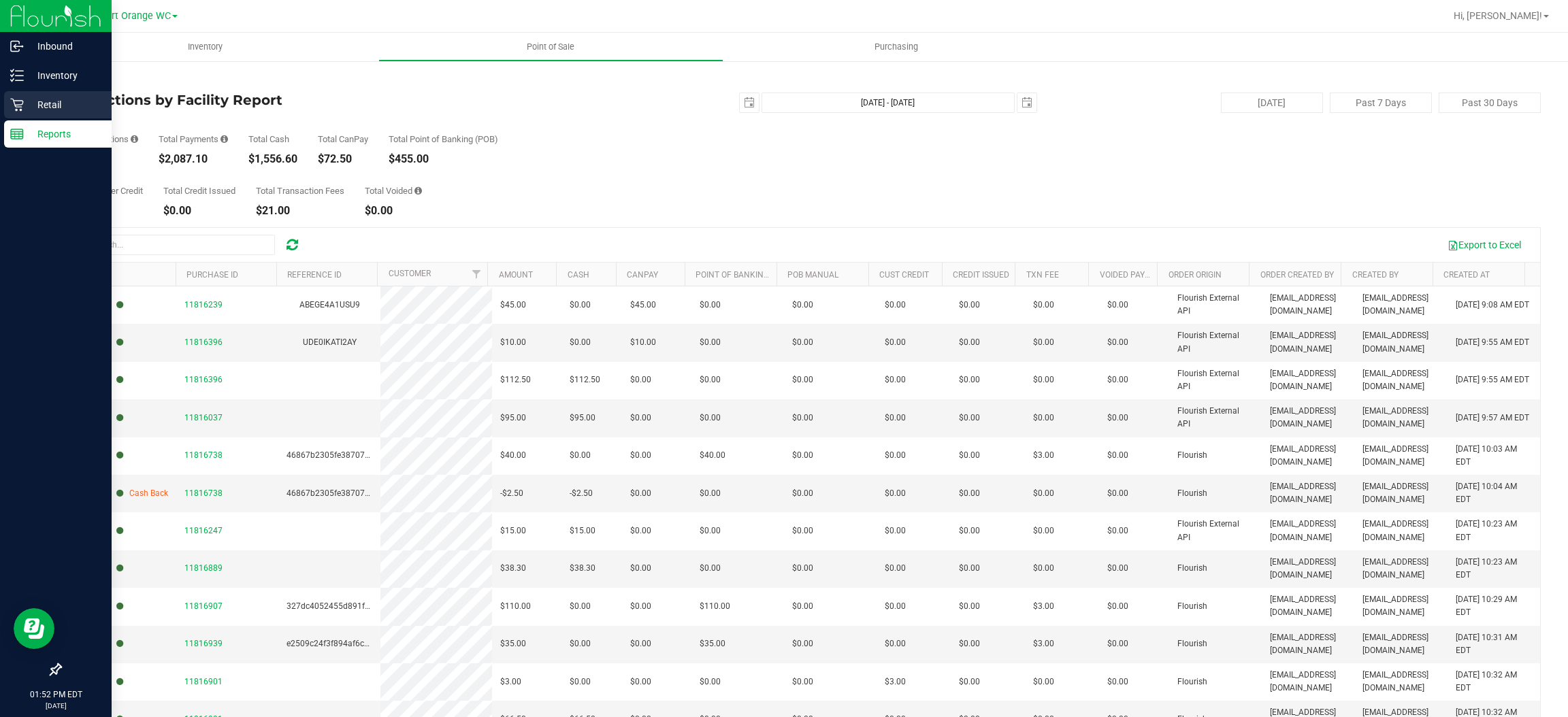
click at [49, 101] on p "Retail" at bounding box center [65, 105] width 82 height 16
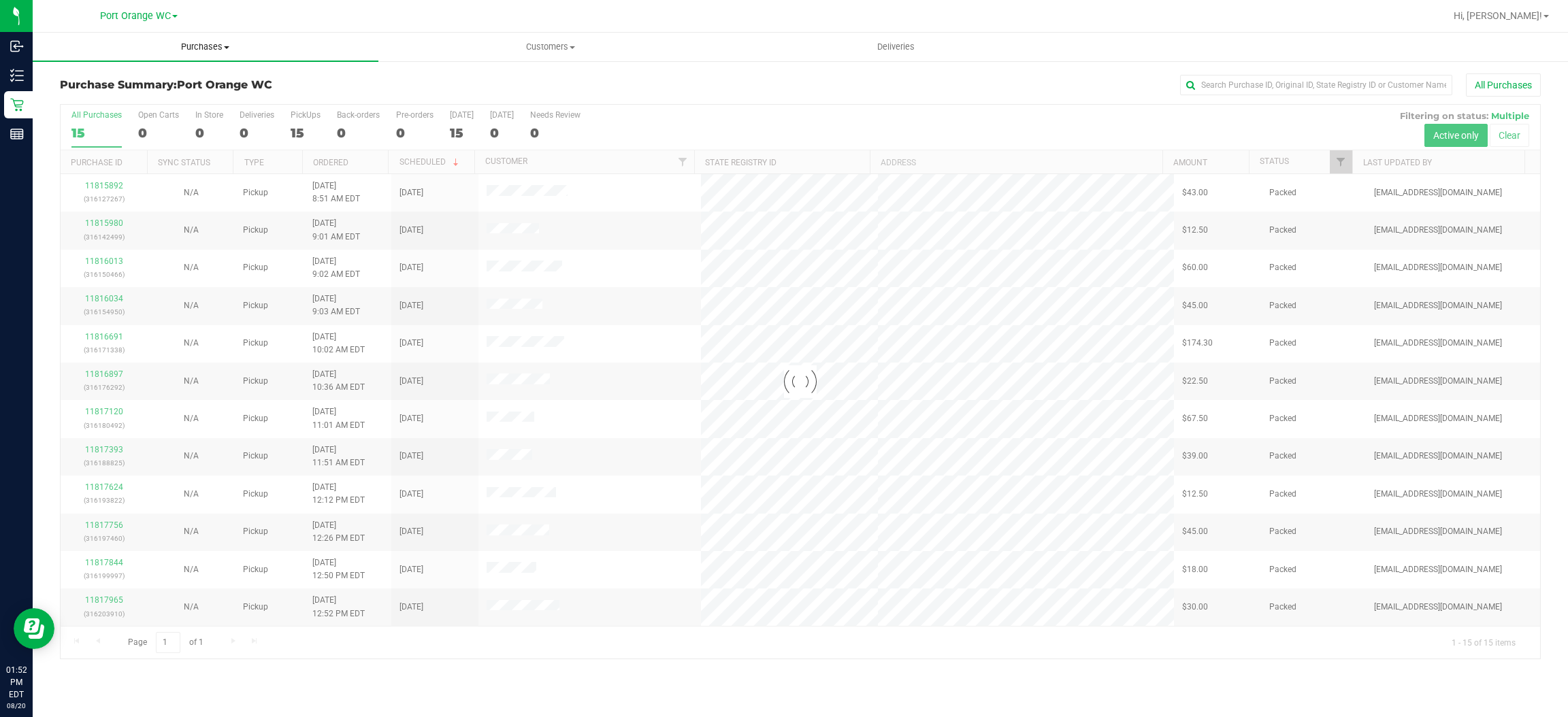
click at [202, 49] on span "Purchases" at bounding box center [205, 47] width 346 height 12
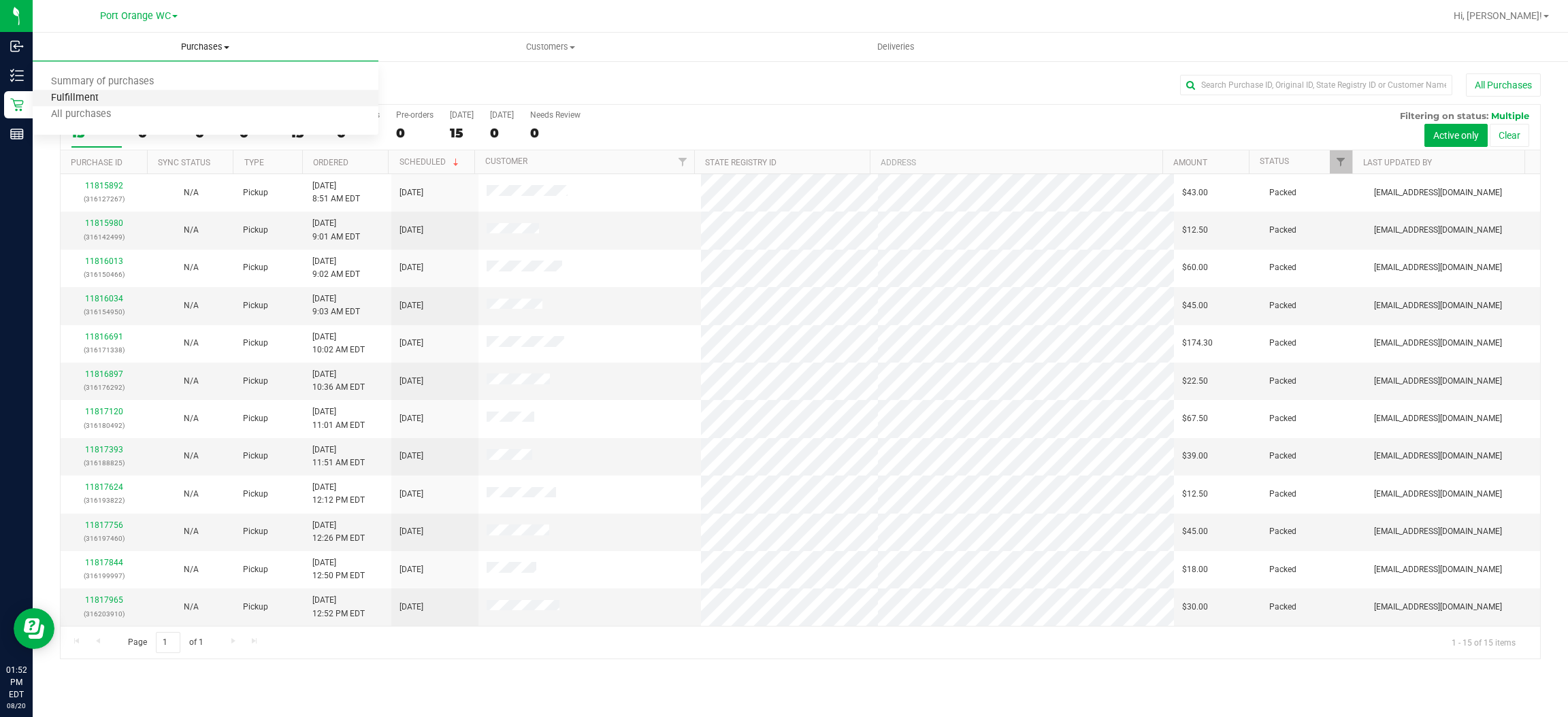
click at [84, 96] on span "Fulfillment" at bounding box center [74, 98] width 85 height 11
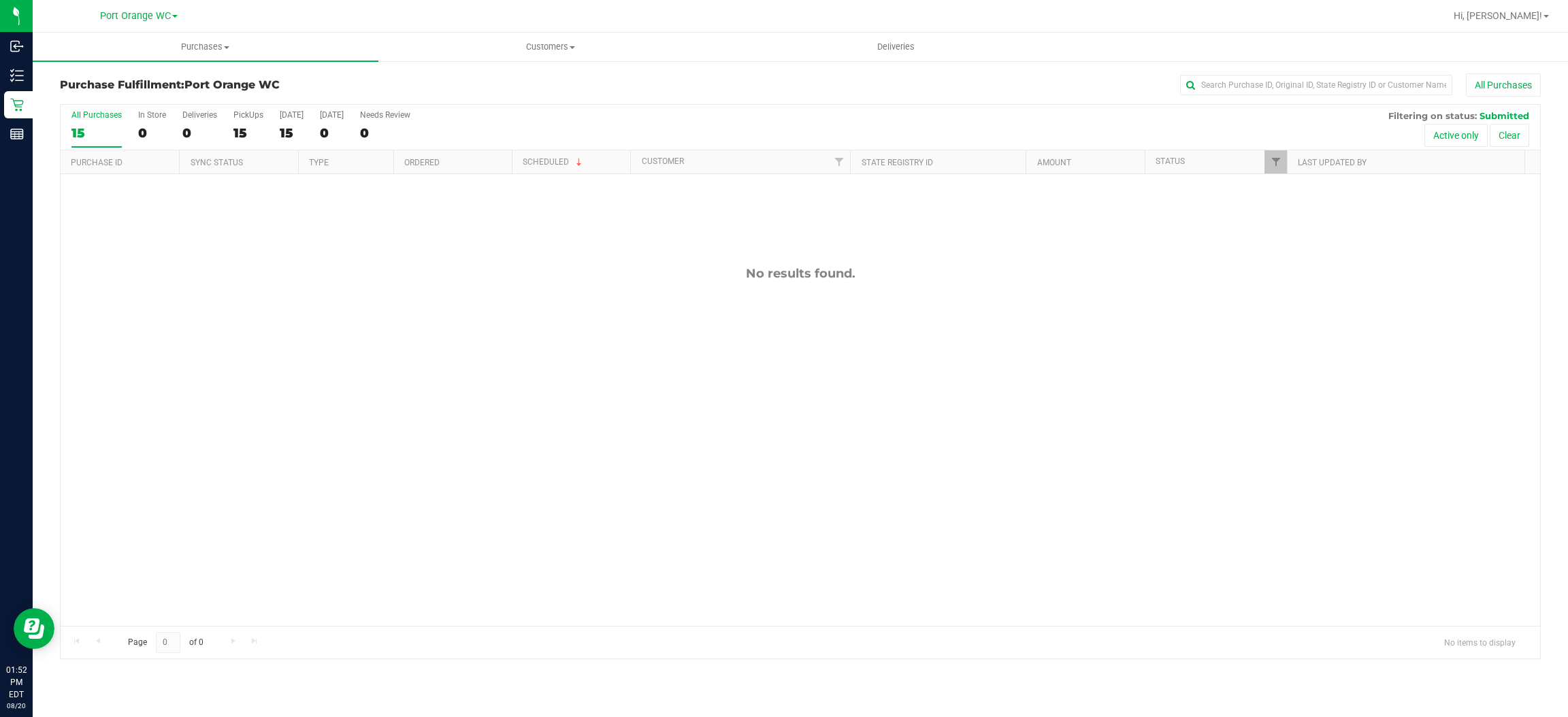
click at [426, 218] on div "No results found." at bounding box center [801, 446] width 1479 height 544
click at [288, 416] on div "No results found." at bounding box center [801, 446] width 1479 height 544
click at [574, 266] on div "No results found." at bounding box center [801, 446] width 1479 height 544
click at [1533, 16] on span "Hi, [PERSON_NAME]!" at bounding box center [1498, 15] width 89 height 10
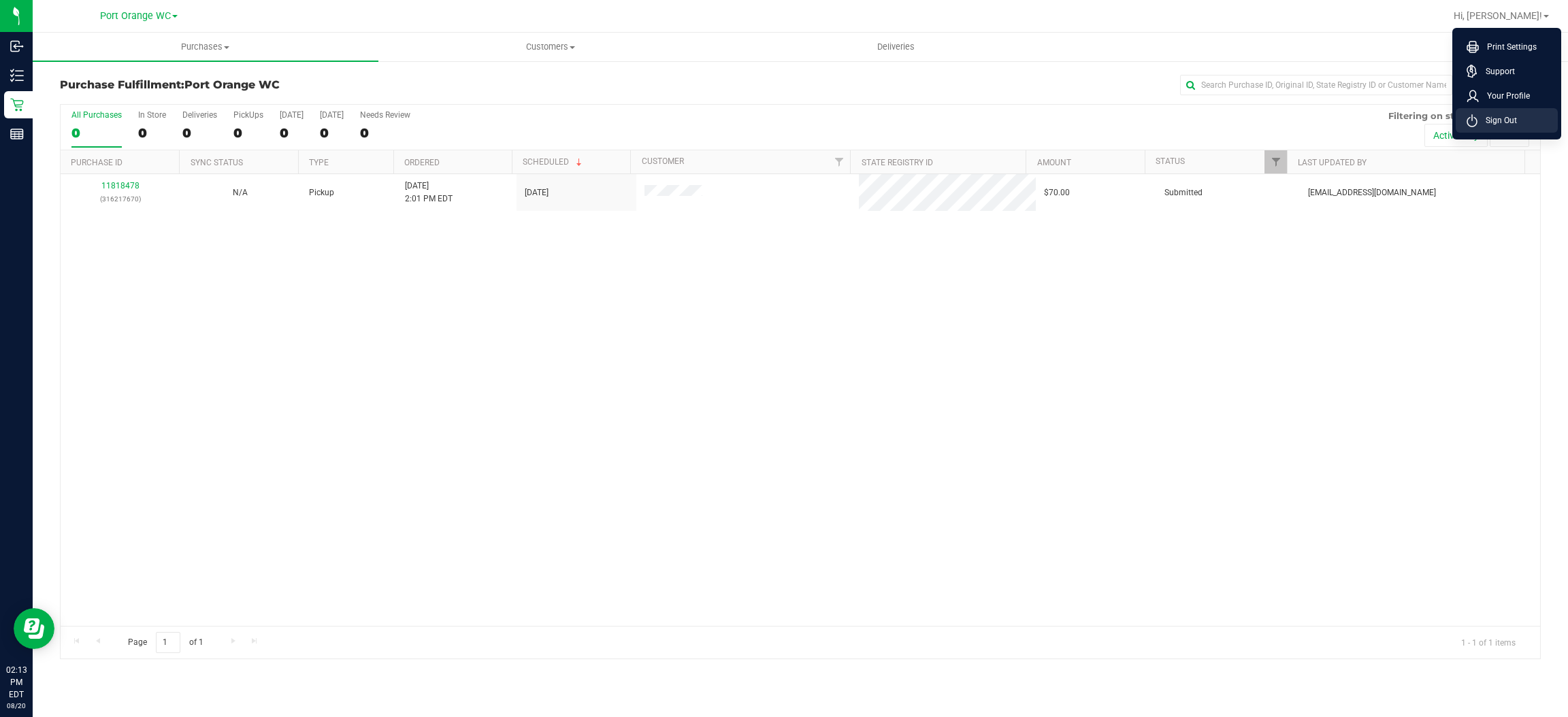
click at [1485, 117] on span "Sign Out" at bounding box center [1497, 120] width 39 height 13
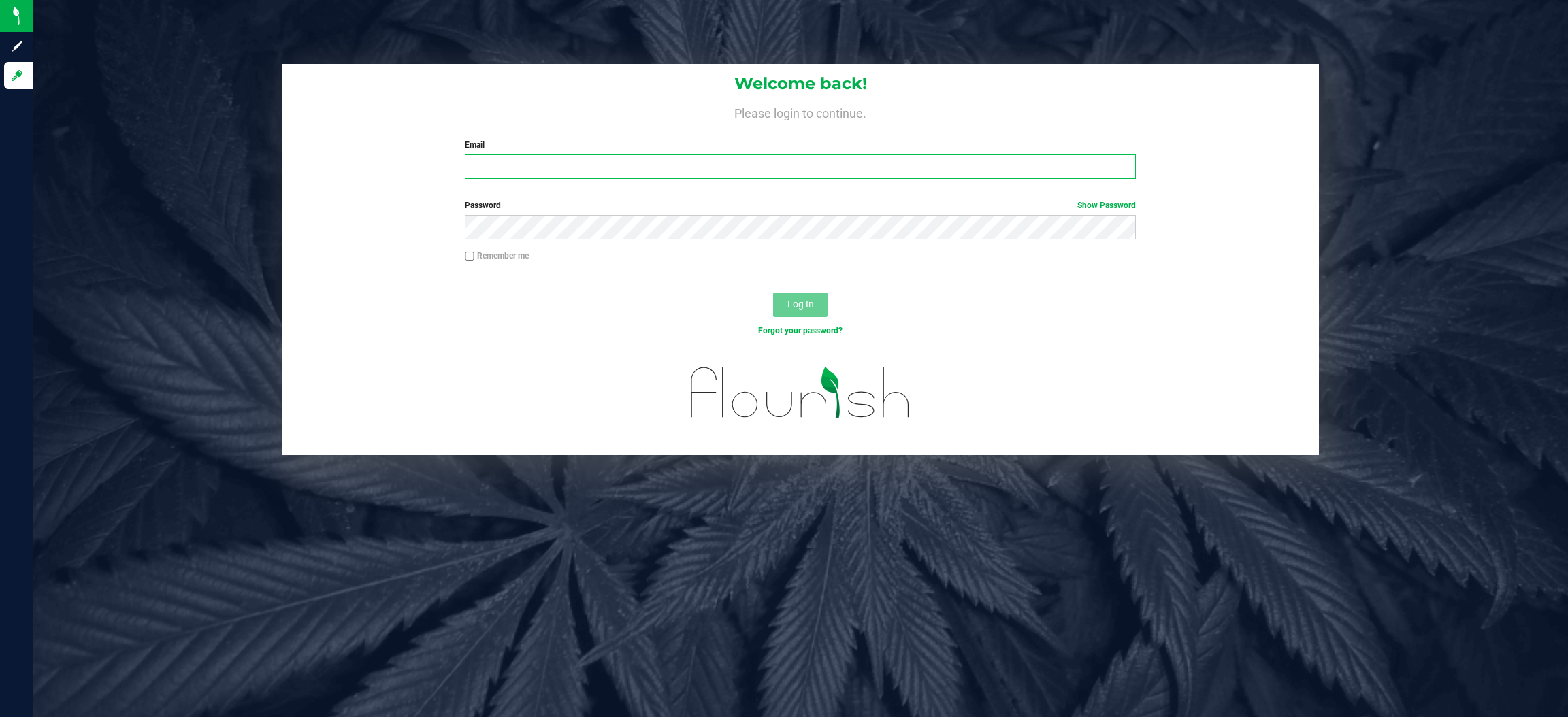
click at [664, 164] on input "Email" at bounding box center [800, 167] width 671 height 25
type input "[EMAIL_ADDRESS][DOMAIN_NAME]"
click at [773, 292] on button "Log In" at bounding box center [800, 305] width 54 height 25
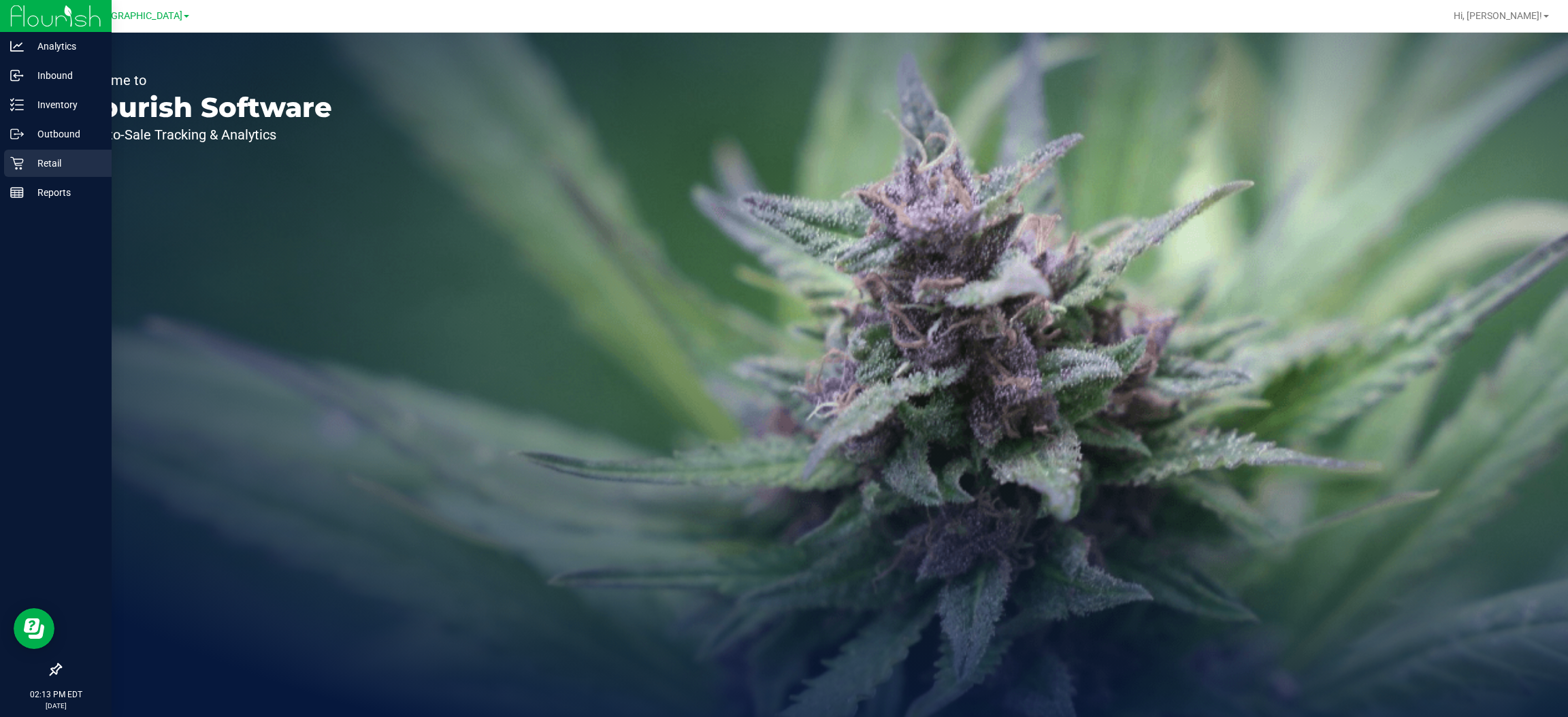
click at [52, 156] on p "Retail" at bounding box center [65, 163] width 82 height 16
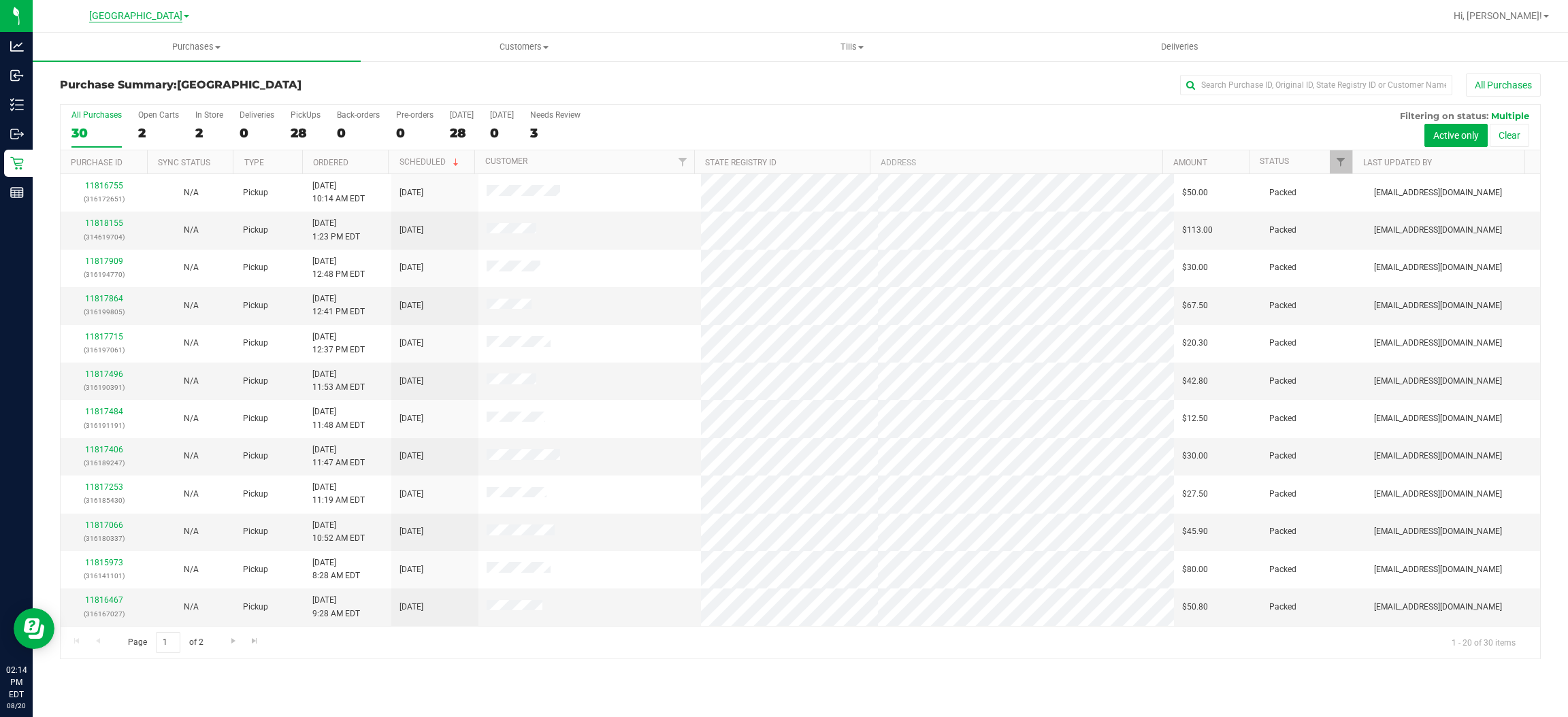
click at [158, 16] on span "[GEOGRAPHIC_DATA]" at bounding box center [136, 16] width 93 height 12
click at [104, 37] on ul "Palm Coast WC Port Orange WC" at bounding box center [138, 57] width 199 height 61
click at [141, 11] on span "[GEOGRAPHIC_DATA]" at bounding box center [136, 16] width 93 height 12
click at [92, 66] on link "Port Orange WC" at bounding box center [138, 66] width 199 height 18
click at [216, 47] on span "Purchases" at bounding box center [205, 47] width 346 height 12
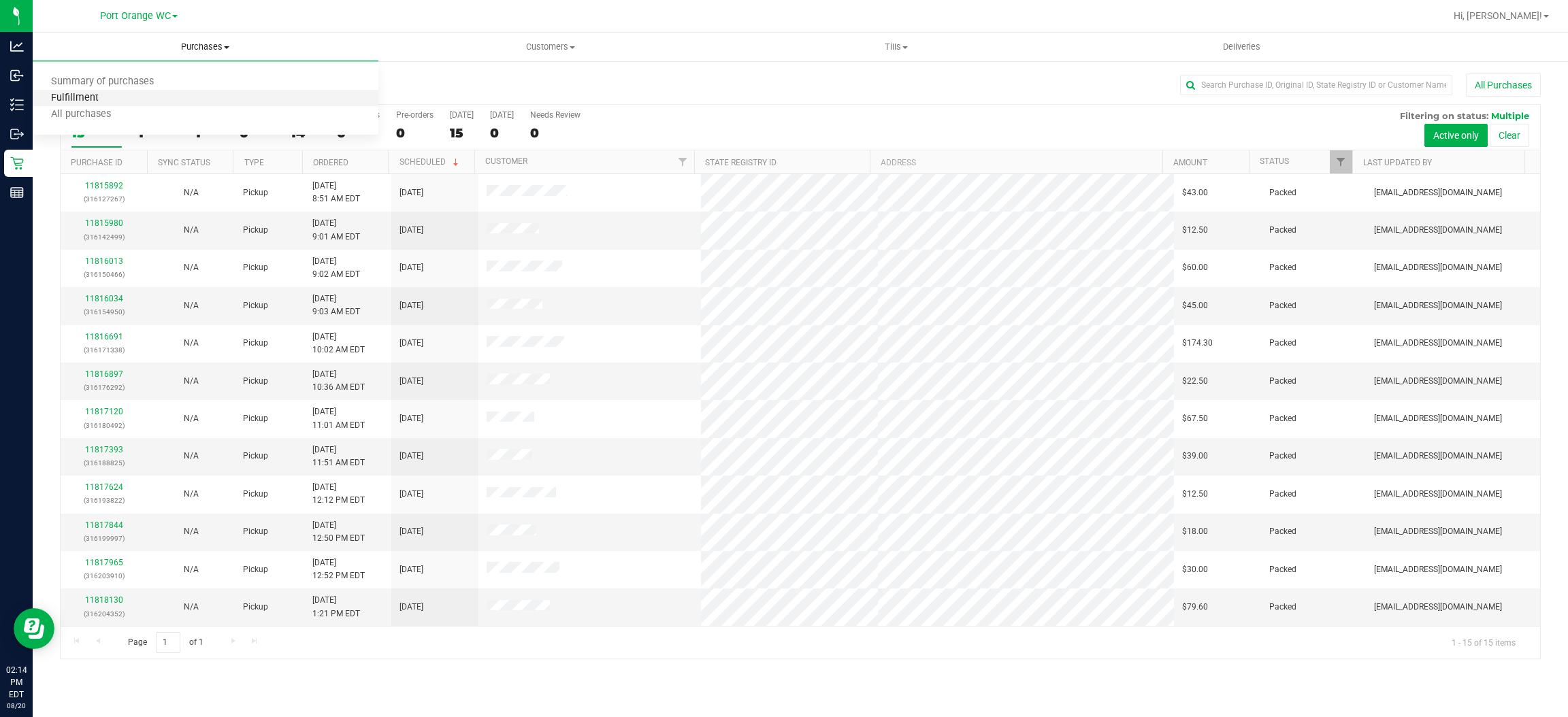
click at [92, 100] on span "Fulfillment" at bounding box center [74, 98] width 85 height 11
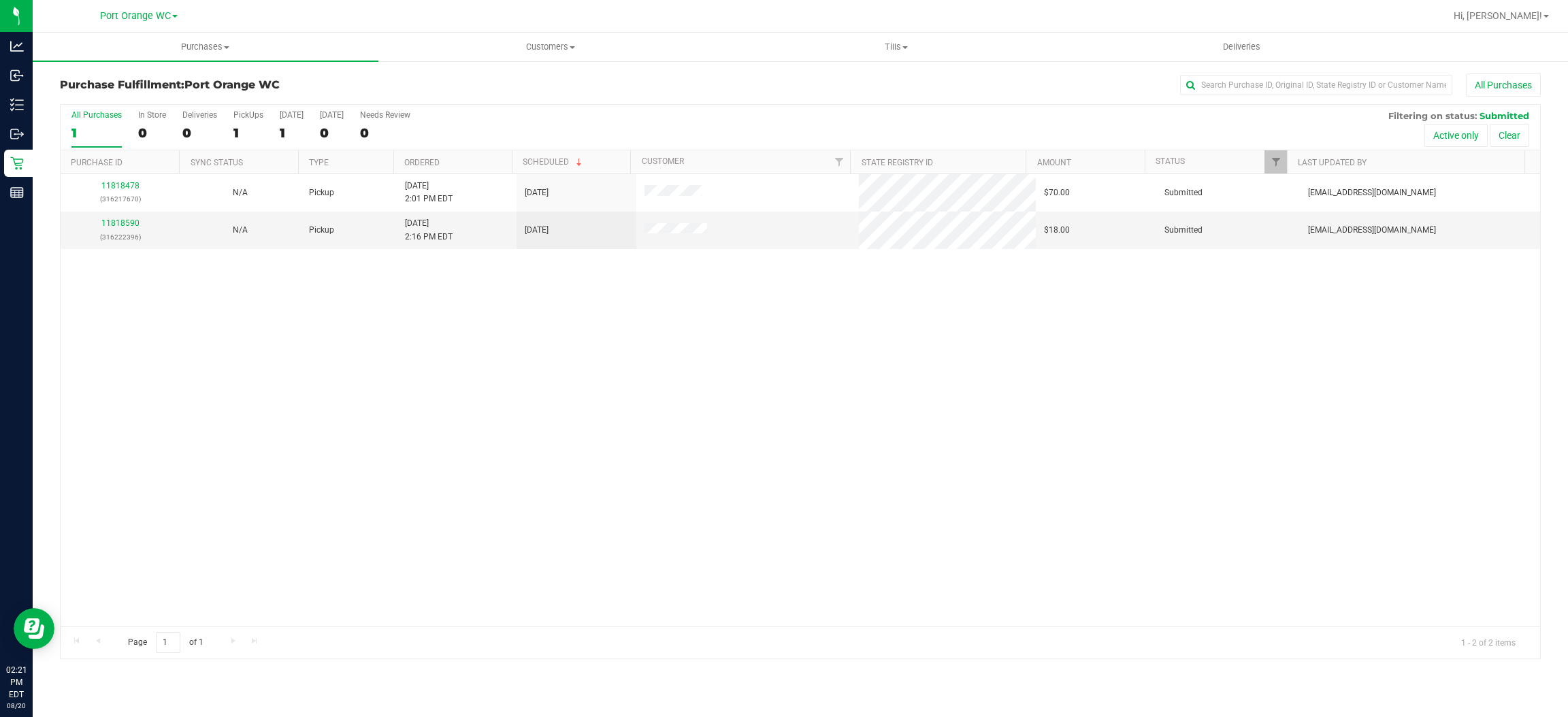
click at [867, 419] on div "11818478 (316217670) N/A Pickup 8/20/2025 2:01 PM EDT 8/20/2025 $70.00 Submitte…" at bounding box center [801, 400] width 1479 height 452
click at [863, 378] on div "11818478 (316217670) N/A Pickup 8/20/2025 2:01 PM EDT 8/20/2025 $70.00 Submitte…" at bounding box center [801, 400] width 1479 height 452
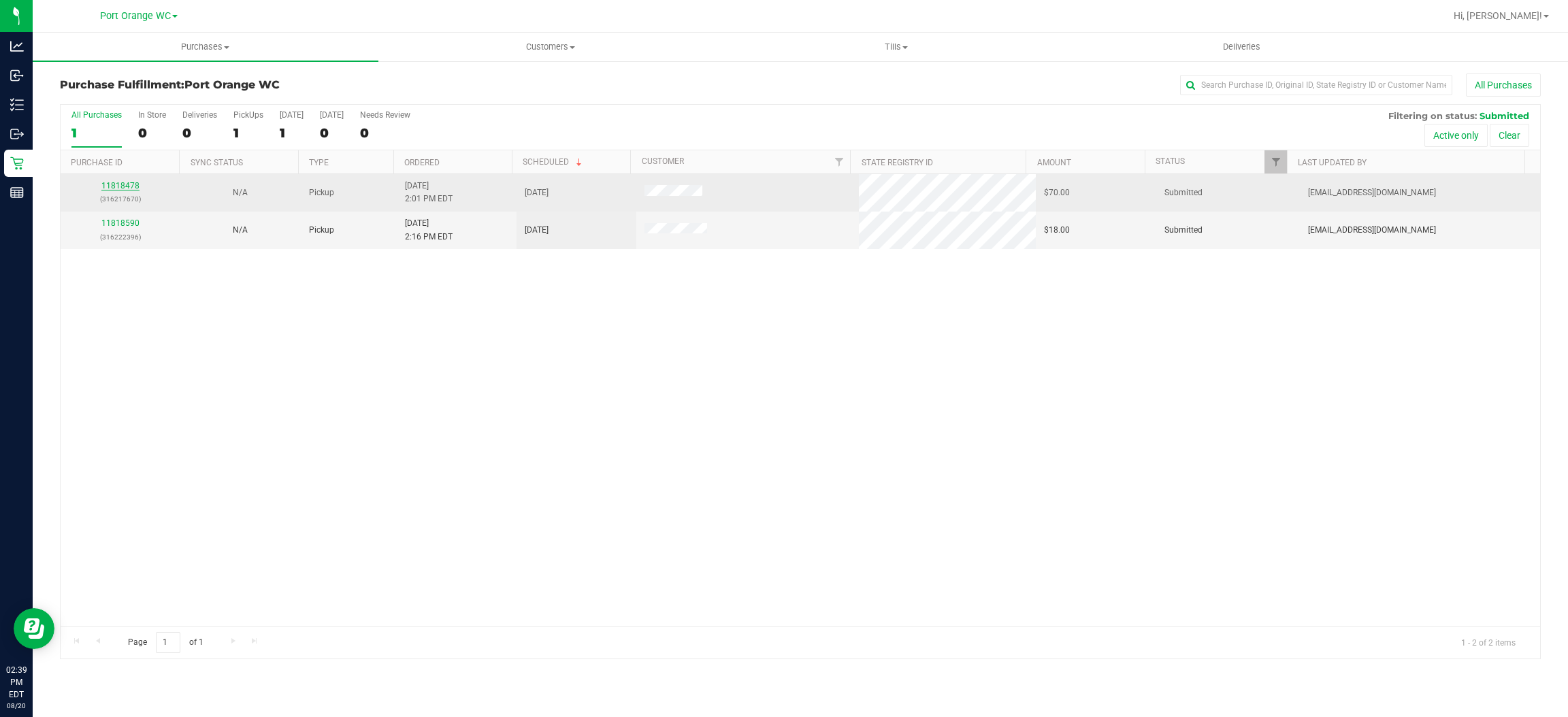
click at [121, 184] on link "11818478" at bounding box center [121, 186] width 38 height 10
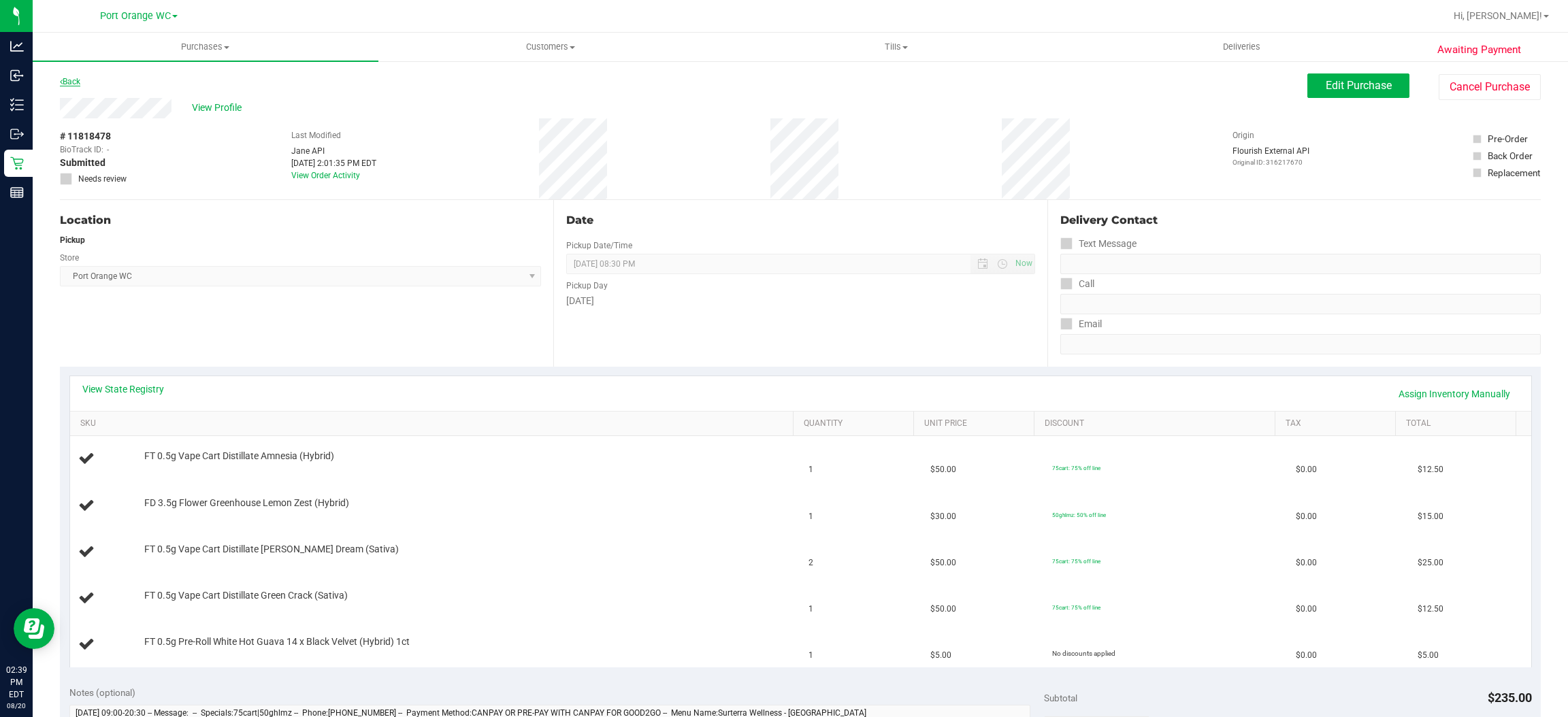
click at [74, 79] on link "Back" at bounding box center [69, 82] width 20 height 10
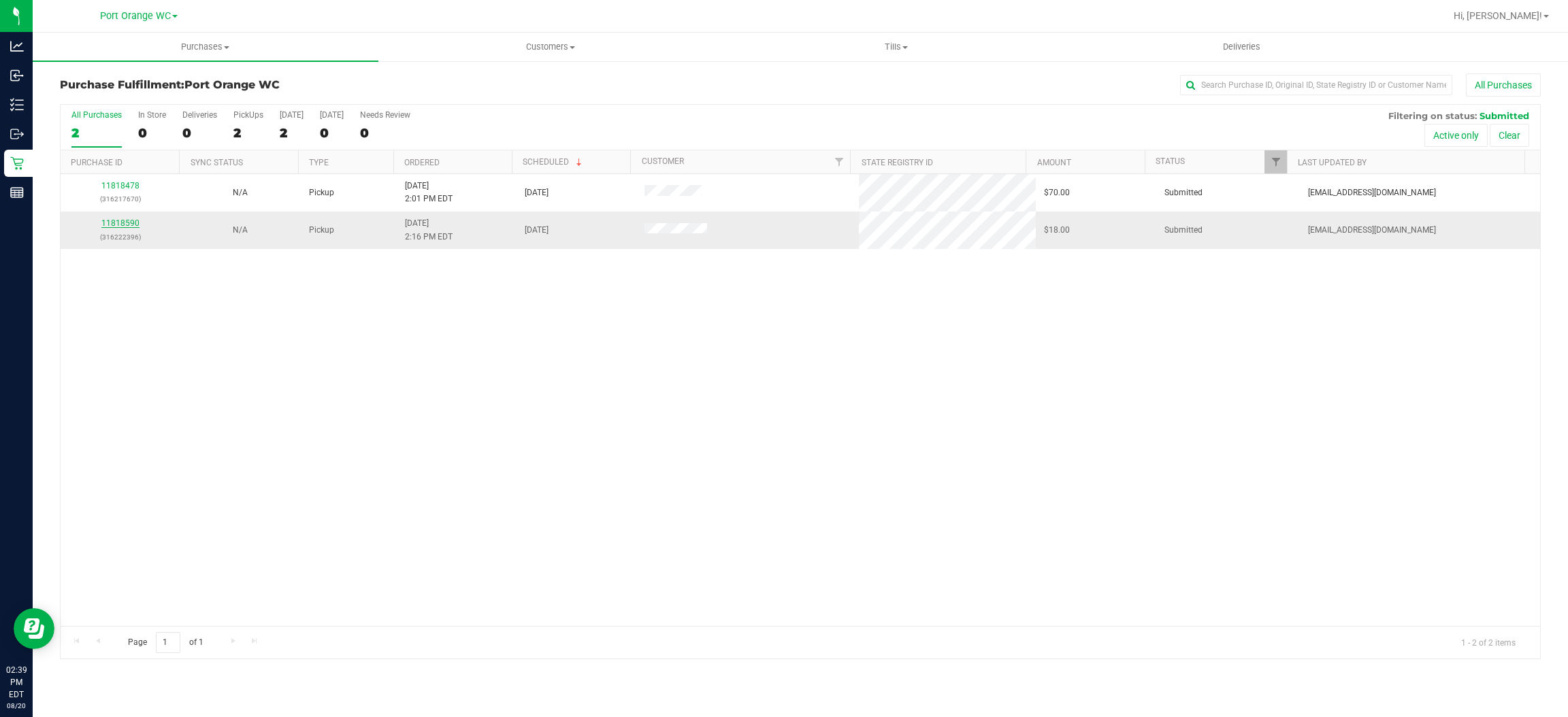
click at [121, 222] on link "11818590" at bounding box center [121, 223] width 38 height 10
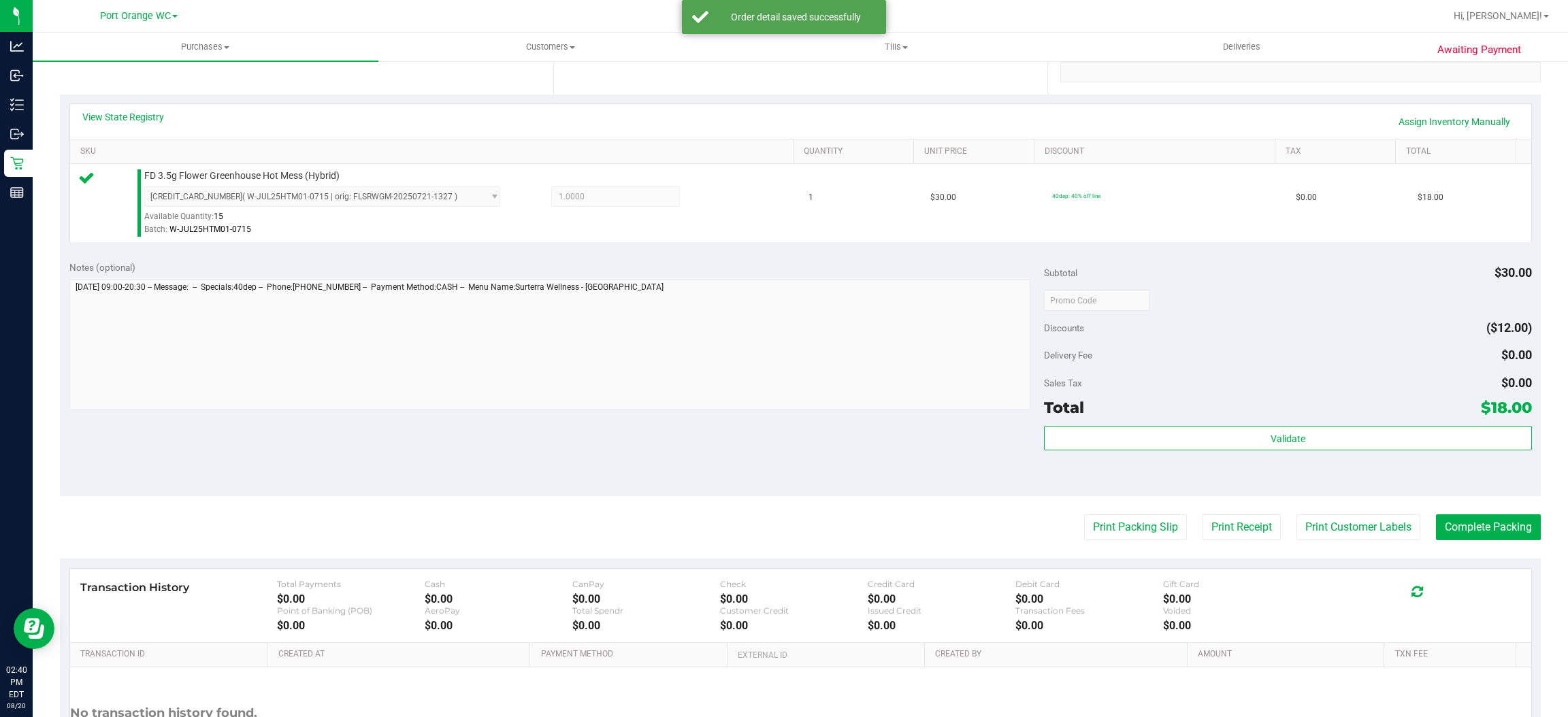
scroll to position [397, 0]
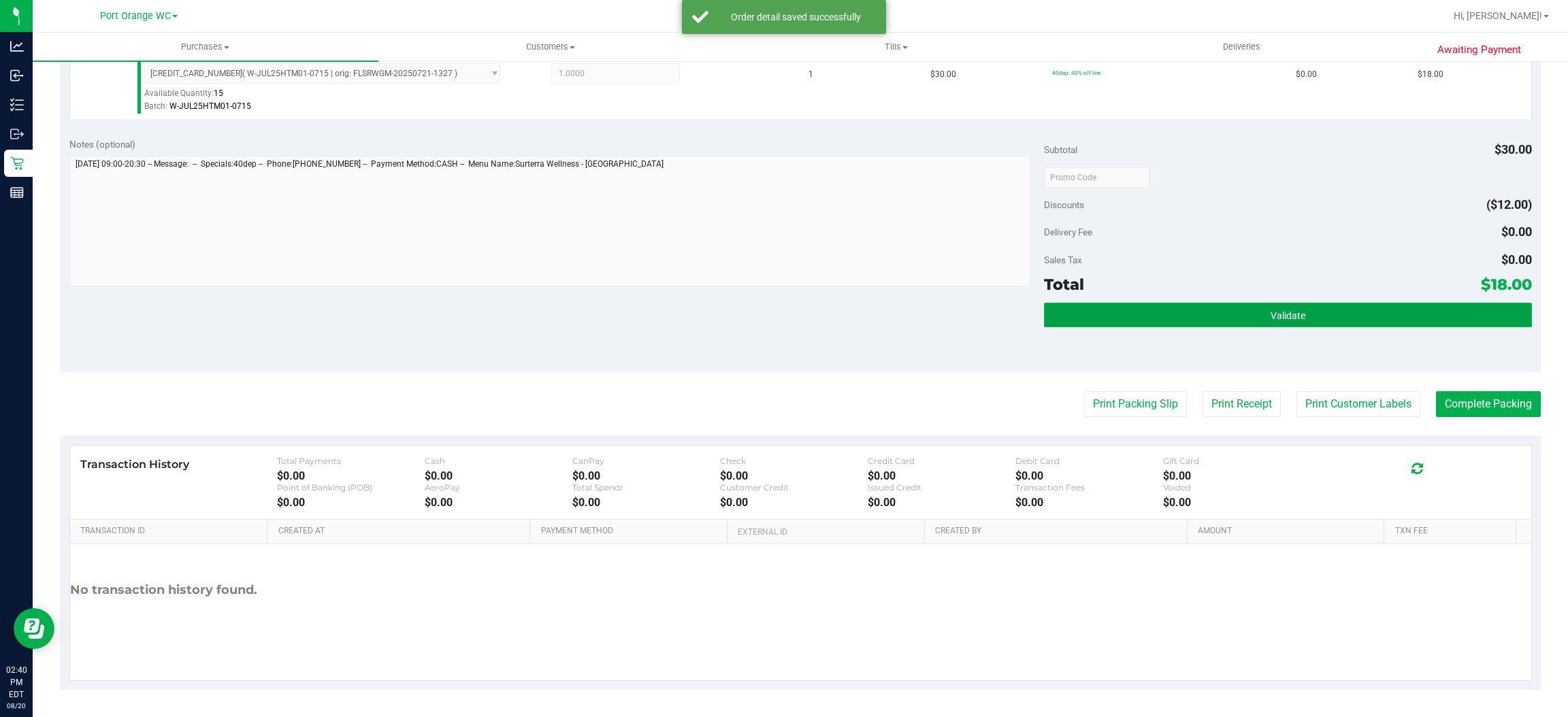
click at [1271, 314] on span "Validate" at bounding box center [1288, 315] width 34 height 10
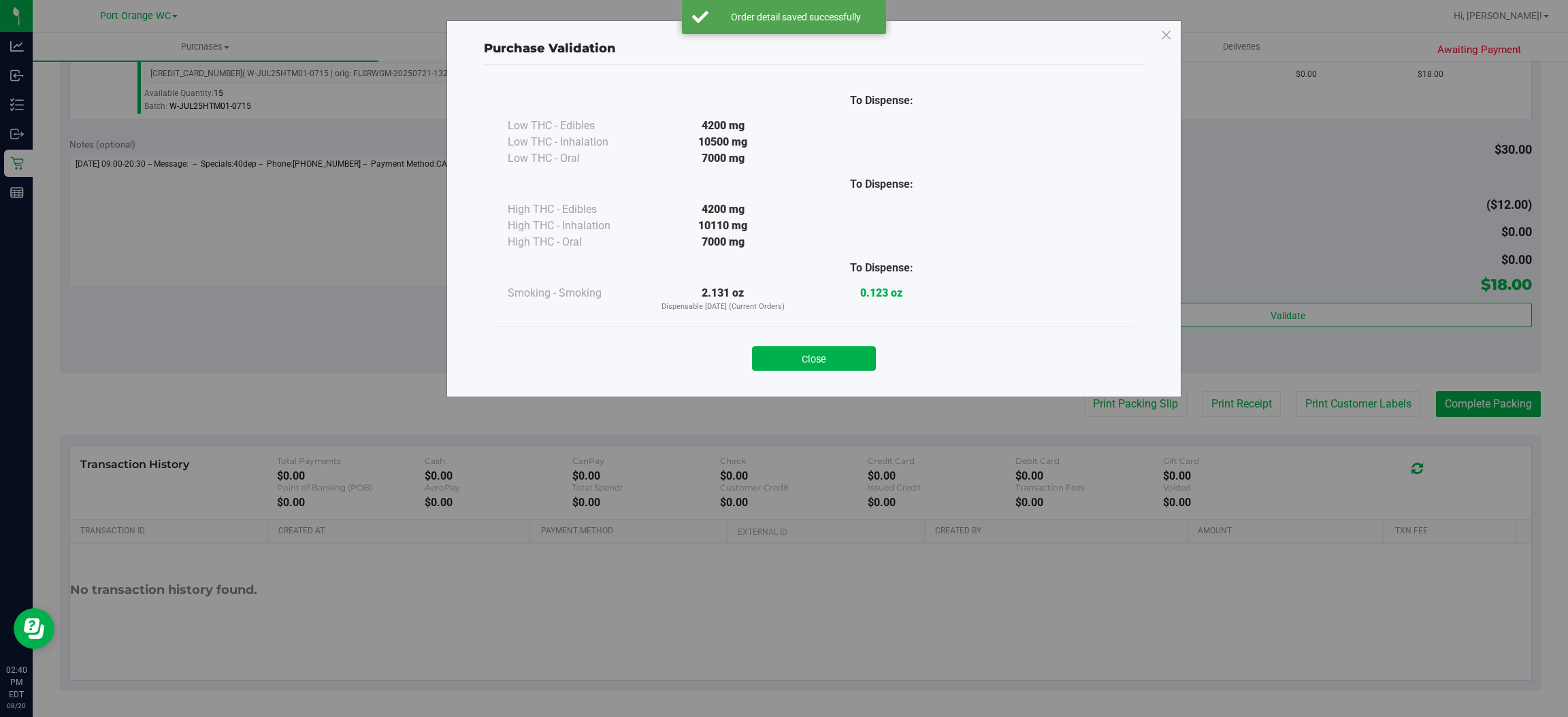
drag, startPoint x: 818, startPoint y: 359, endPoint x: 965, endPoint y: 389, distance: 150.0
click at [818, 359] on button "Close" at bounding box center [814, 359] width 124 height 25
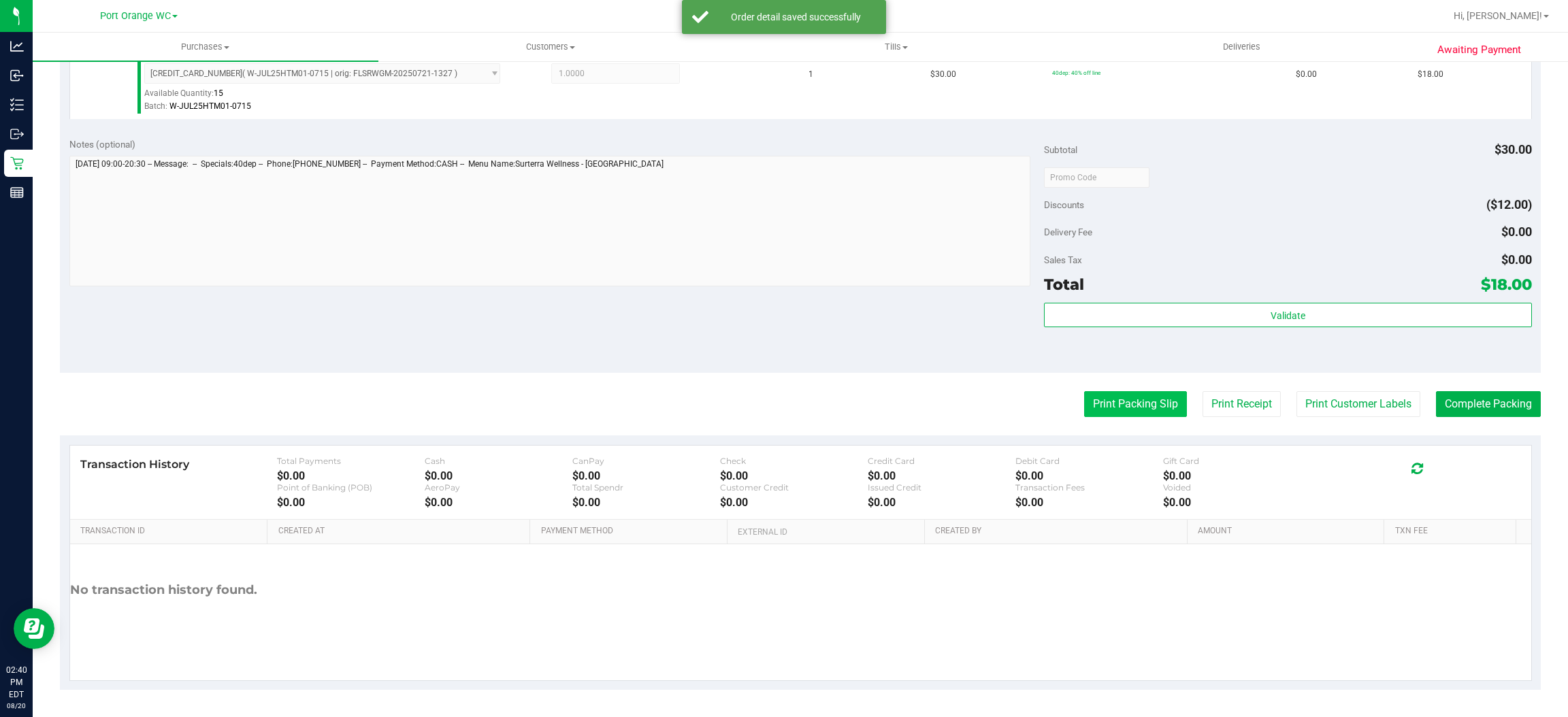
click at [1133, 402] on button "Print Packing Slip" at bounding box center [1136, 404] width 103 height 26
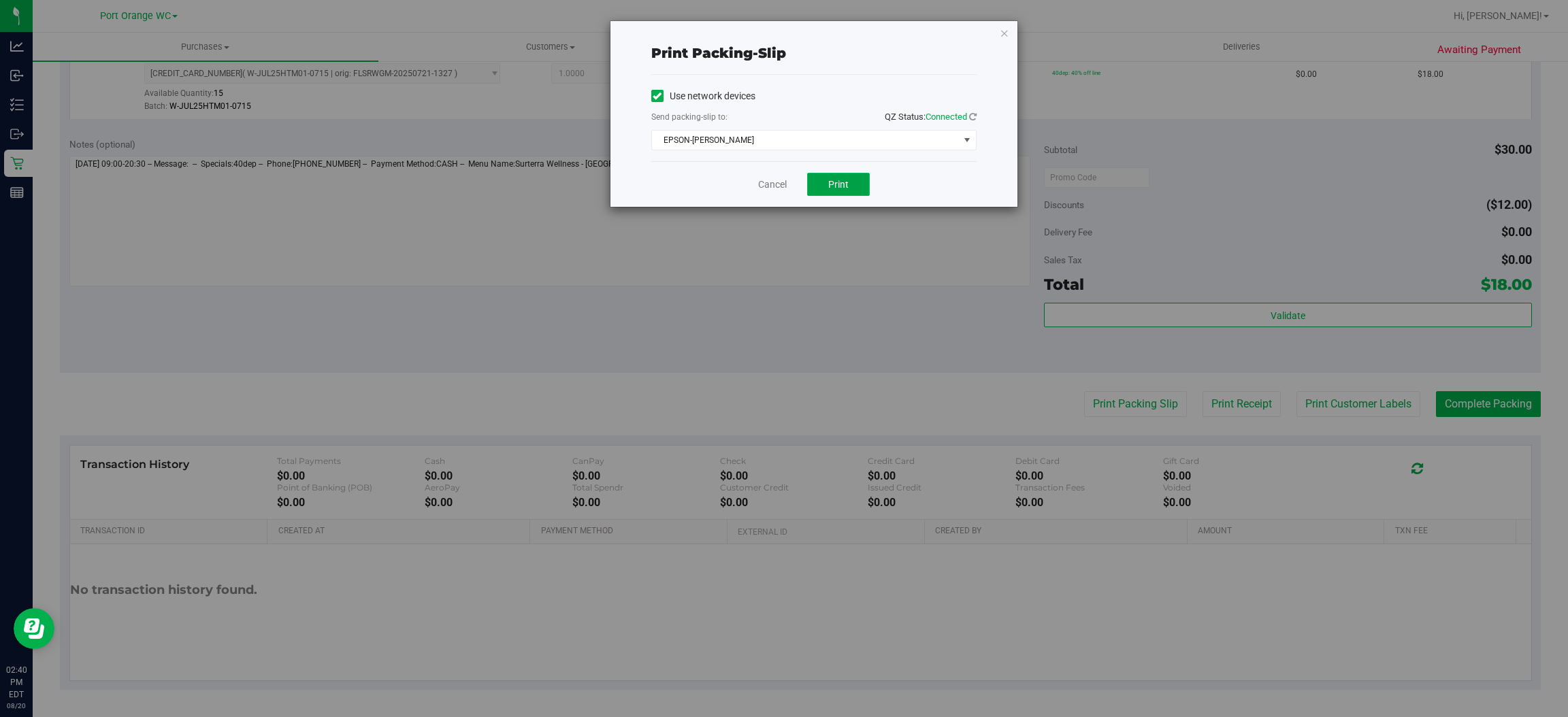
click at [847, 175] on button "Print" at bounding box center [839, 185] width 63 height 23
click at [736, 140] on span "EPSON-BOBBIE-GENTRY" at bounding box center [805, 140] width 307 height 19
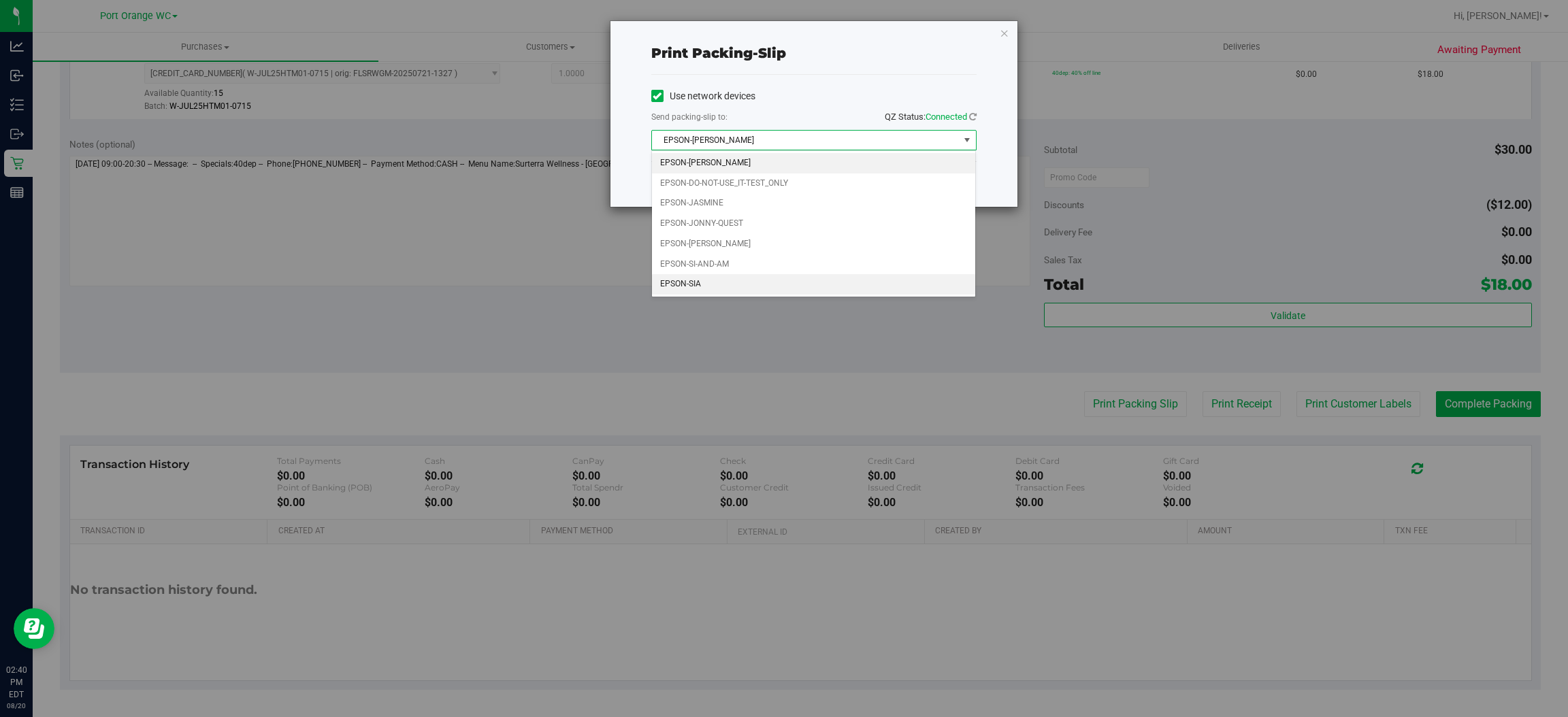
click at [679, 281] on li "EPSON-SIA" at bounding box center [814, 284] width 324 height 20
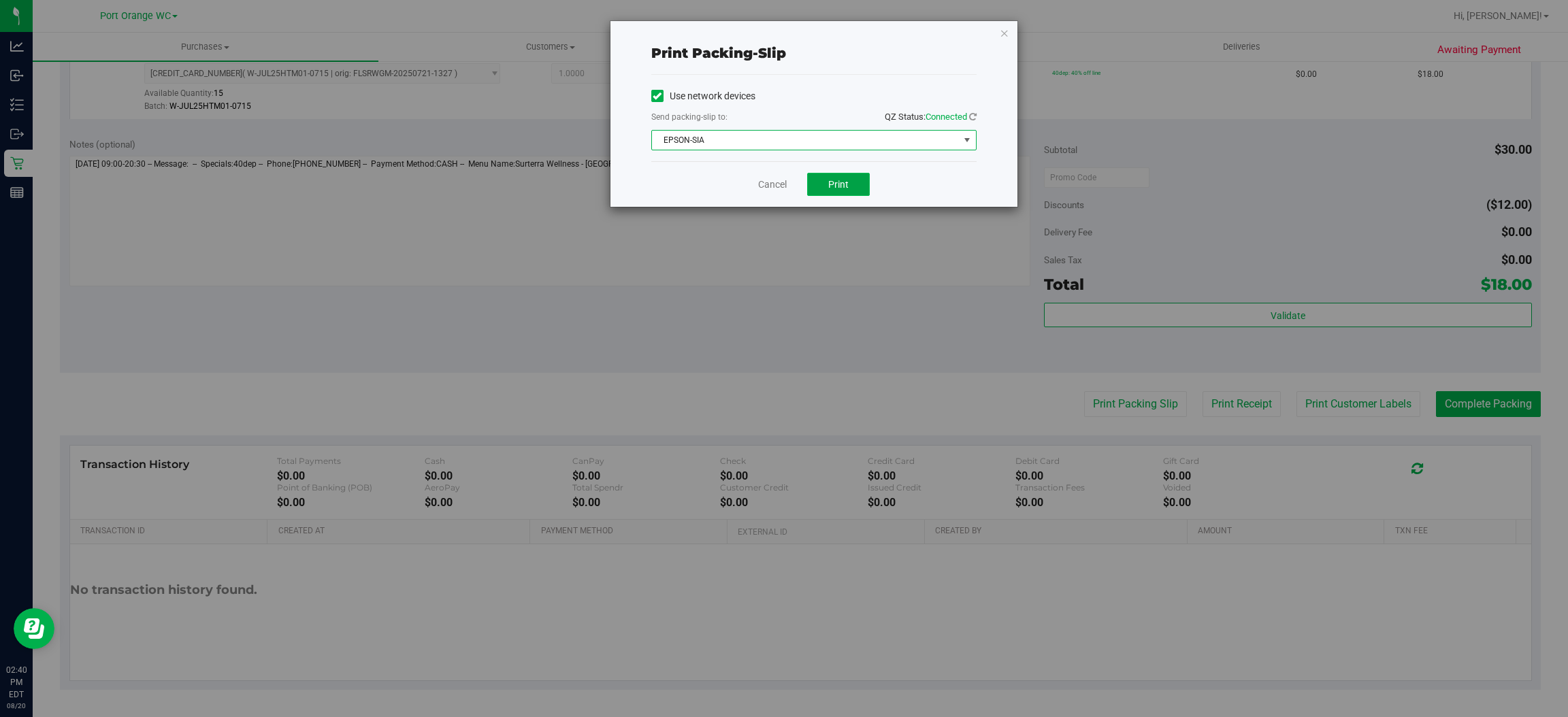
click at [829, 185] on span "Print" at bounding box center [838, 184] width 20 height 10
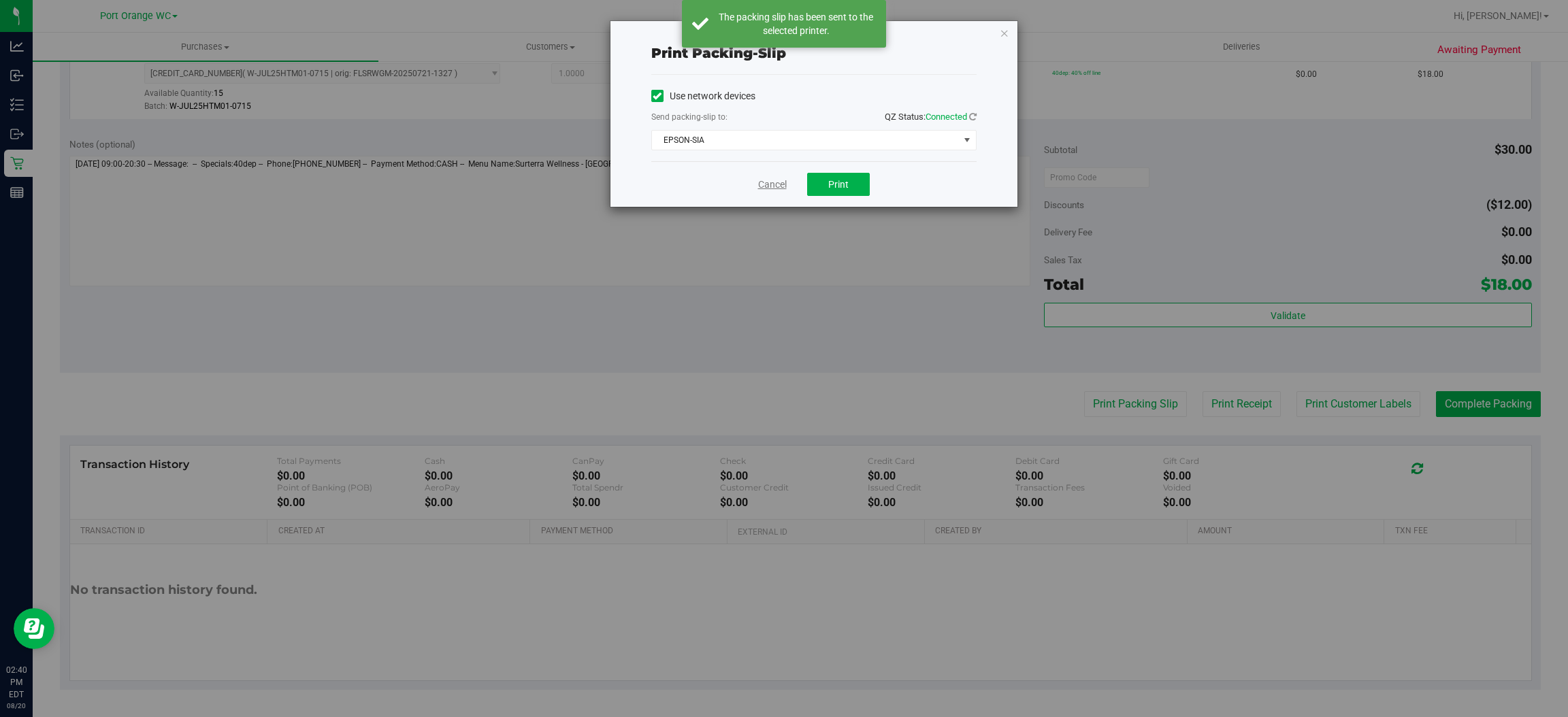
click at [765, 179] on link "Cancel" at bounding box center [772, 185] width 29 height 14
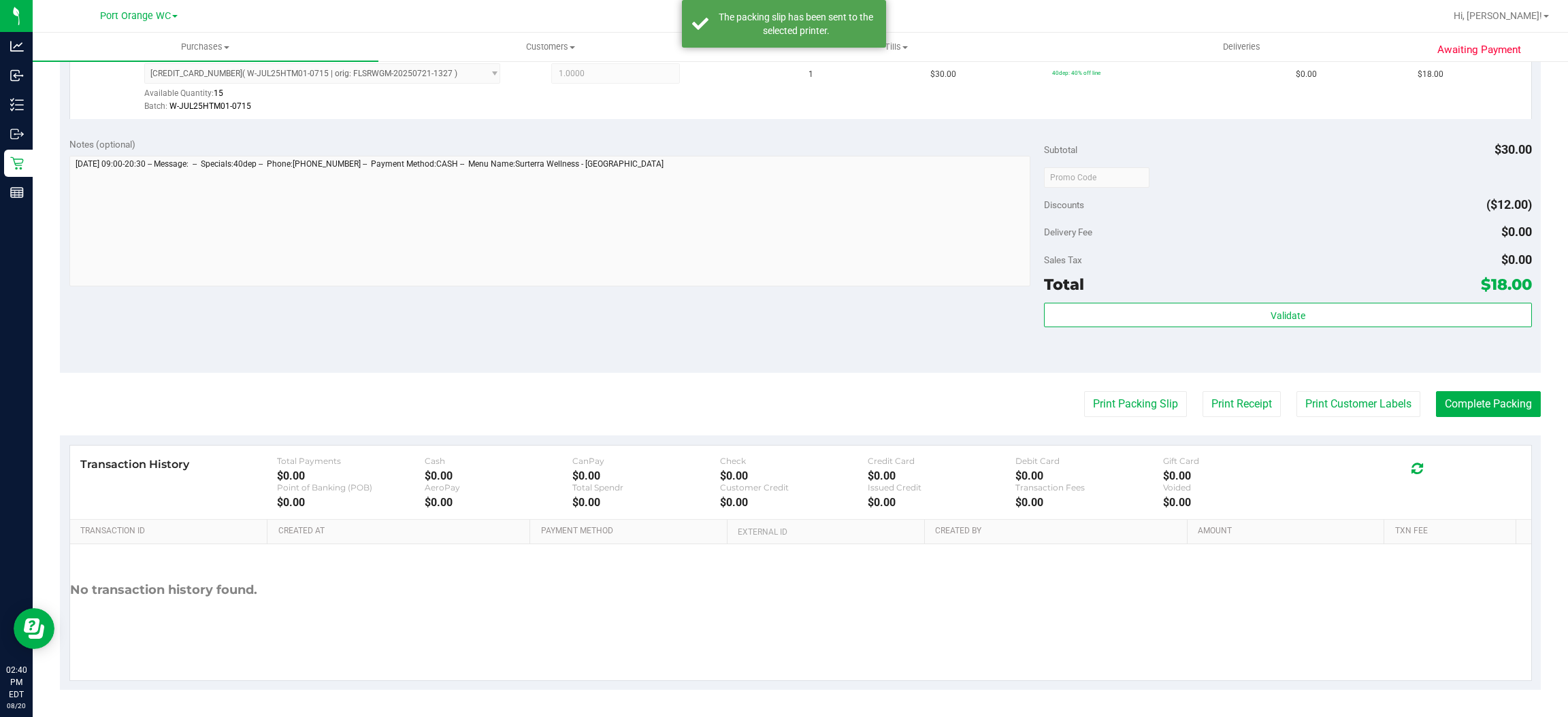
click at [1476, 386] on purchase-details "Back Edit Purchase Cancel Purchase View Profile # 11818590 BioTrack ID: - Submi…" at bounding box center [800, 184] width 1480 height 1012
click at [1465, 404] on button "Complete Packing" at bounding box center [1488, 404] width 105 height 26
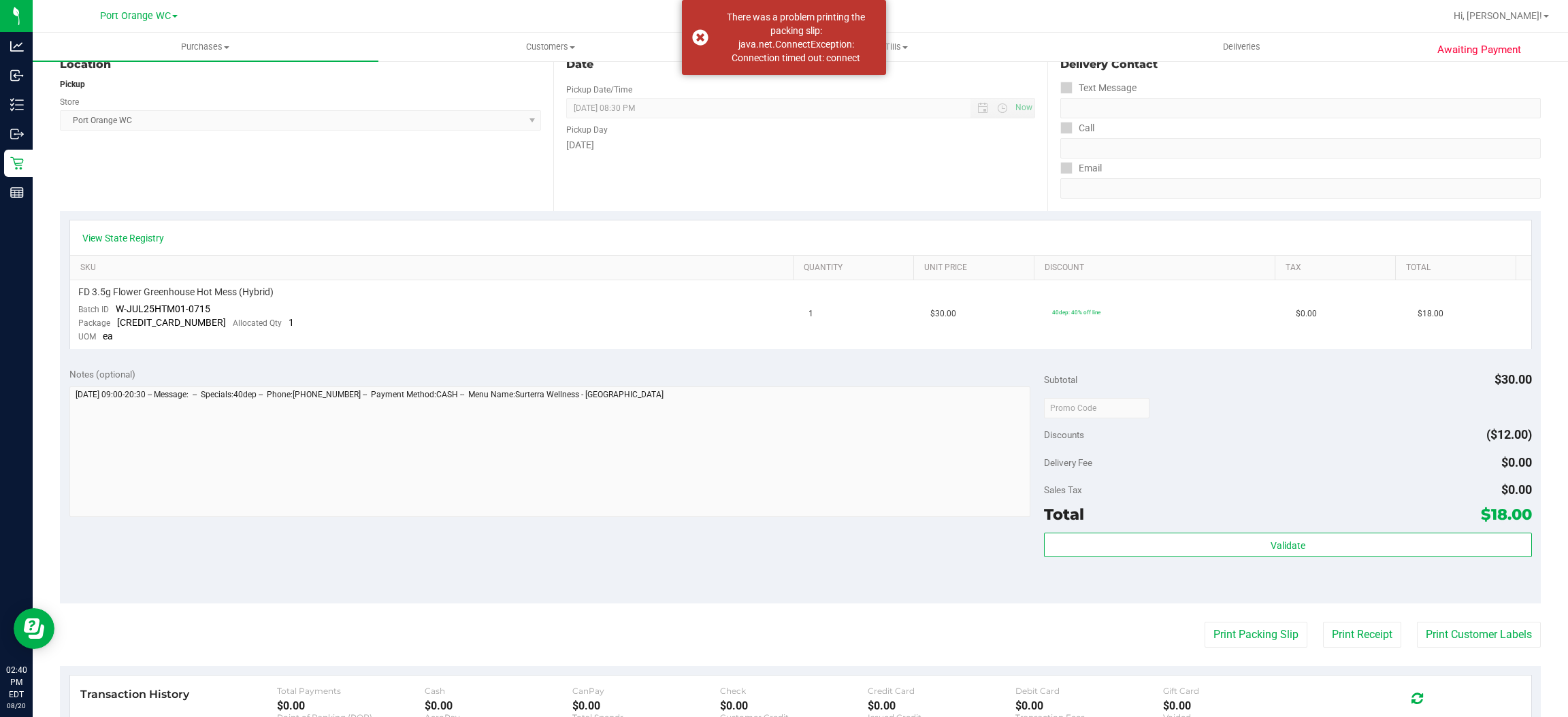
scroll to position [388, 0]
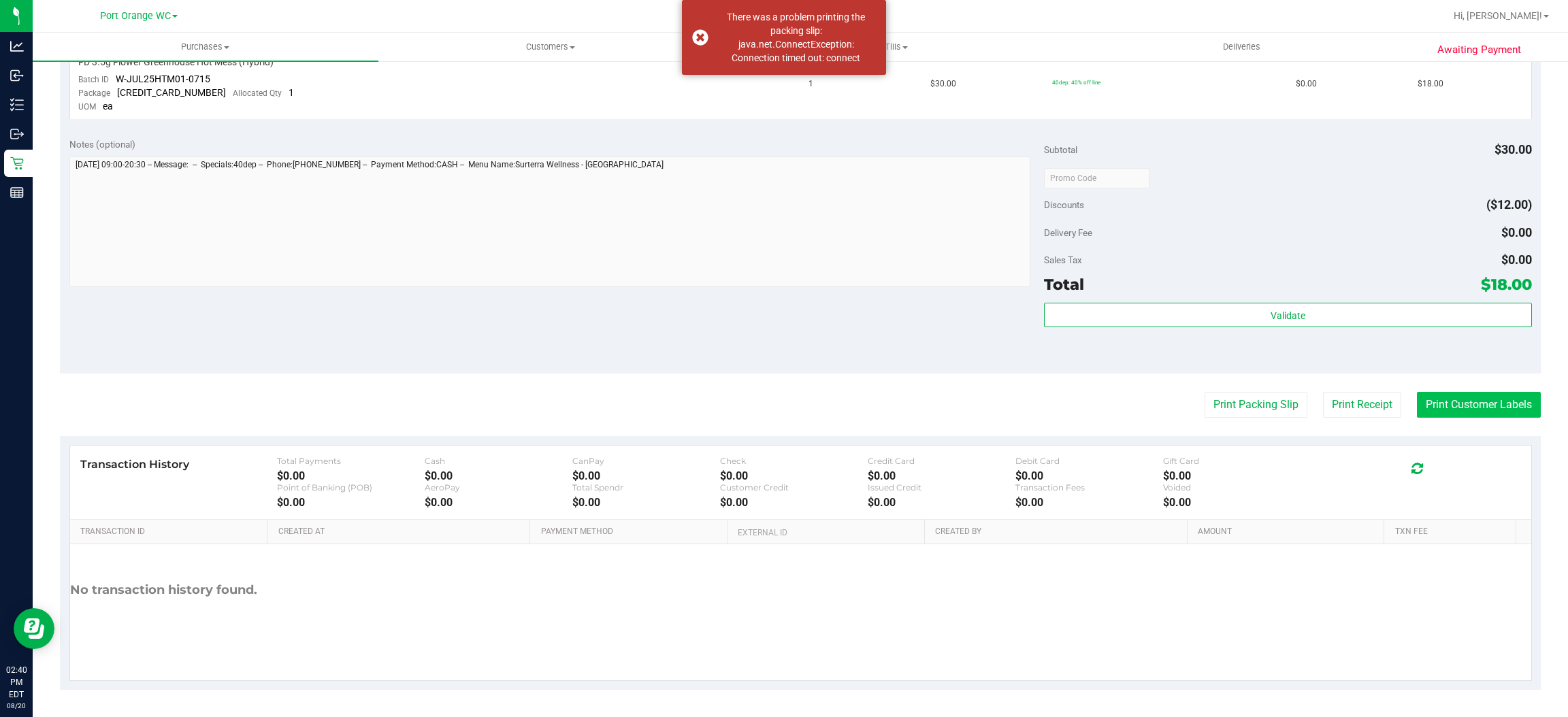
click at [1469, 407] on button "Print Customer Labels" at bounding box center [1479, 405] width 124 height 26
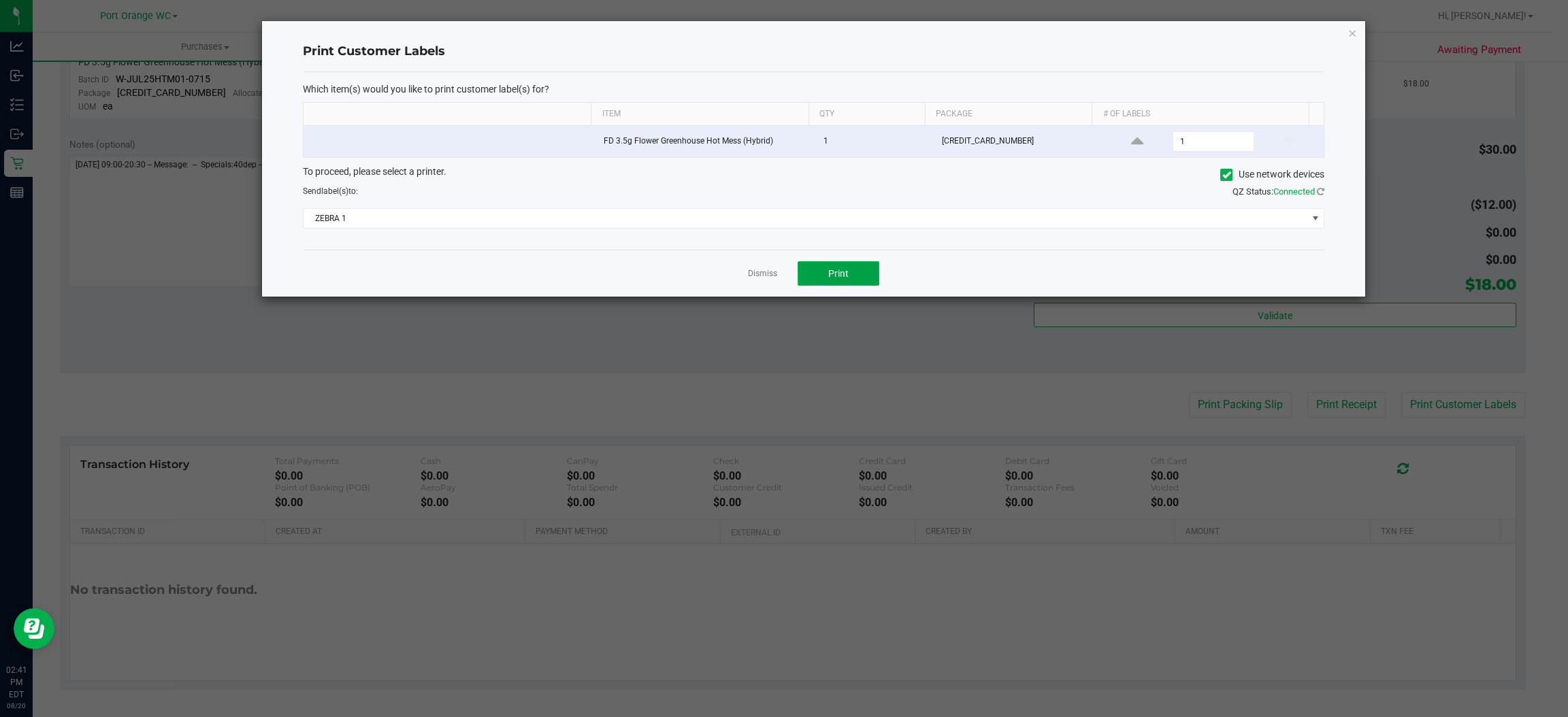
click at [832, 273] on span "Print" at bounding box center [838, 273] width 20 height 10
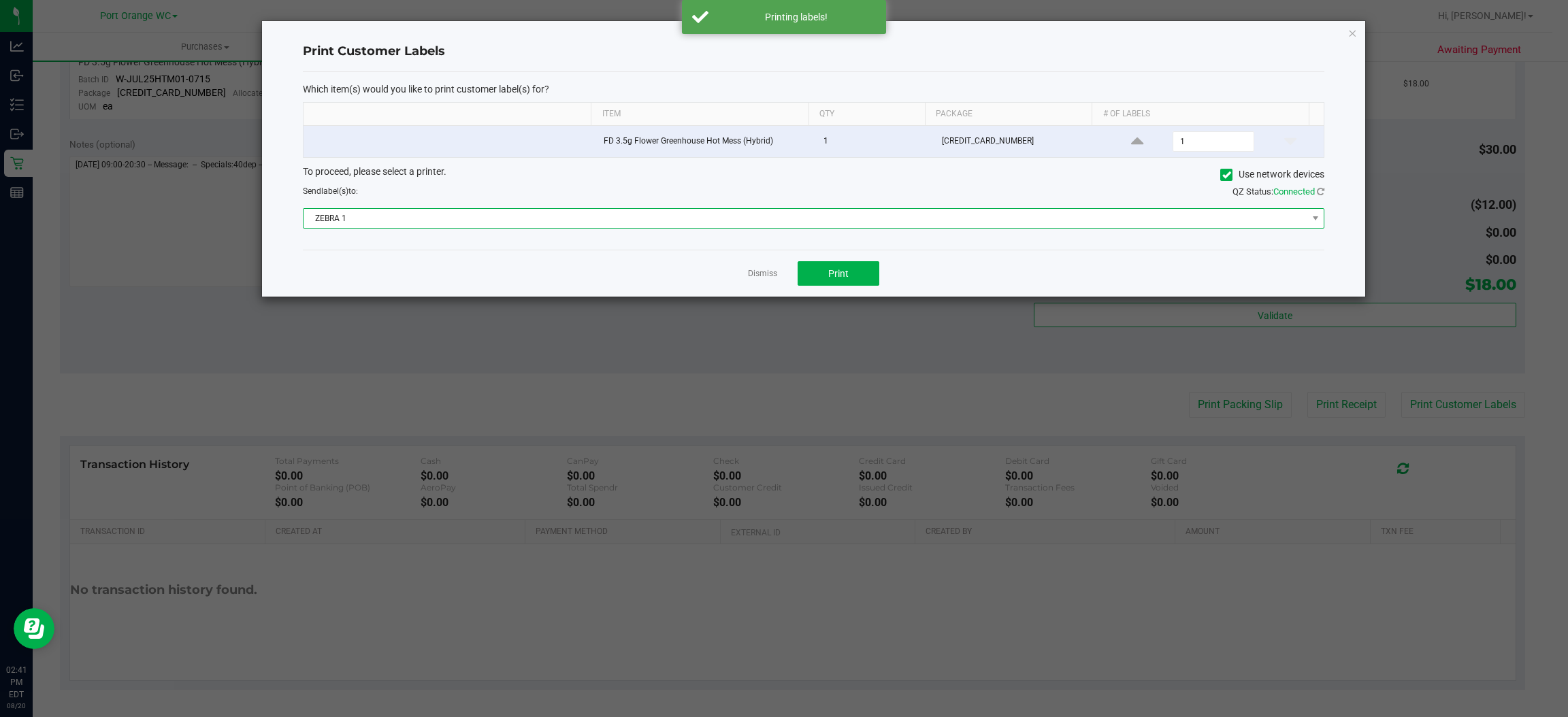
click at [665, 213] on span "ZEBRA 1" at bounding box center [805, 218] width 1003 height 19
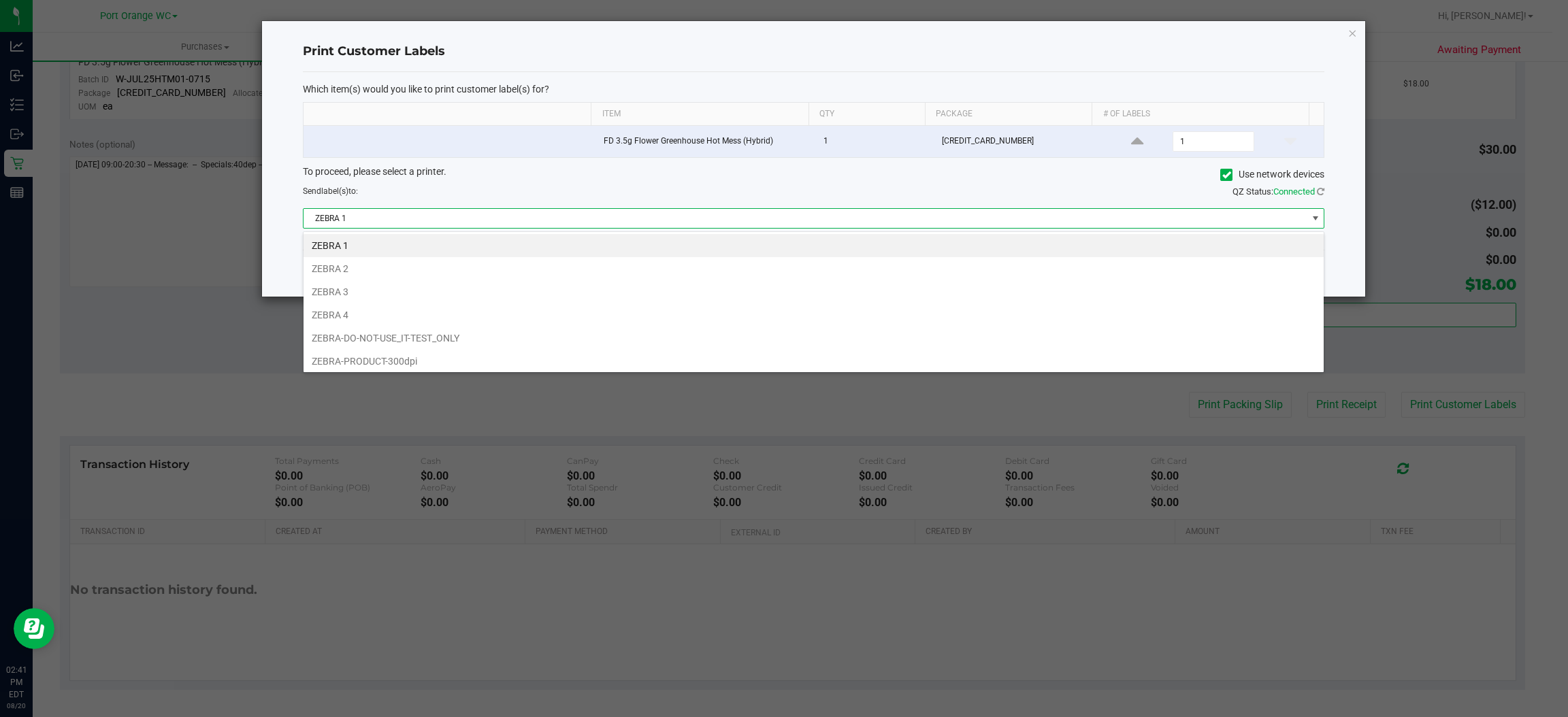
scroll to position [21, 1022]
click at [347, 264] on li "ZEBRA 2" at bounding box center [814, 269] width 1021 height 23
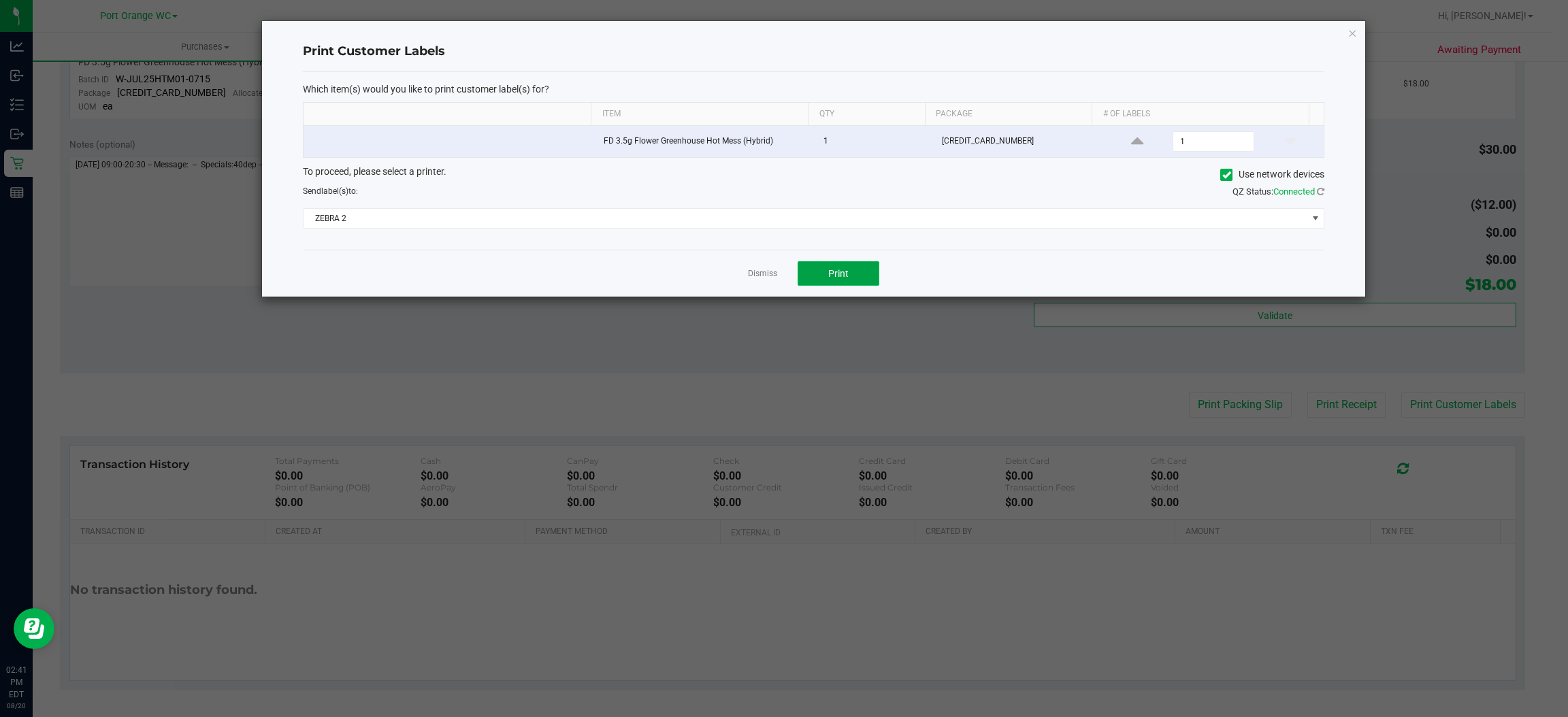
click at [844, 282] on button "Print" at bounding box center [839, 273] width 82 height 25
click at [753, 271] on link "Dismiss" at bounding box center [763, 274] width 30 height 11
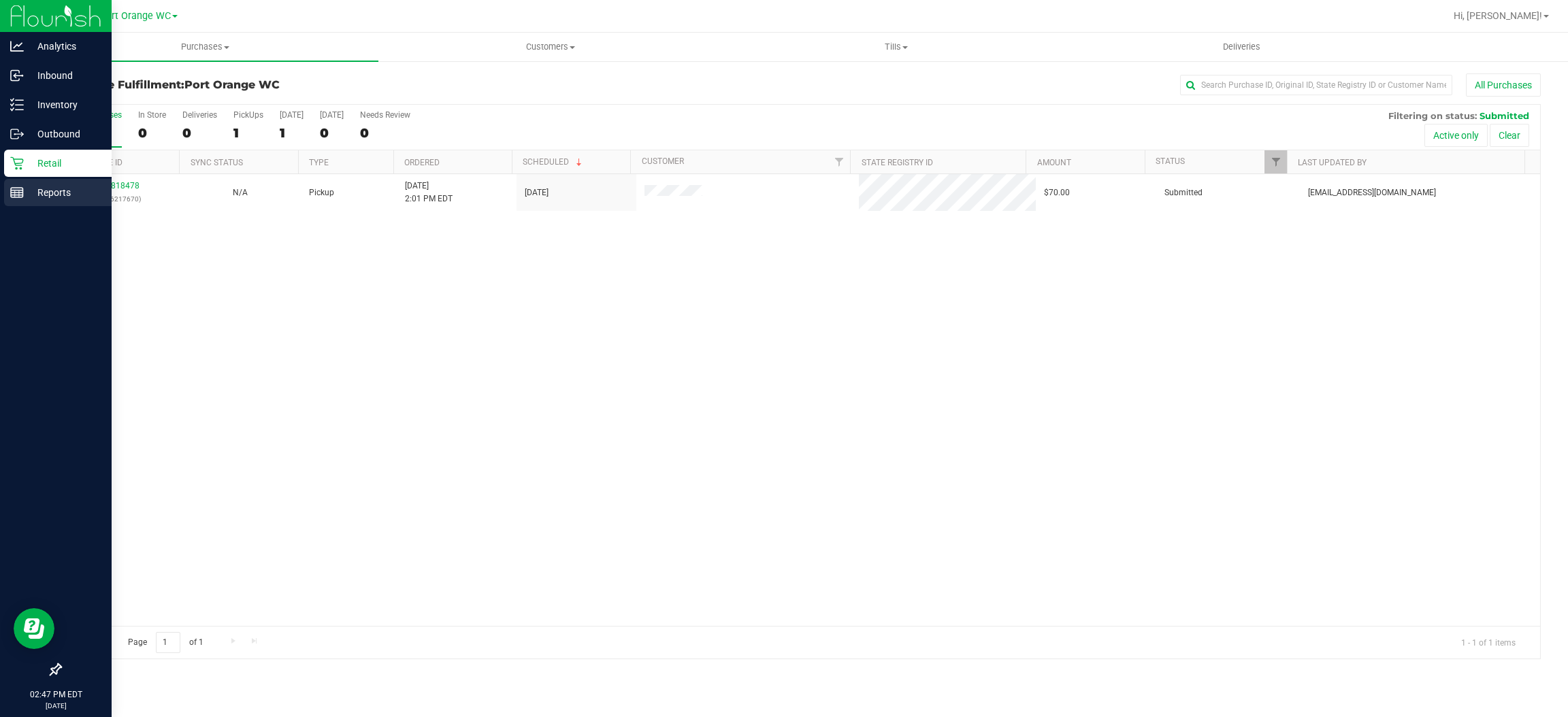
click at [63, 194] on p "Reports" at bounding box center [65, 192] width 82 height 16
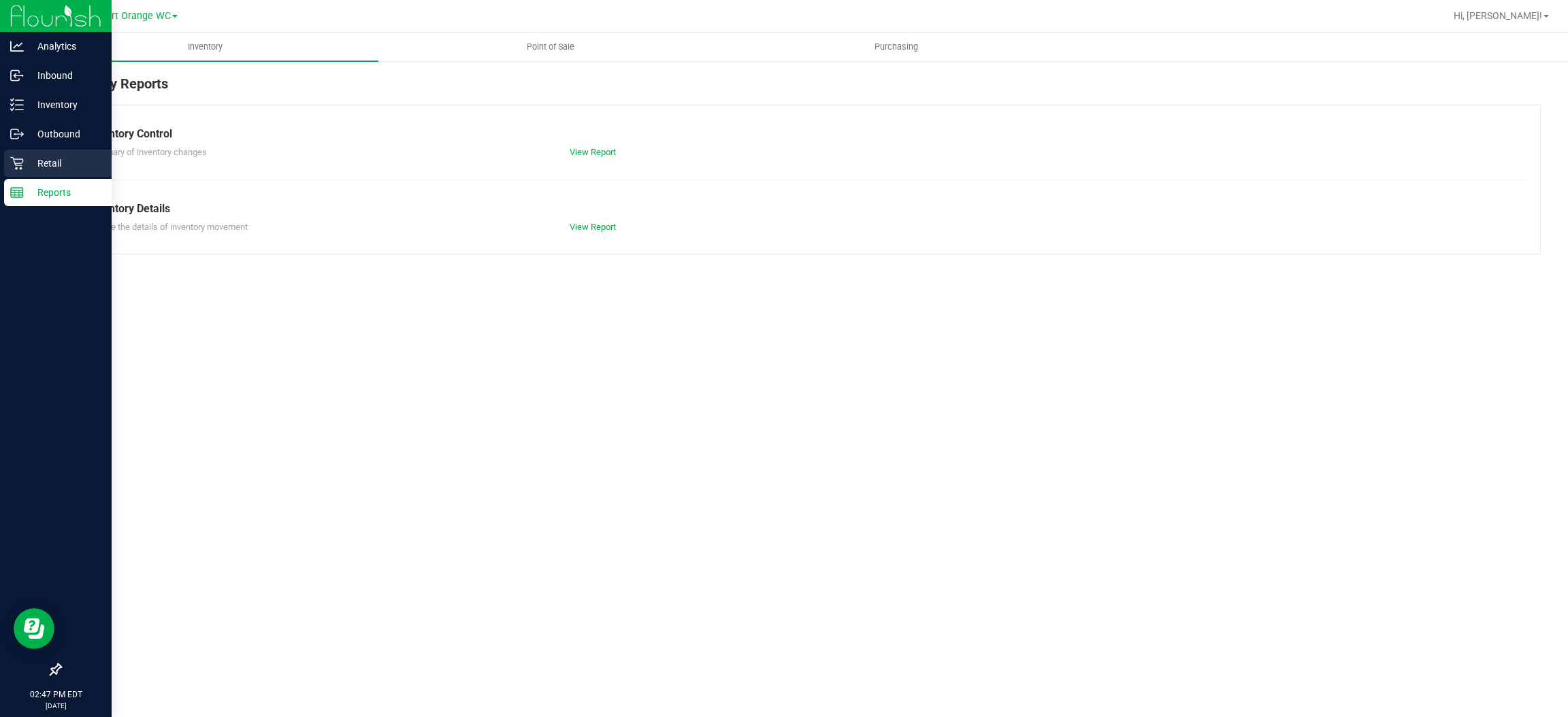
click at [49, 161] on p "Retail" at bounding box center [65, 163] width 82 height 16
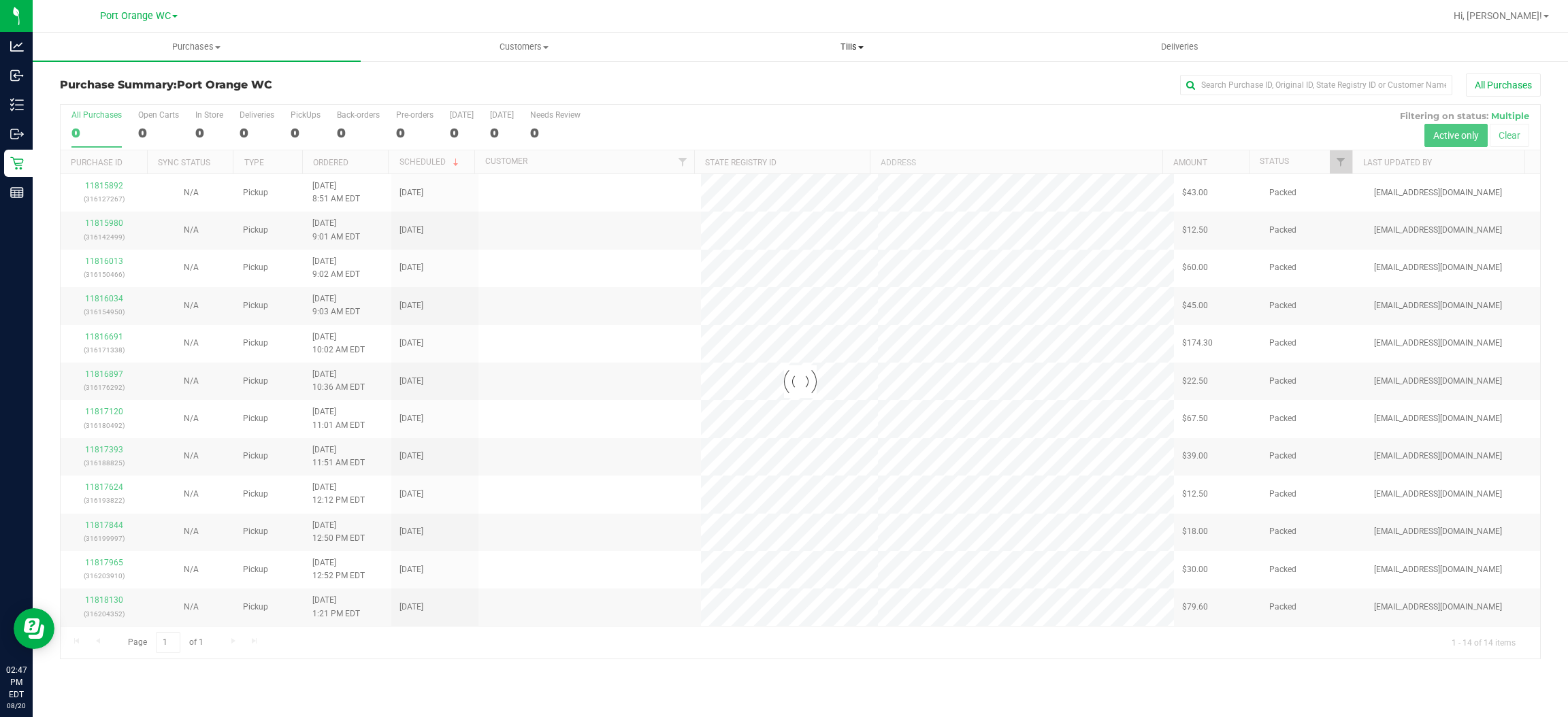
click at [858, 47] on span at bounding box center [861, 48] width 6 height 3
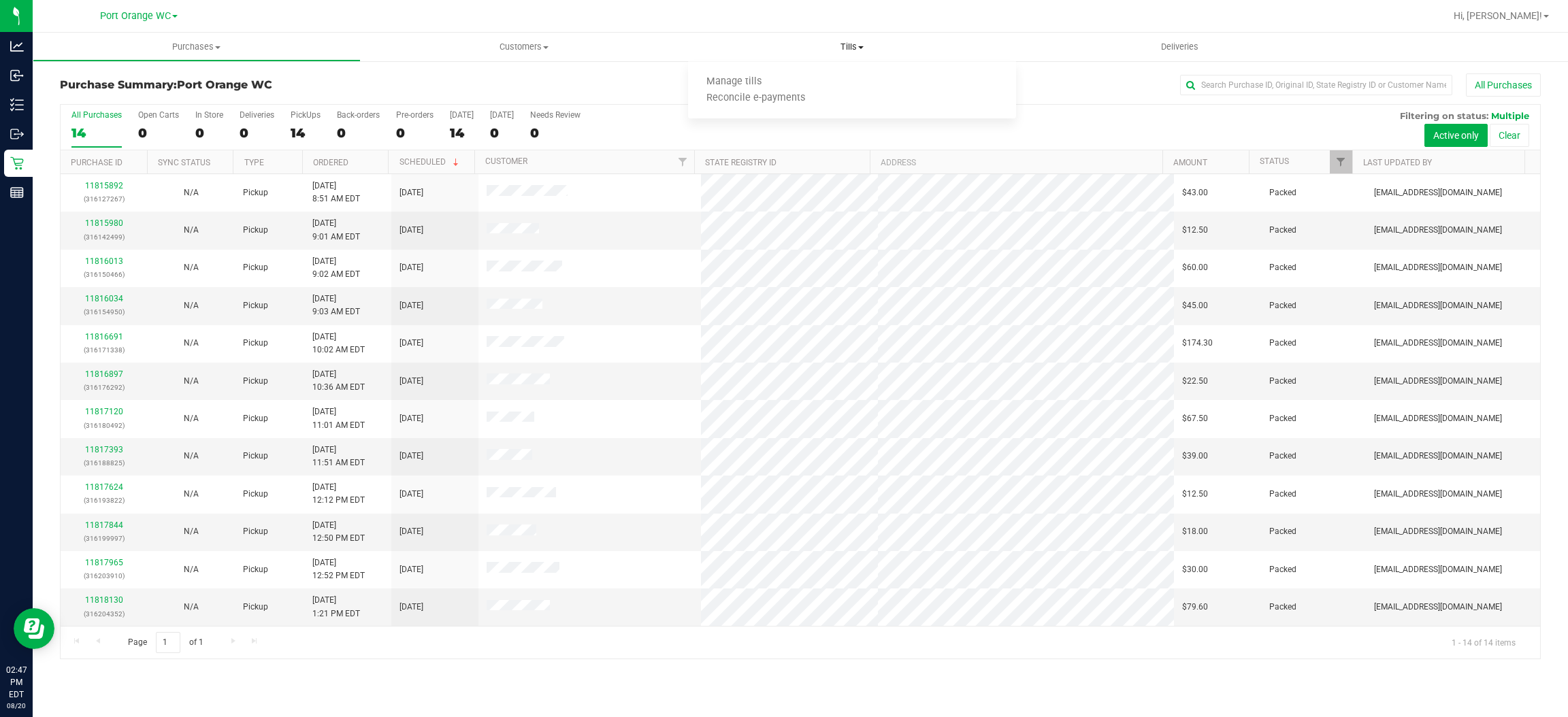
click at [858, 47] on span at bounding box center [861, 48] width 6 height 3
click at [205, 47] on span "Purchases" at bounding box center [196, 47] width 327 height 12
click at [75, 95] on span "Fulfillment" at bounding box center [74, 98] width 85 height 11
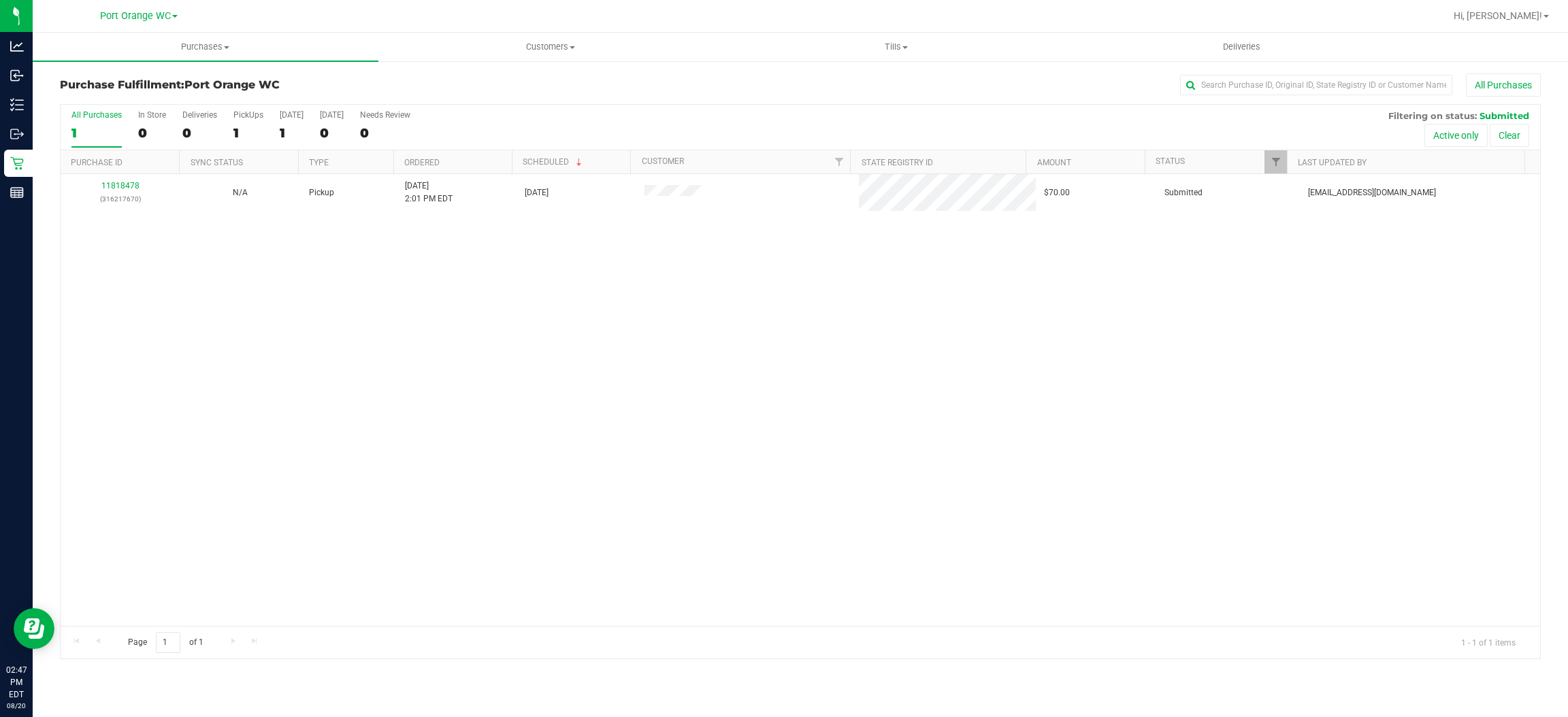
click at [644, 338] on div "11818478 (316217670) N/A Pickup 8/20/2025 2:01 PM EDT 8/20/2025 $70.00 Submitte…" at bounding box center [801, 400] width 1479 height 452
click at [772, 304] on div "11818478 (316217670) N/A Pickup 8/20/2025 2:01 PM EDT 8/20/2025 $70.00 Submitte…" at bounding box center [801, 400] width 1479 height 452
click at [485, 278] on div "11818478 (316217670) N/A Pickup 8/20/2025 2:01 PM EDT 8/20/2025 $70.00 Submitte…" at bounding box center [801, 400] width 1479 height 452
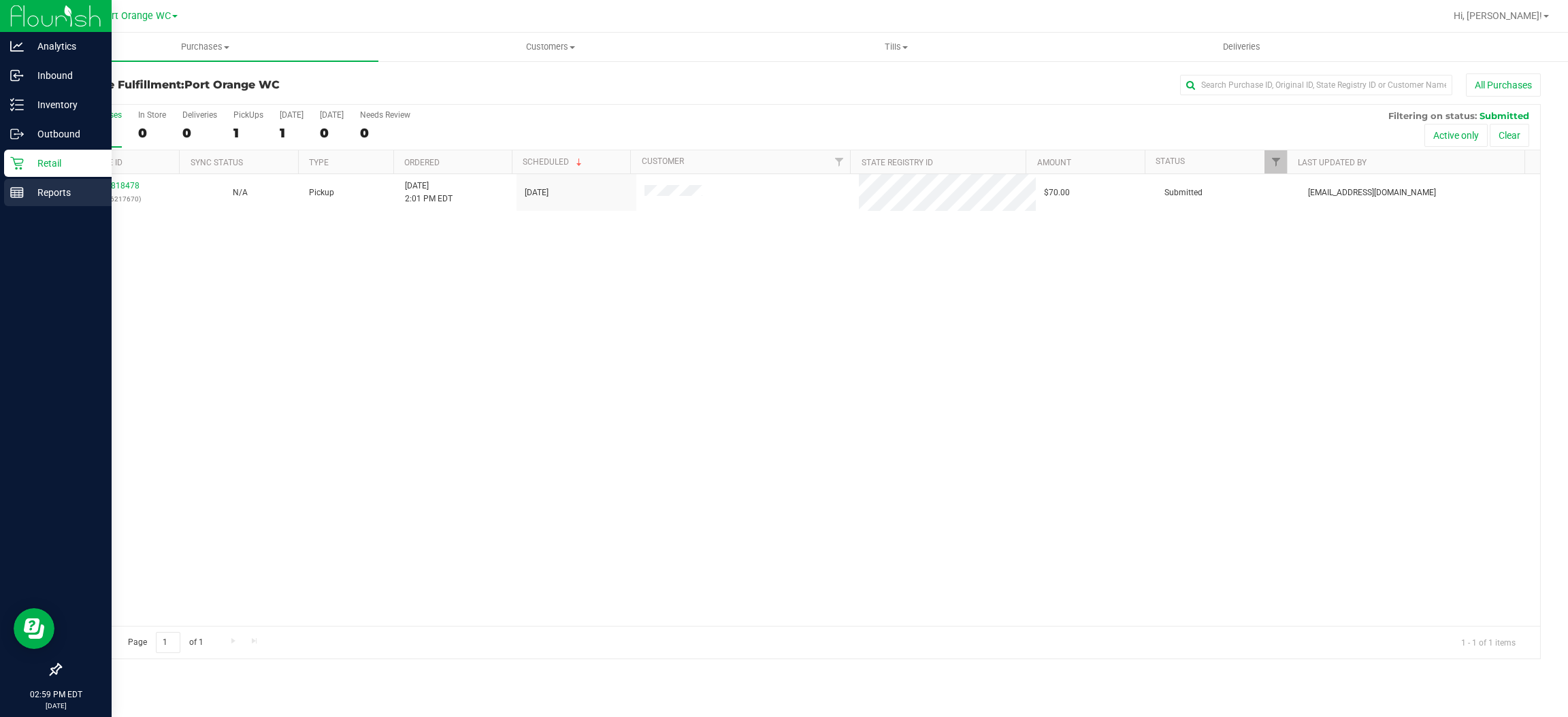
click at [56, 188] on p "Reports" at bounding box center [65, 192] width 82 height 16
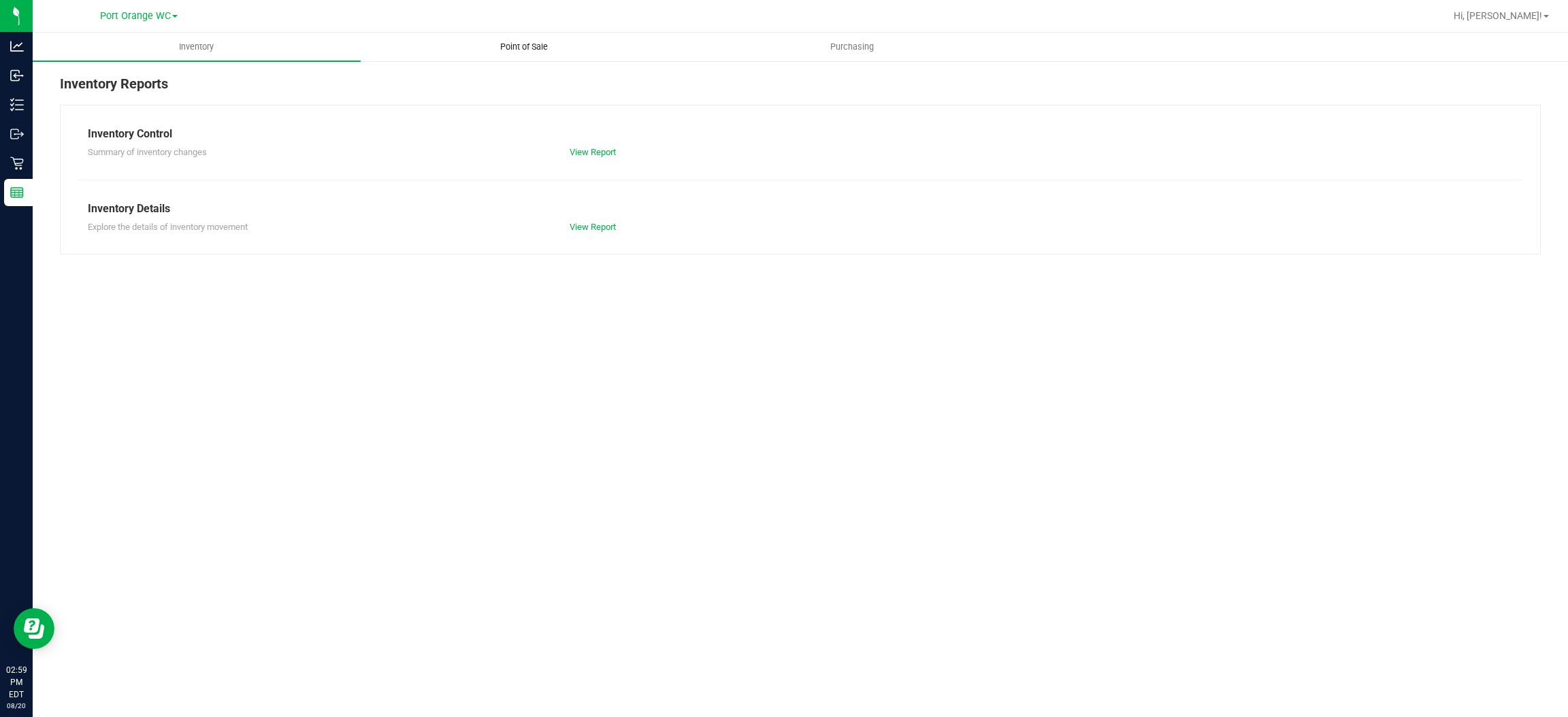
click at [521, 47] on span "Point of Sale" at bounding box center [524, 47] width 85 height 12
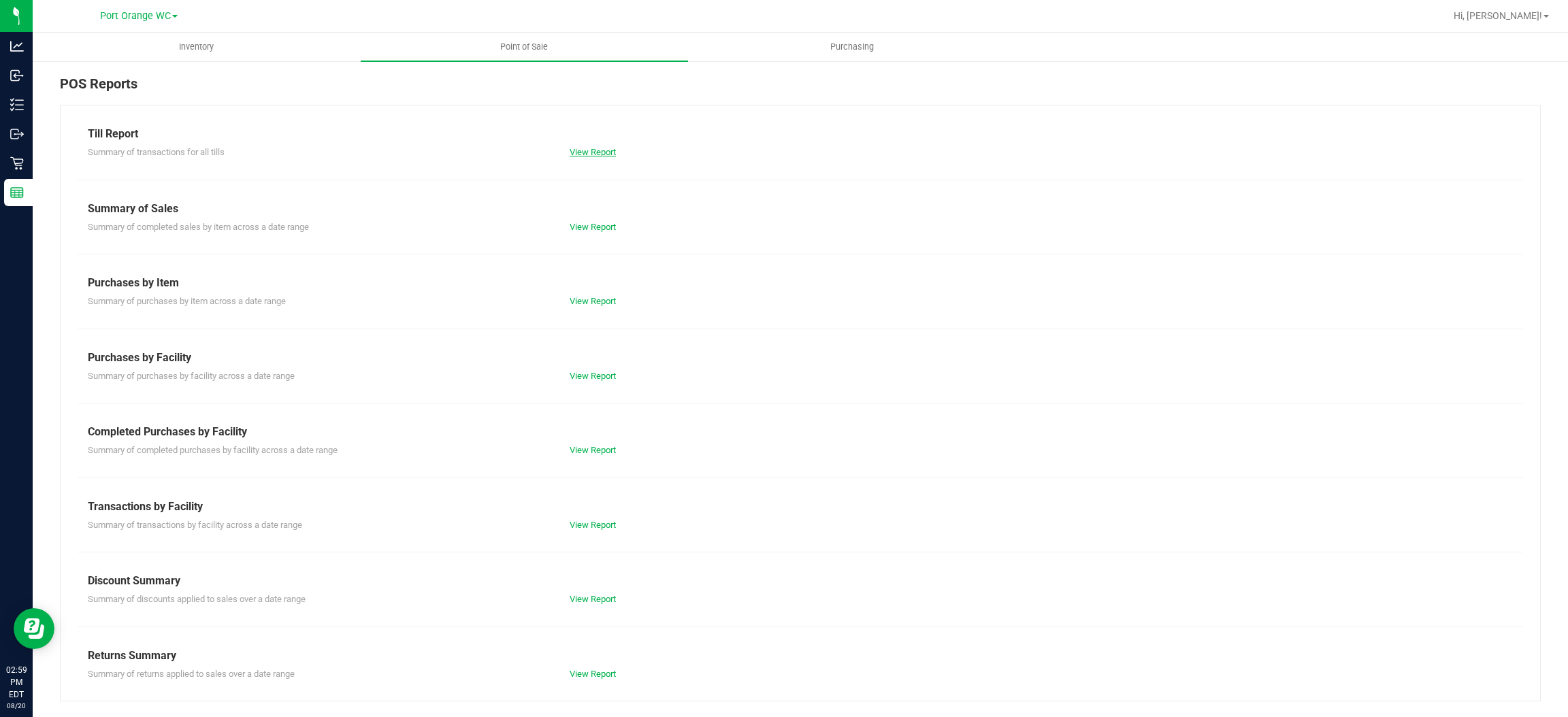
click at [598, 147] on link "View Report" at bounding box center [592, 151] width 47 height 10
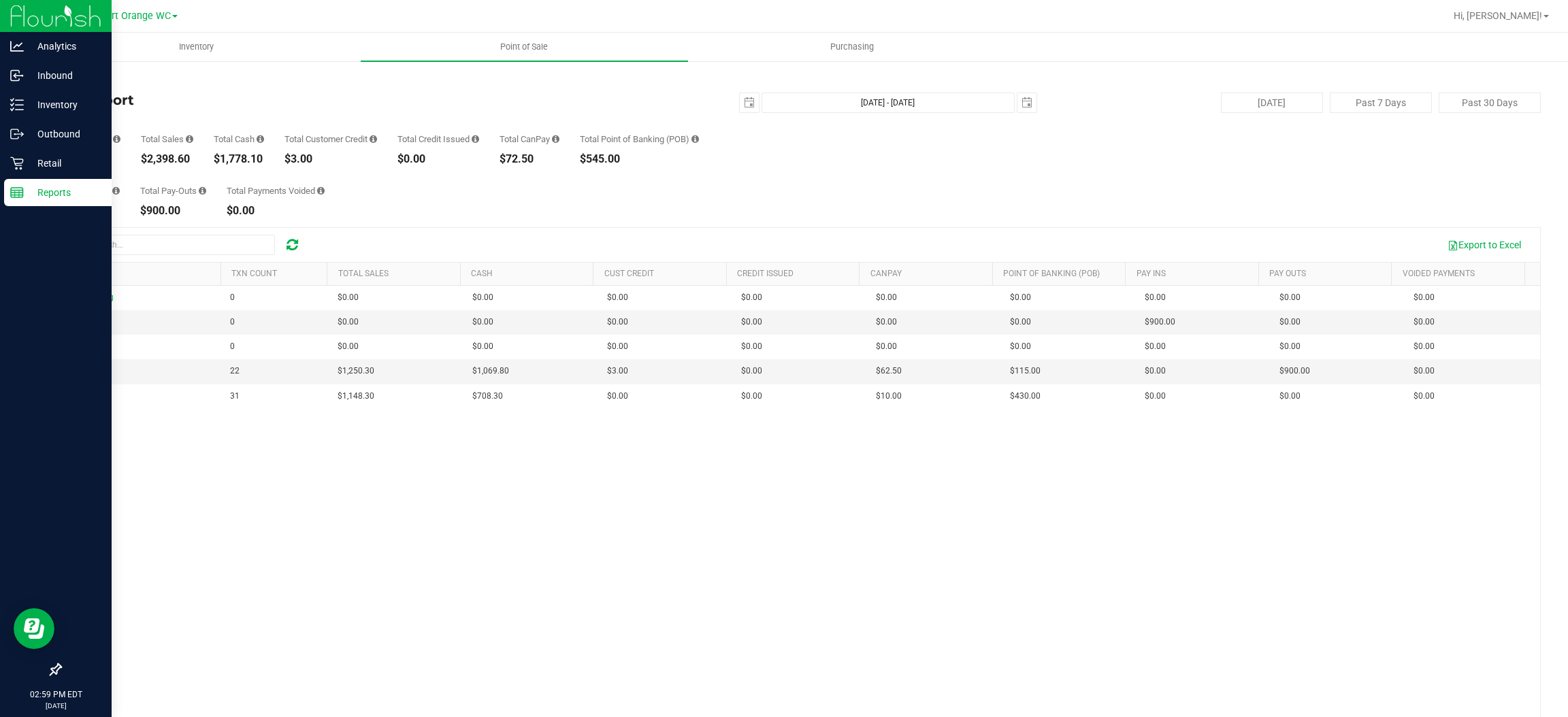
click at [58, 192] on p "Reports" at bounding box center [65, 192] width 82 height 16
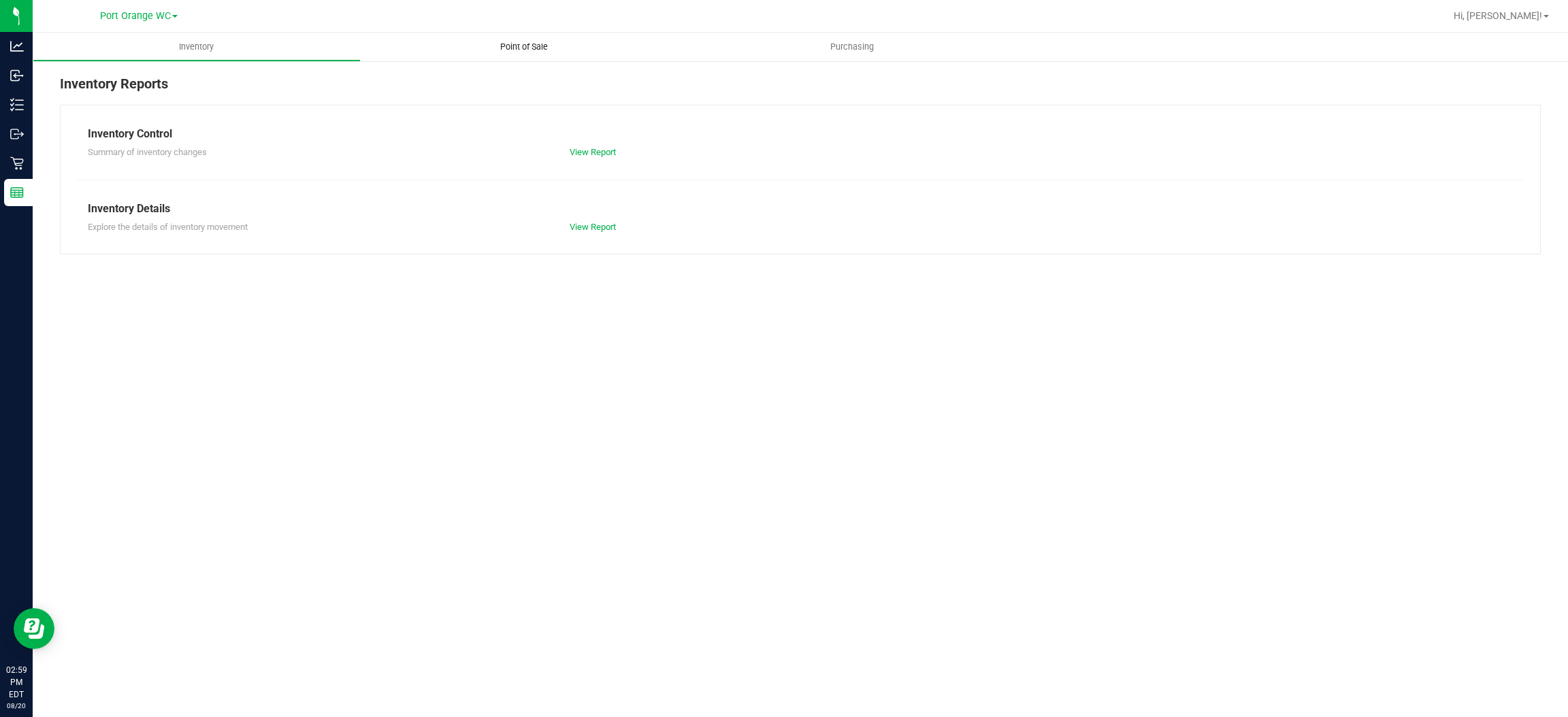
click at [522, 43] on span "Point of Sale" at bounding box center [524, 47] width 85 height 12
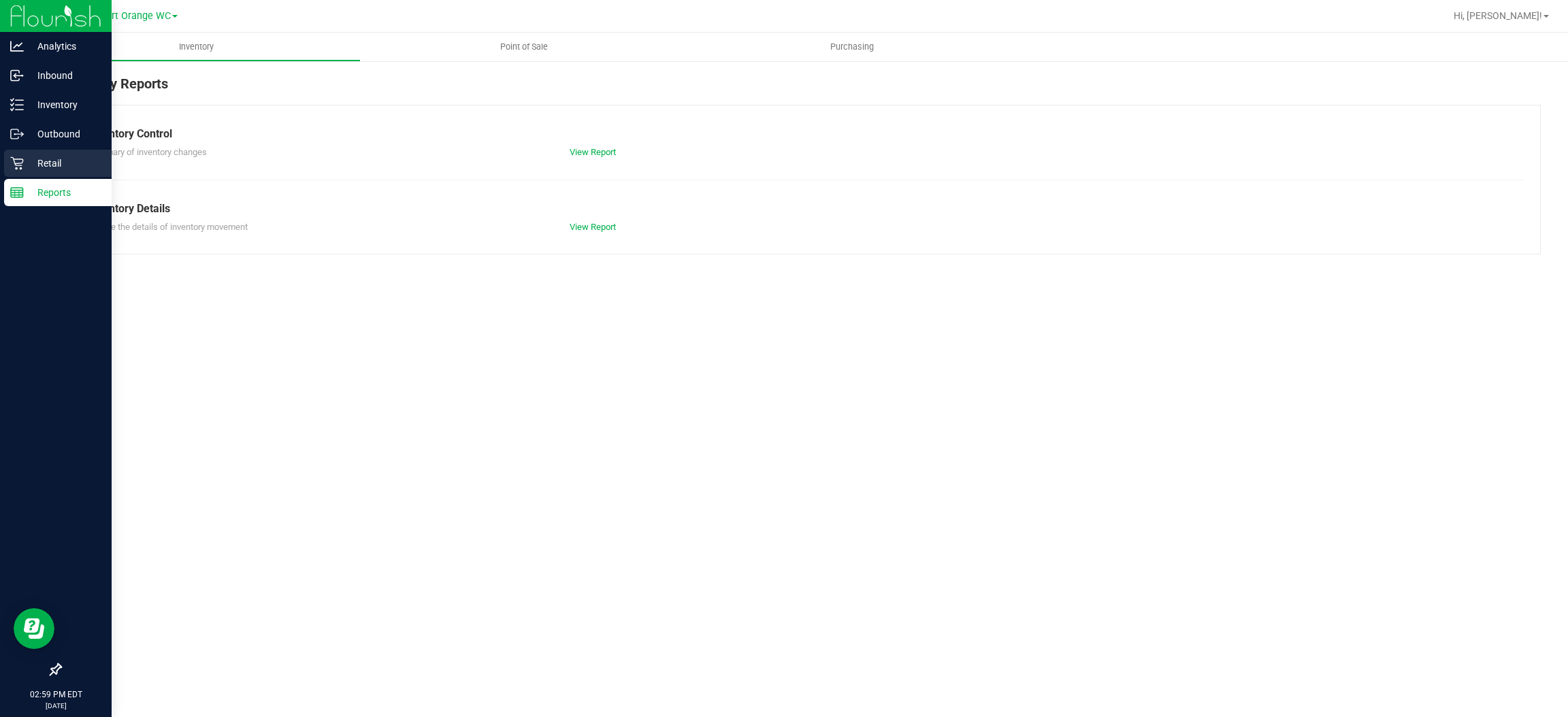
click at [56, 161] on p "Retail" at bounding box center [65, 163] width 82 height 16
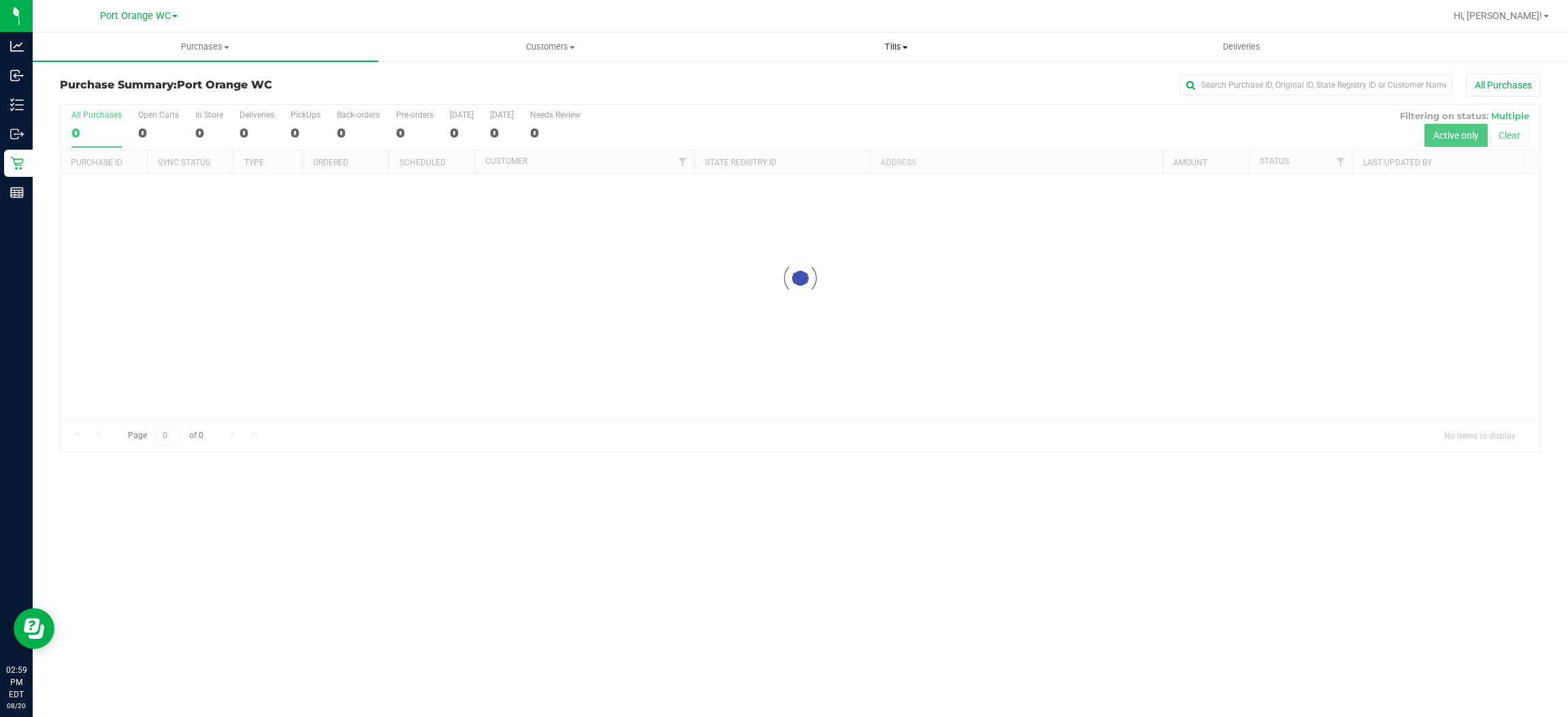
click at [896, 32] on div "Port Orange WC Palm Coast WC Port Orange WC Hi, John! Purchases Summary of purc…" at bounding box center [800, 358] width 1536 height 717
click at [893, 49] on span "Tills" at bounding box center [897, 47] width 345 height 12
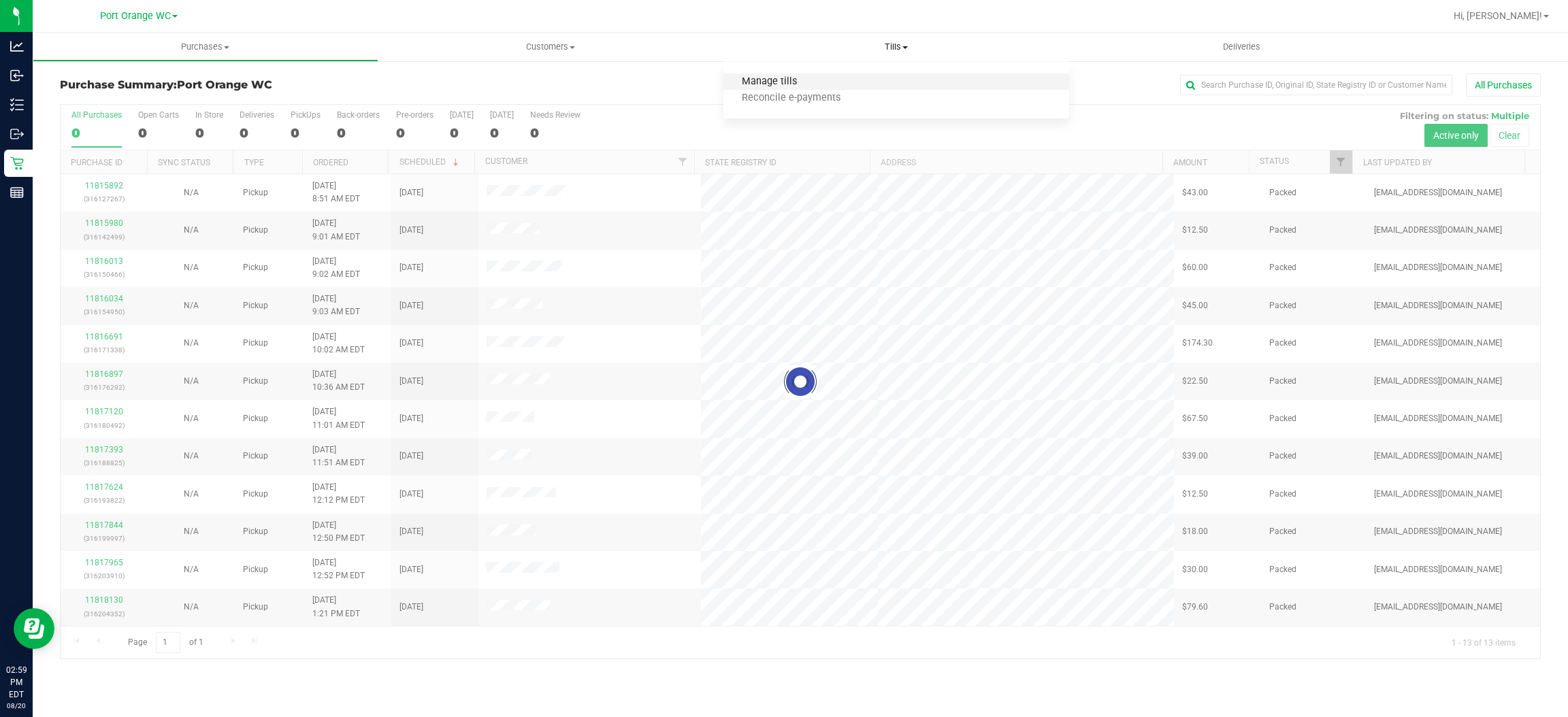
click at [767, 80] on span "Manage tills" at bounding box center [769, 82] width 92 height 11
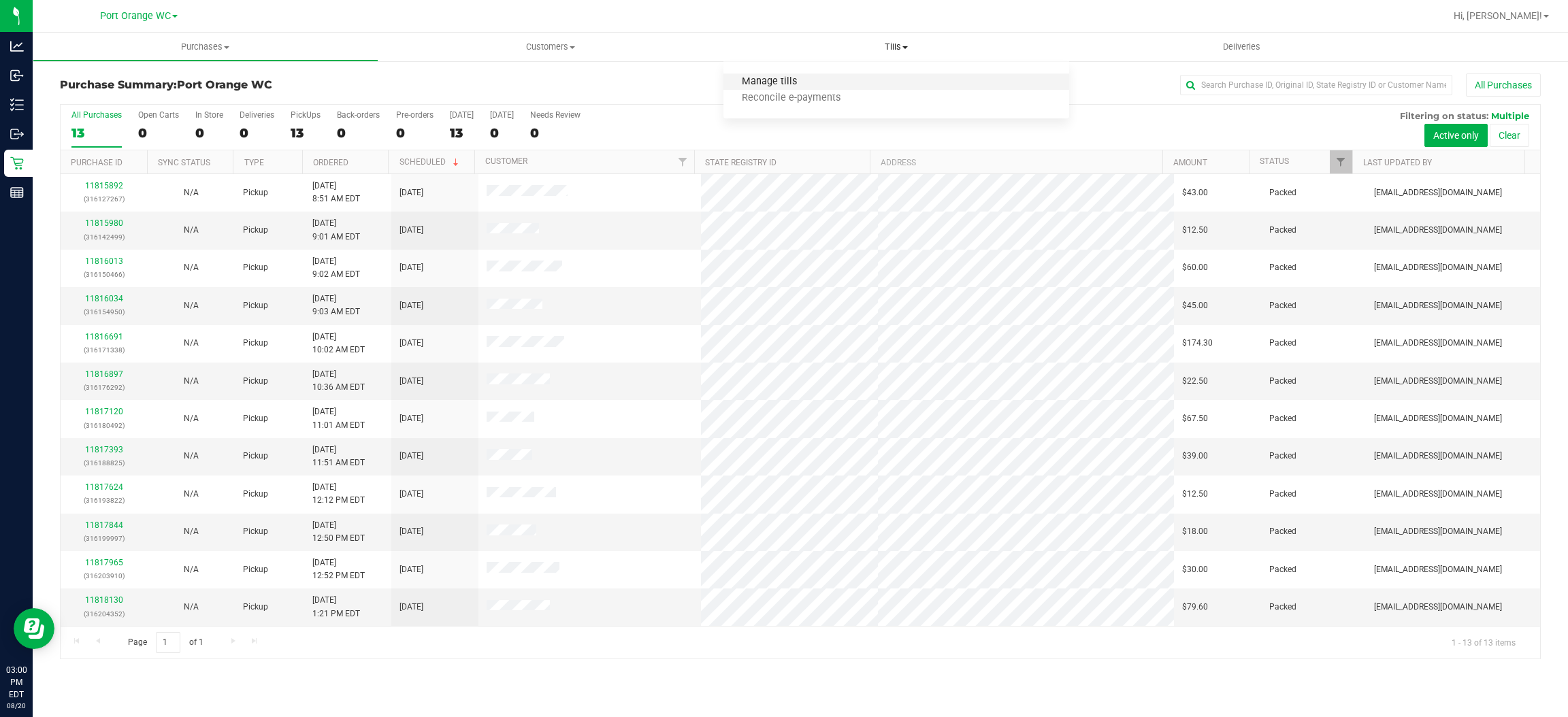
click at [759, 81] on span "Manage tills" at bounding box center [769, 82] width 92 height 11
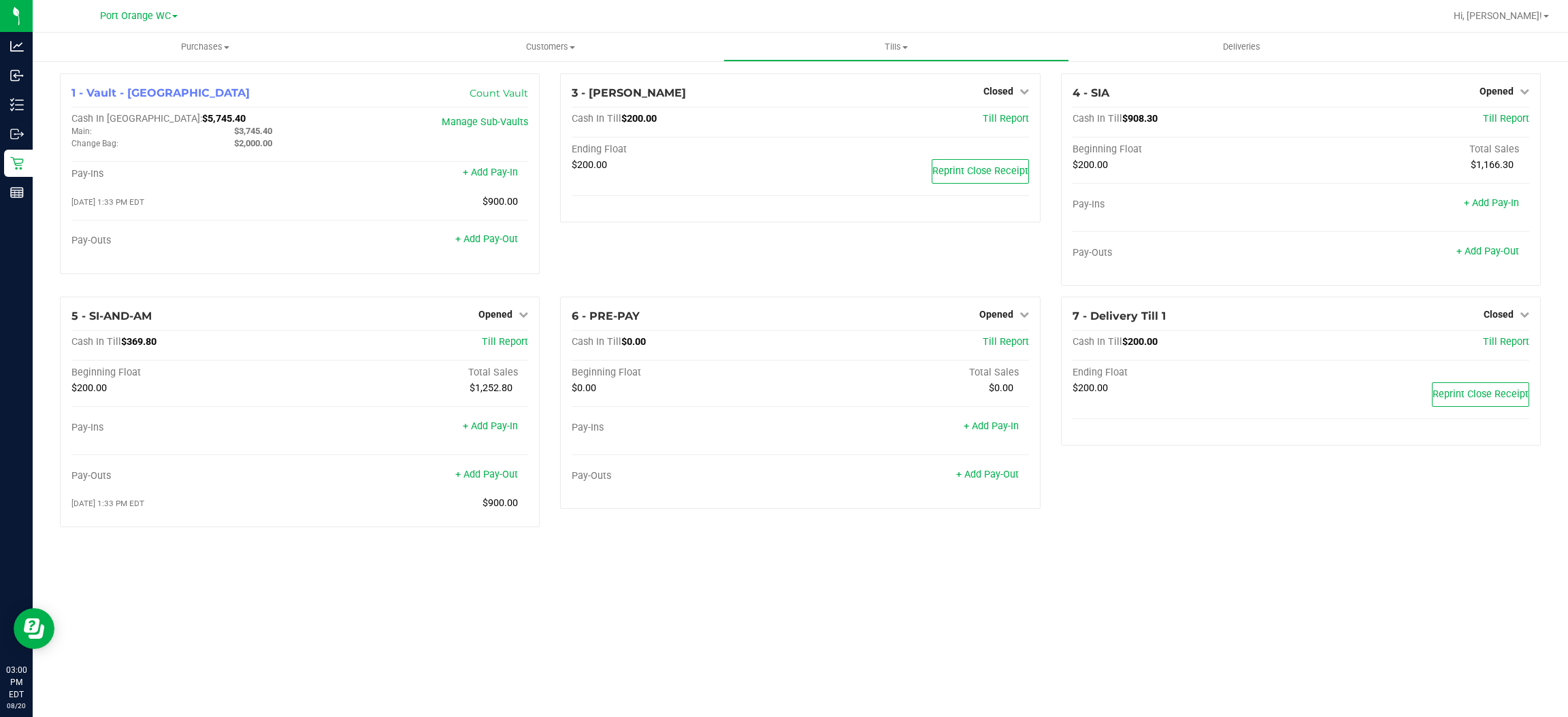
click at [561, 269] on div "3 - MACY-GRAY Closed Open Till Cash In Till $200.00 Till Report Ending Float $2…" at bounding box center [800, 185] width 500 height 223
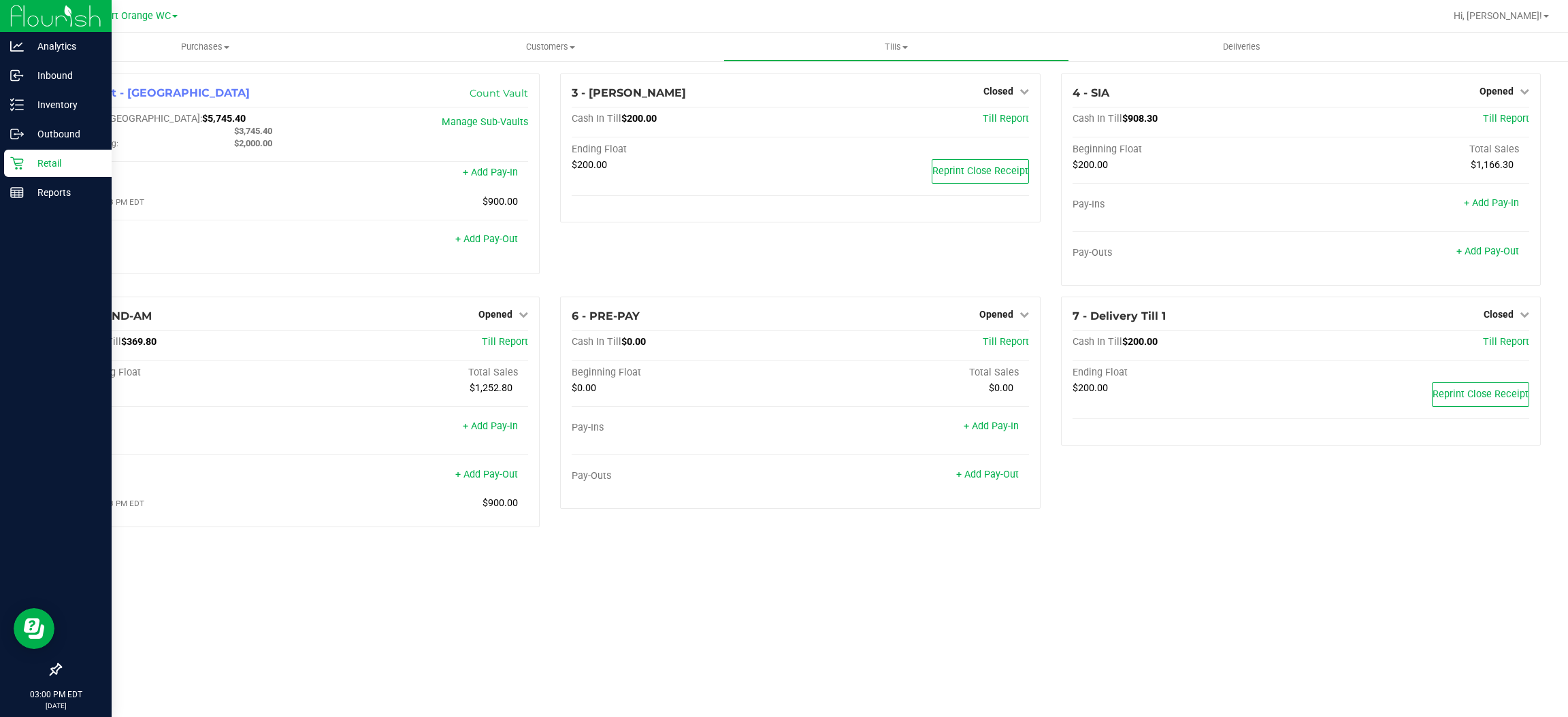
click at [44, 159] on p "Retail" at bounding box center [65, 163] width 82 height 16
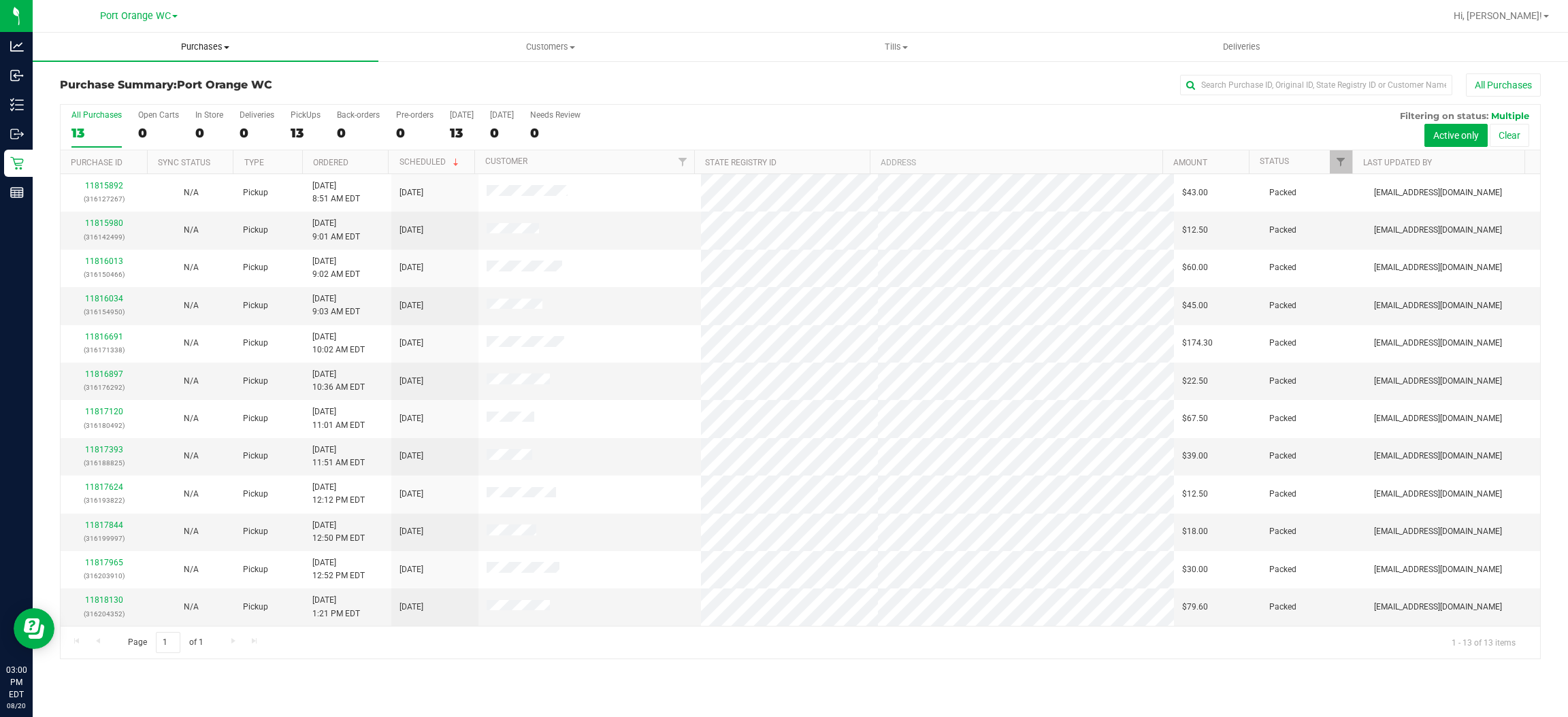
click at [213, 43] on span "Purchases" at bounding box center [205, 47] width 346 height 12
click at [76, 92] on span "Fulfillment" at bounding box center [74, 98] width 85 height 11
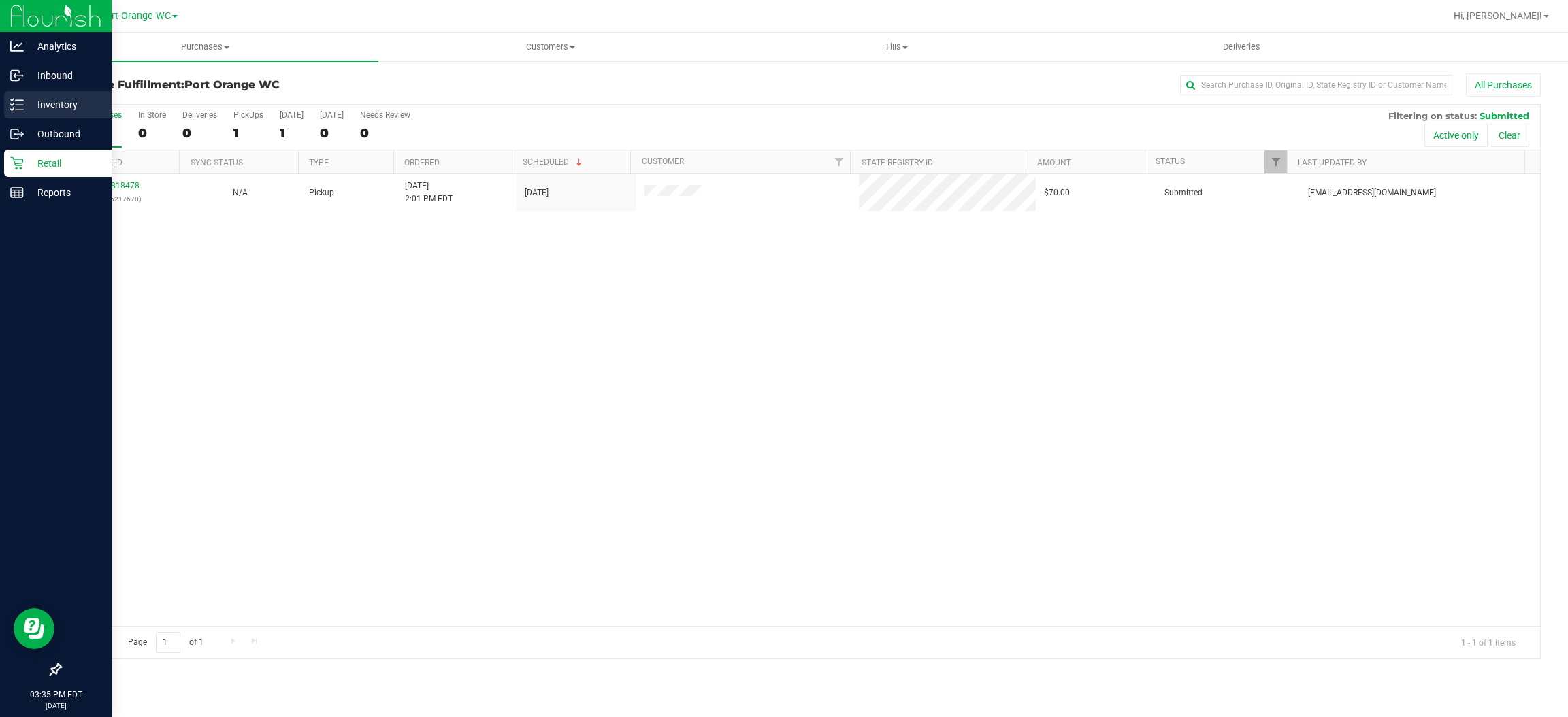
click at [68, 102] on p "Inventory" at bounding box center [65, 105] width 82 height 16
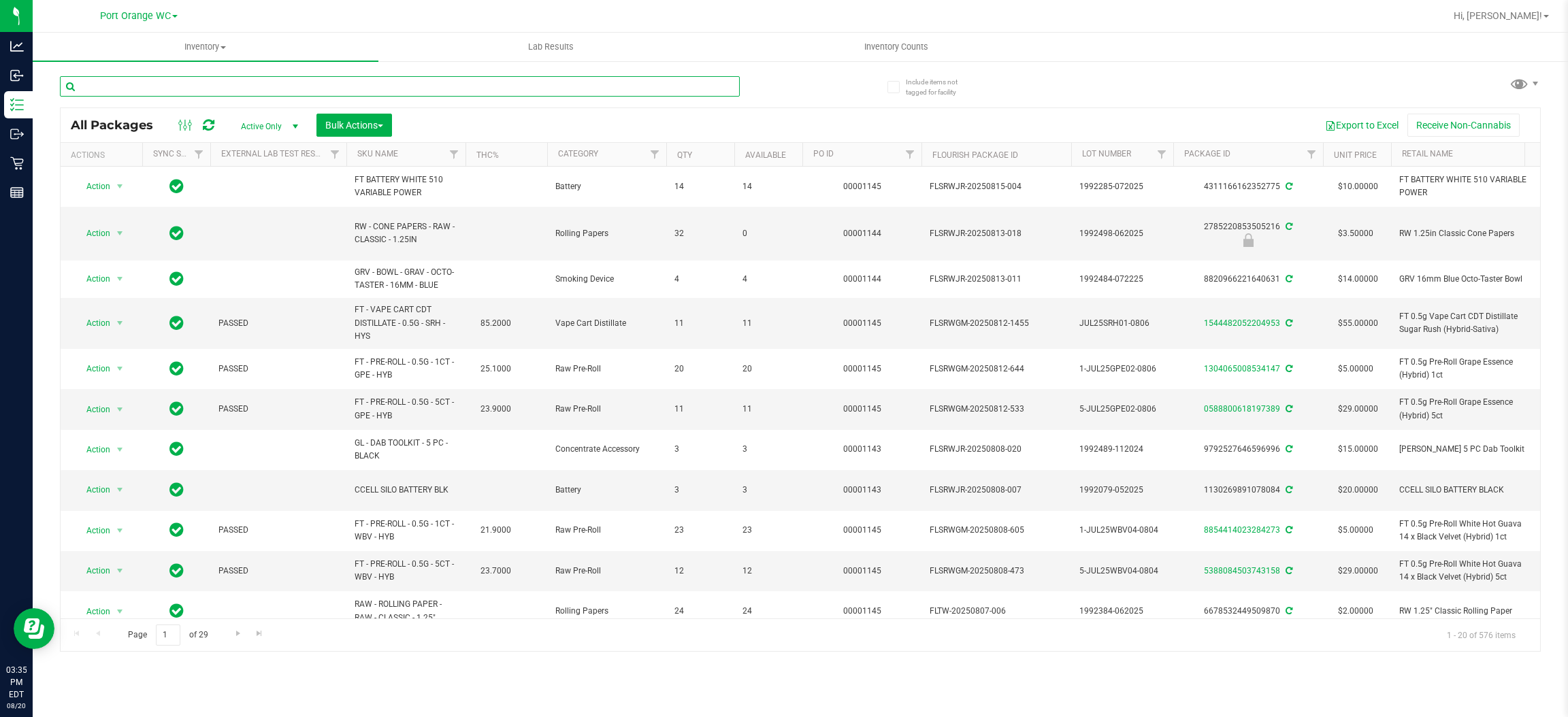
click at [161, 81] on input "text" at bounding box center [400, 86] width 680 height 20
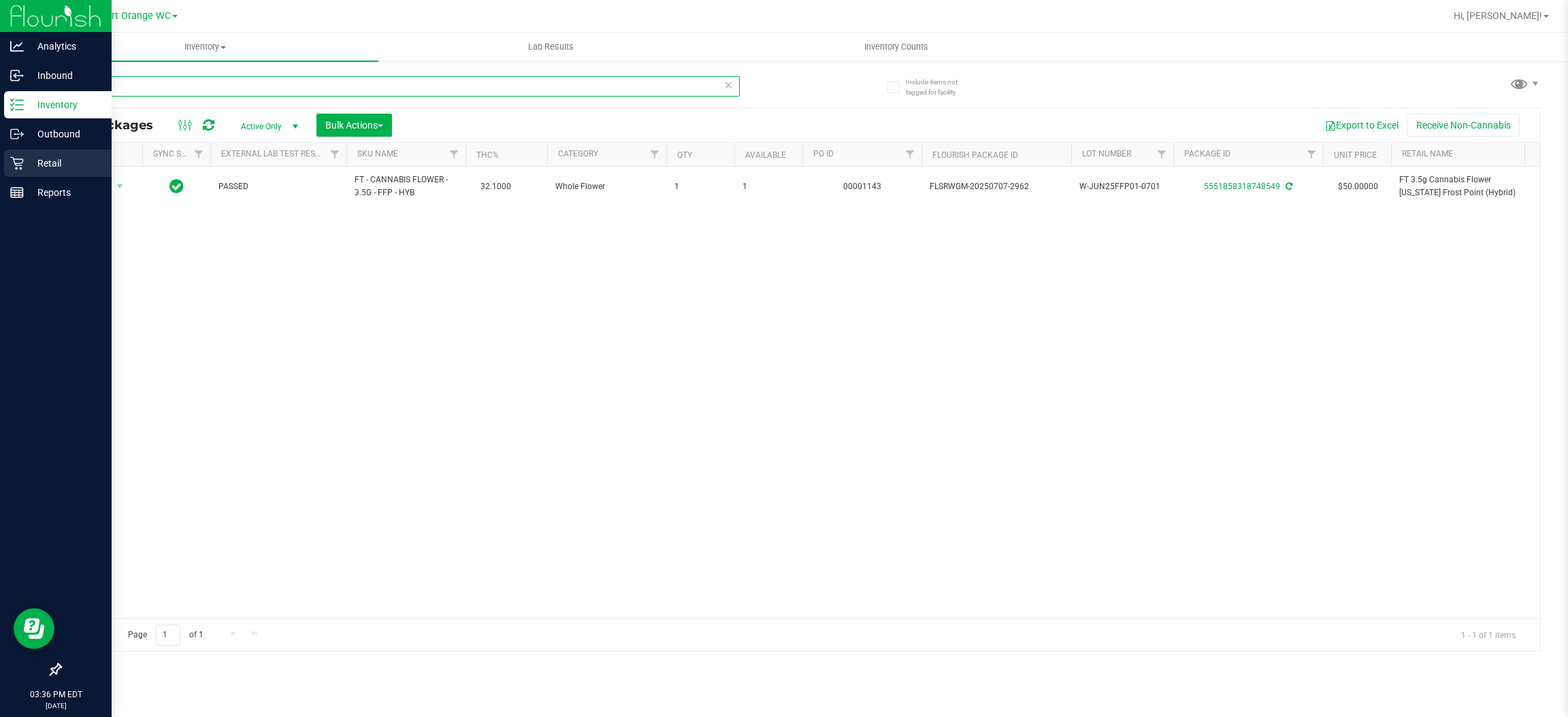
type input "ffp"
click at [51, 158] on p "Retail" at bounding box center [65, 163] width 82 height 16
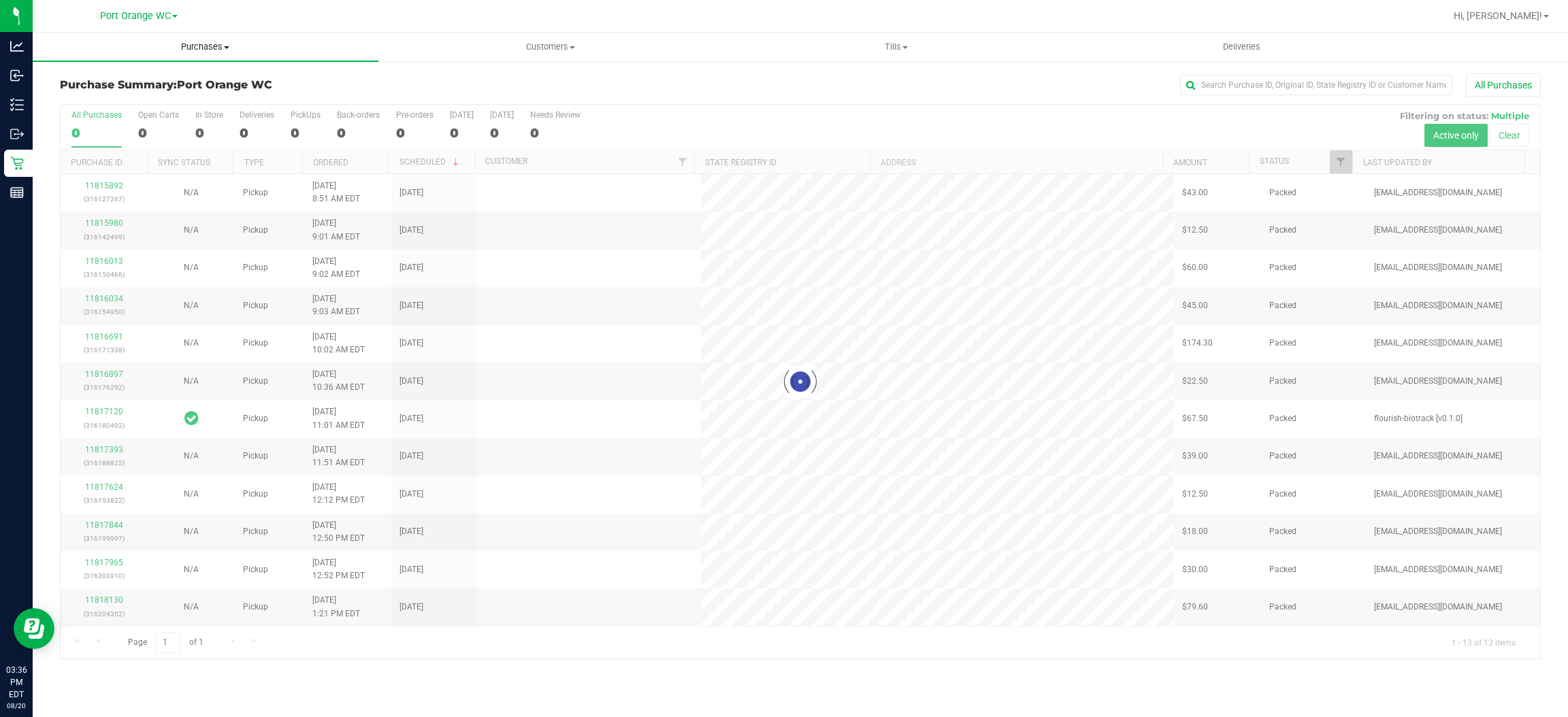
click at [209, 44] on span "Purchases" at bounding box center [205, 47] width 346 height 12
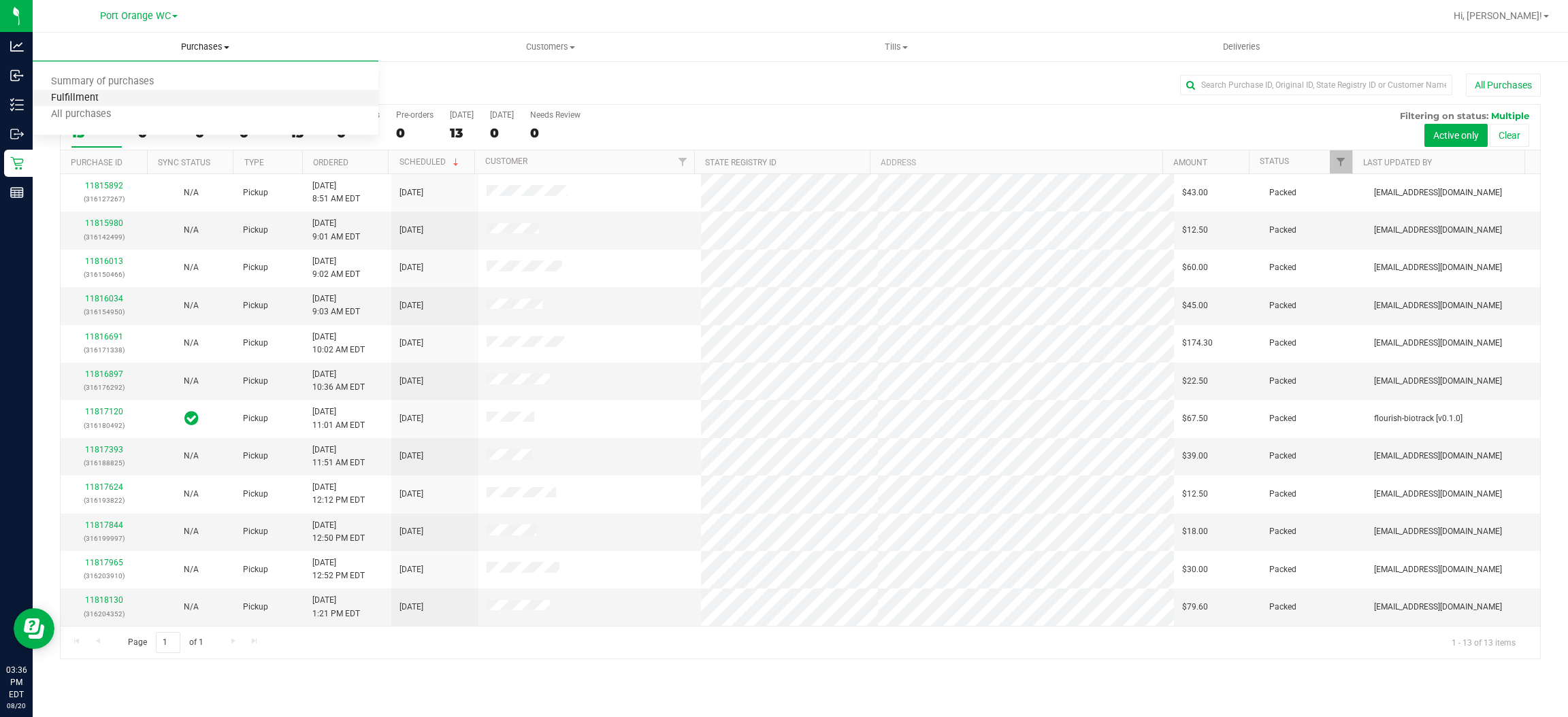
click at [68, 100] on span "Fulfillment" at bounding box center [74, 98] width 85 height 11
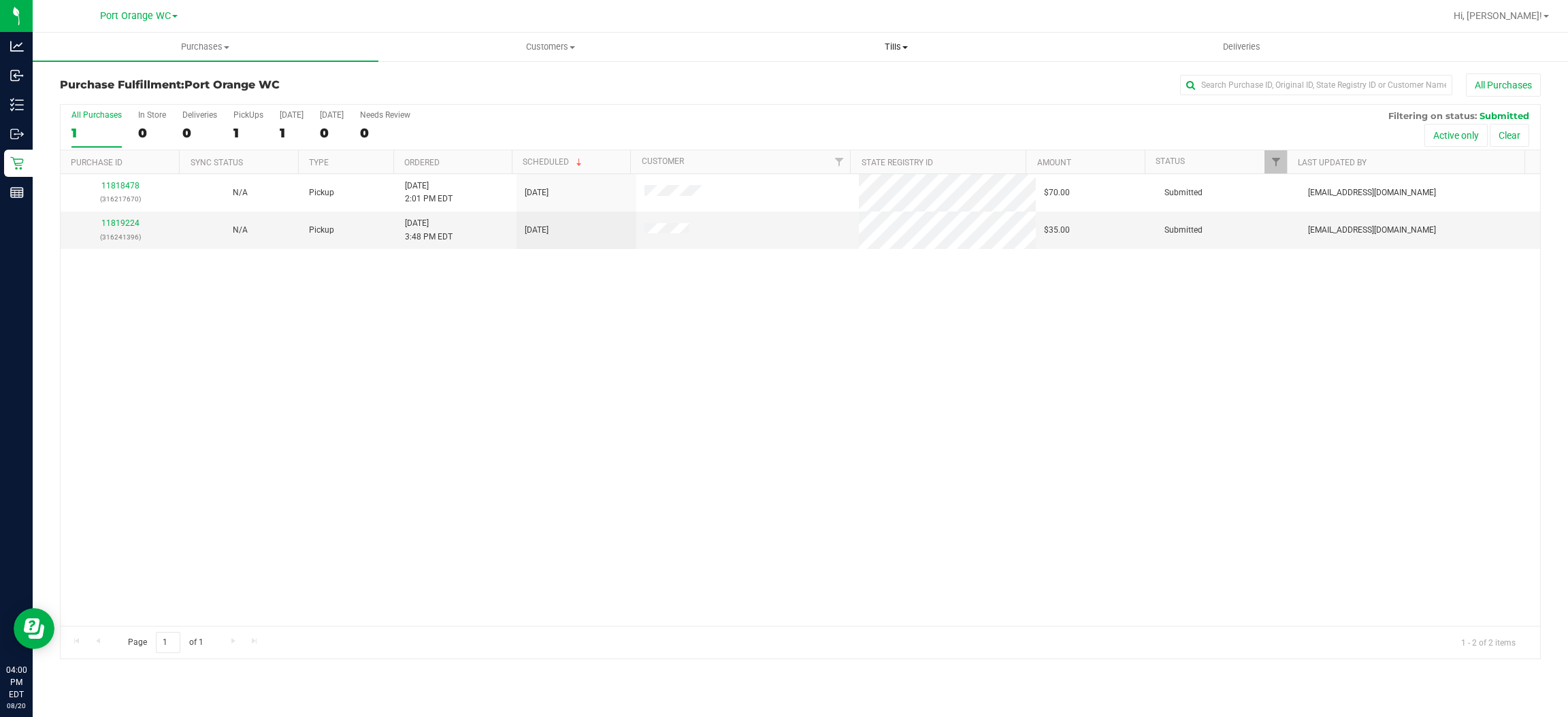
click at [892, 47] on span "Tills" at bounding box center [897, 47] width 345 height 12
click at [774, 76] on span "Manage tills" at bounding box center [769, 82] width 92 height 11
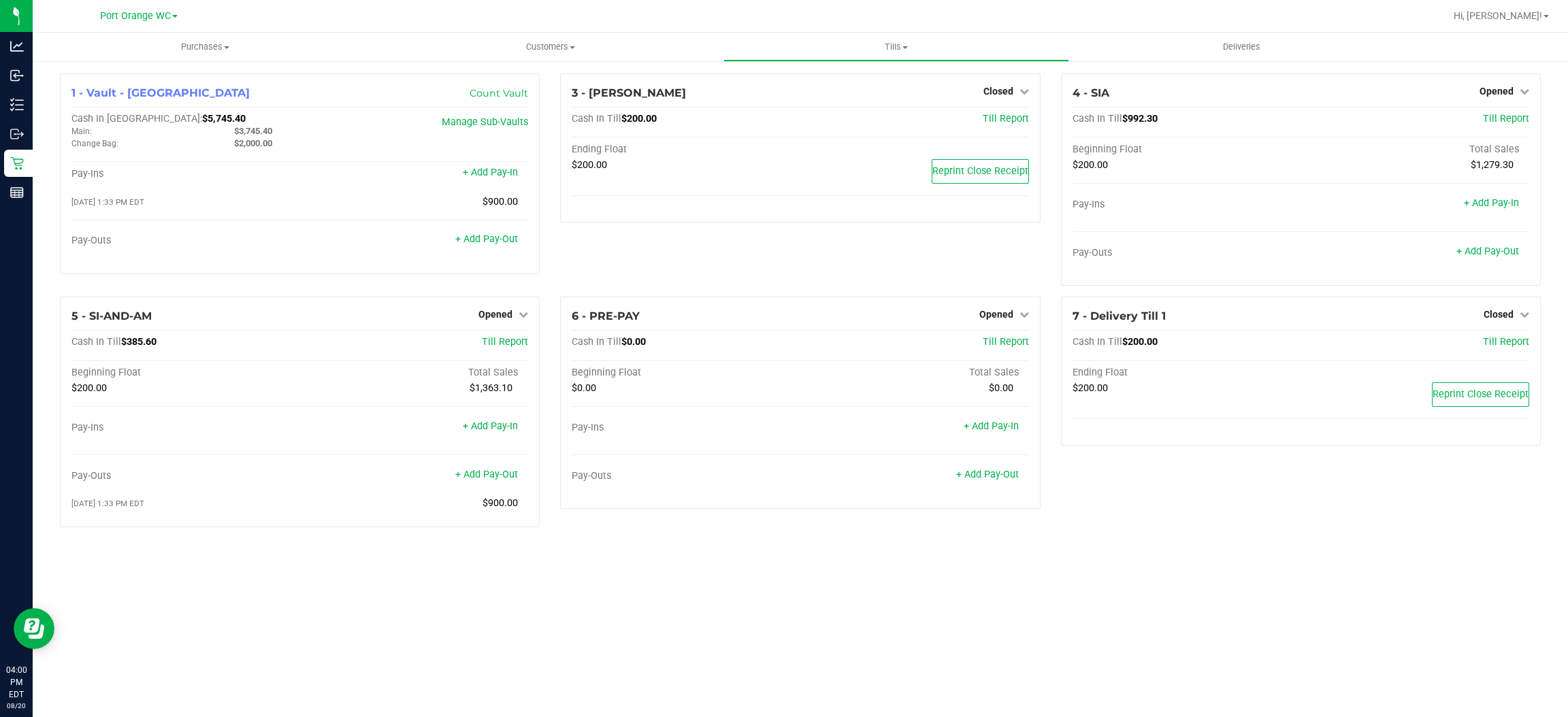
click at [1053, 192] on div "4 - SIA Opened Close Till Cash In Till $992.30 Till Report Beginning Float Tota…" at bounding box center [1300, 185] width 500 height 223
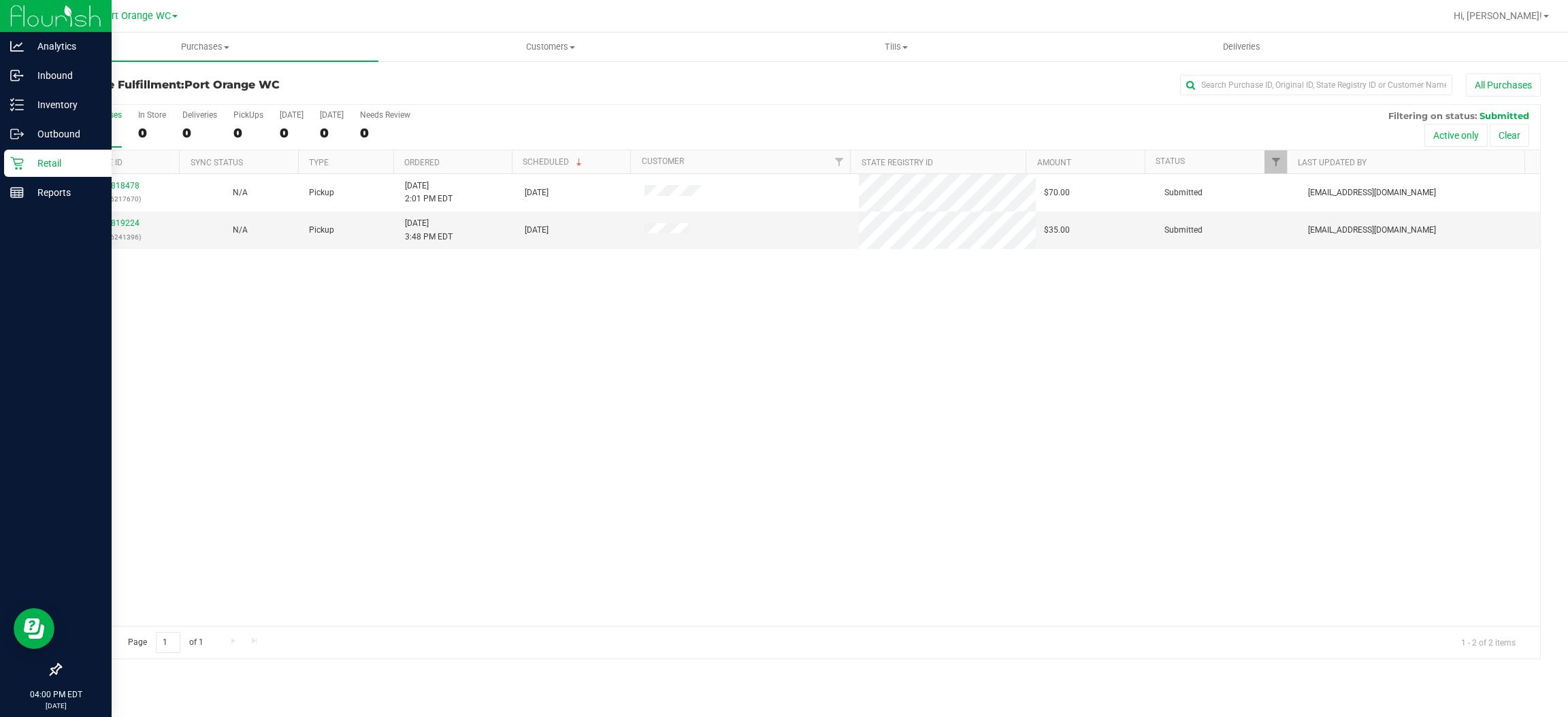
click at [49, 164] on p "Retail" at bounding box center [65, 163] width 82 height 16
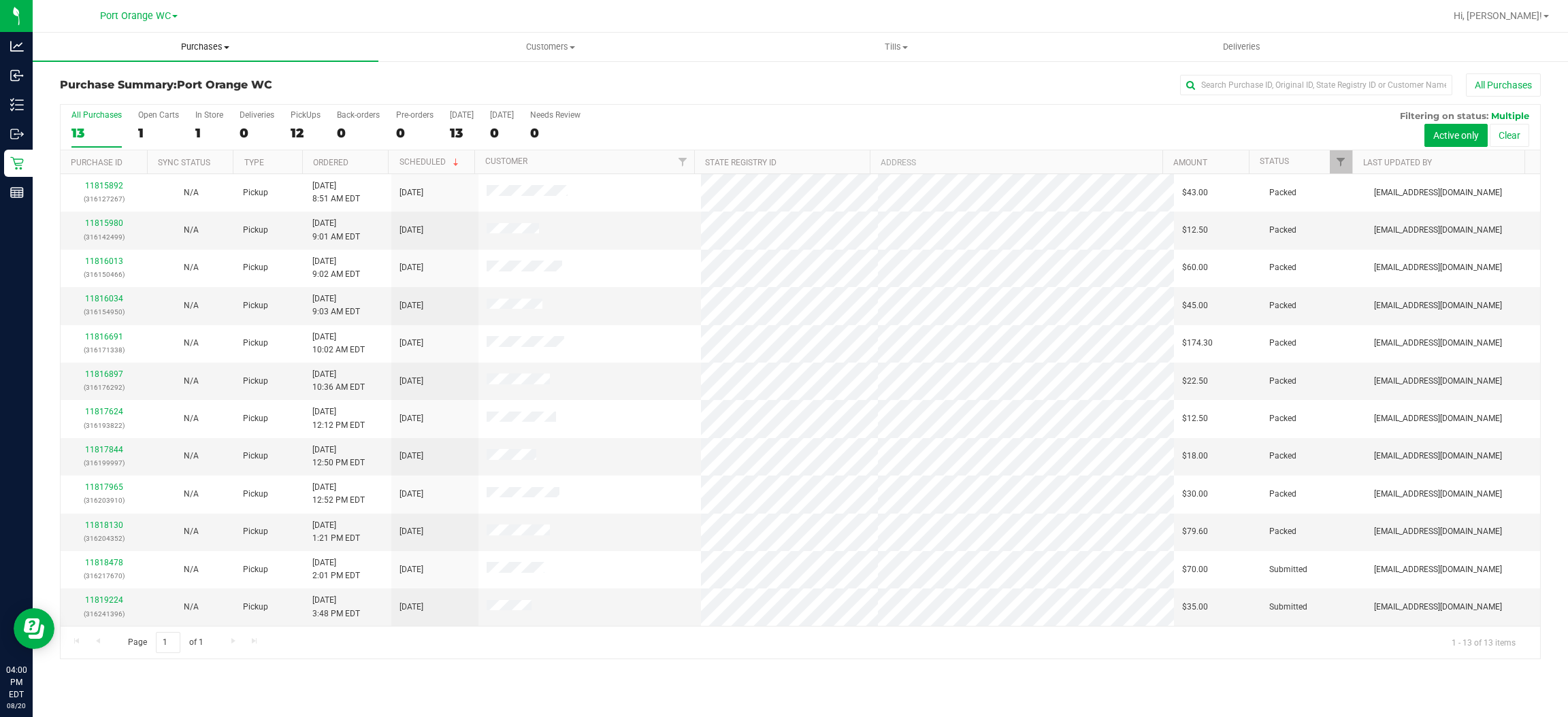
click at [202, 32] on uib-tab-heading "Purchases Summary of purchases Fulfillment All purchases" at bounding box center [205, 47] width 346 height 29
click at [77, 99] on span "Fulfillment" at bounding box center [74, 98] width 85 height 11
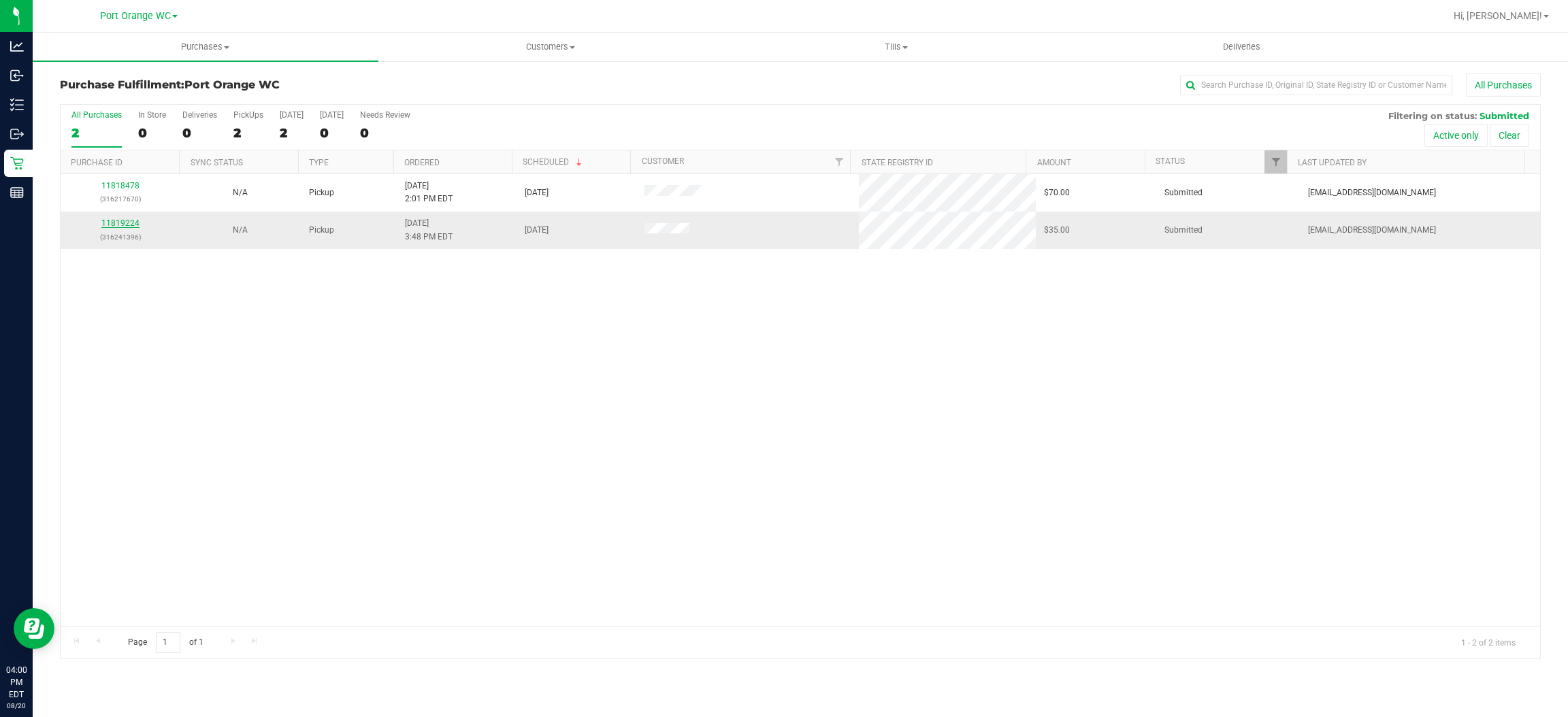
click at [123, 224] on link "11819224" at bounding box center [121, 223] width 38 height 10
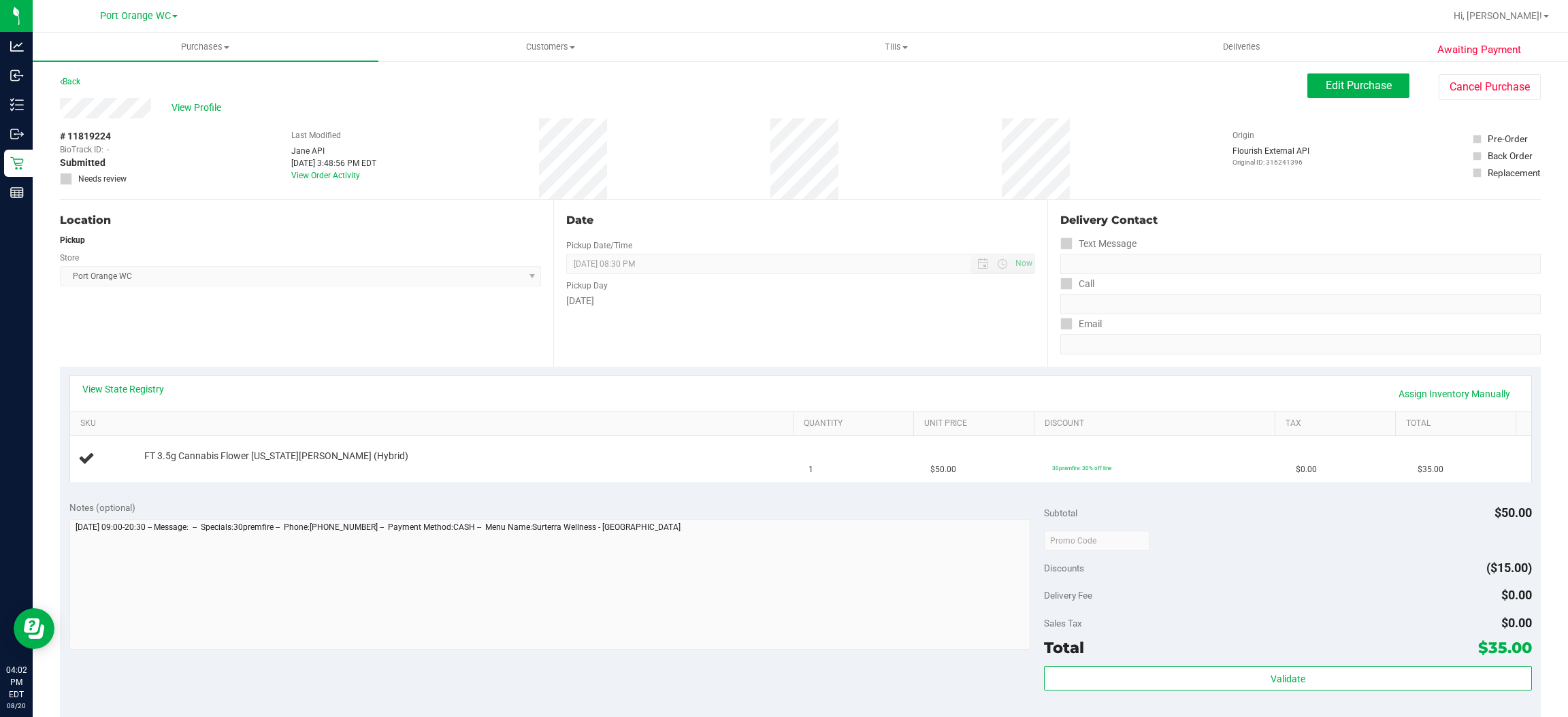
click at [88, 92] on div "Back Edit Purchase Cancel Purchase" at bounding box center [800, 86] width 1480 height 25
click at [65, 73] on div "Back" at bounding box center [69, 81] width 20 height 16
click at [69, 77] on link "Back" at bounding box center [69, 82] width 20 height 10
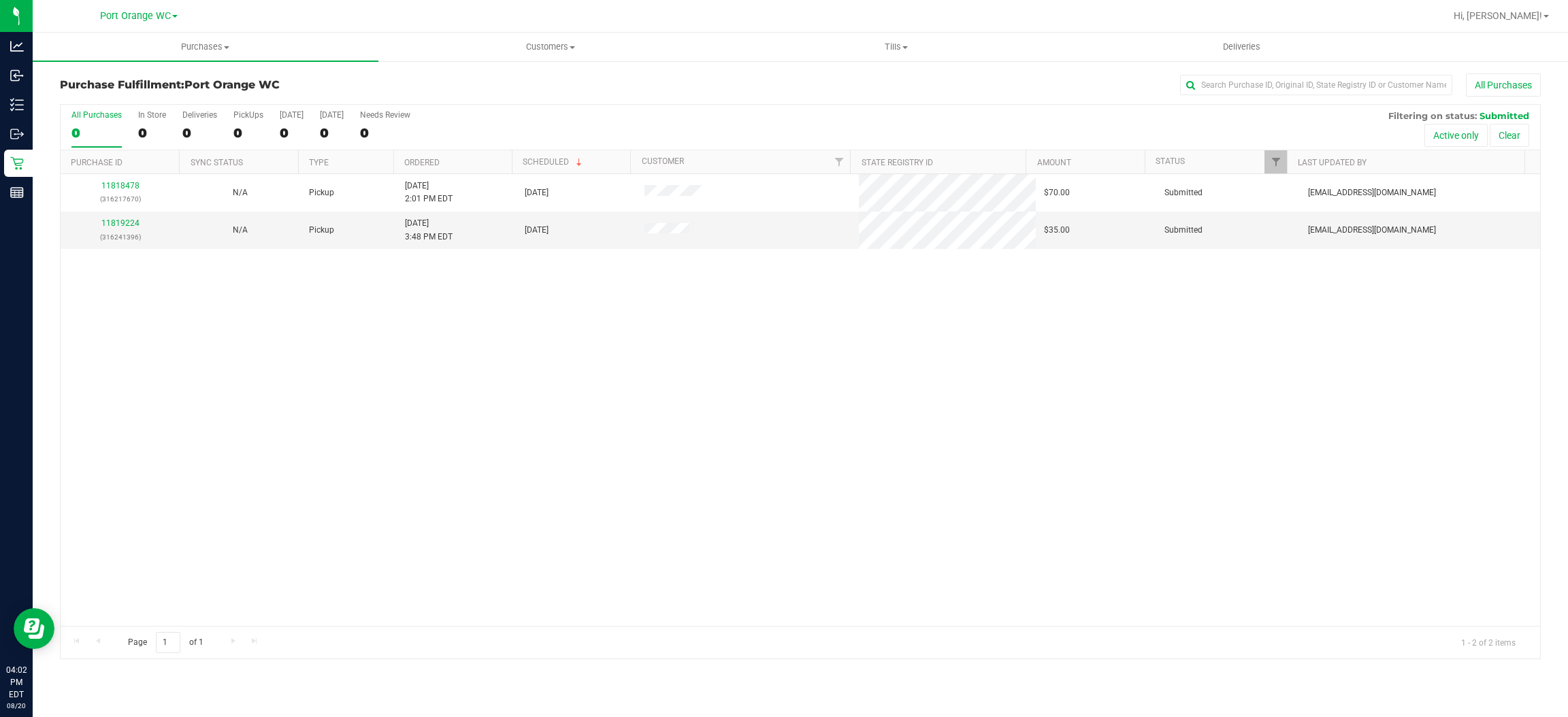
drag, startPoint x: 557, startPoint y: 388, endPoint x: 483, endPoint y: 269, distance: 140.1
click at [541, 373] on div "11818478 (316217670) N/A Pickup 8/20/2025 2:01 PM EDT 8/20/2025 $70.00 Submitte…" at bounding box center [801, 400] width 1479 height 452
